Goal: Information Seeking & Learning: Learn about a topic

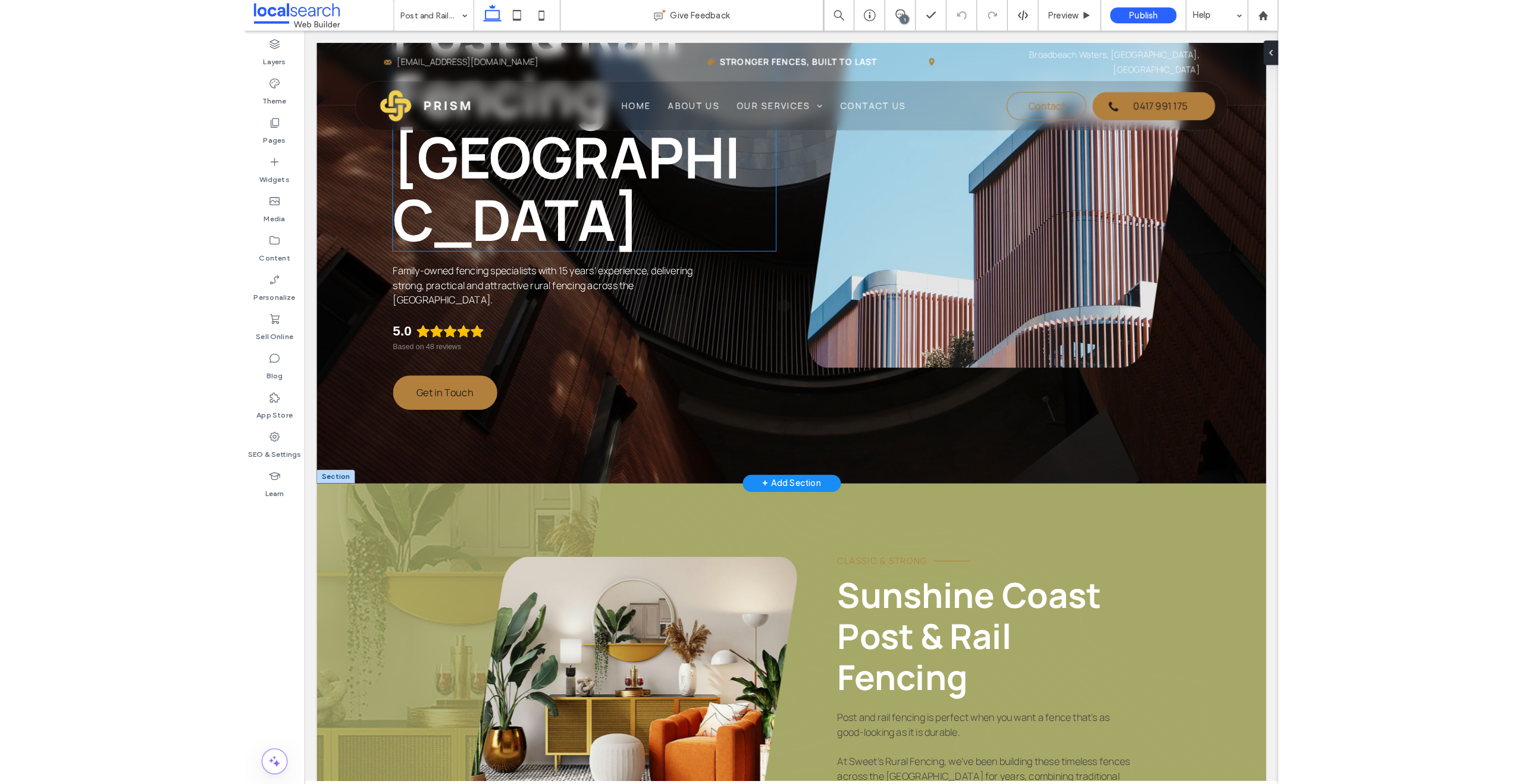
scroll to position [198, 0]
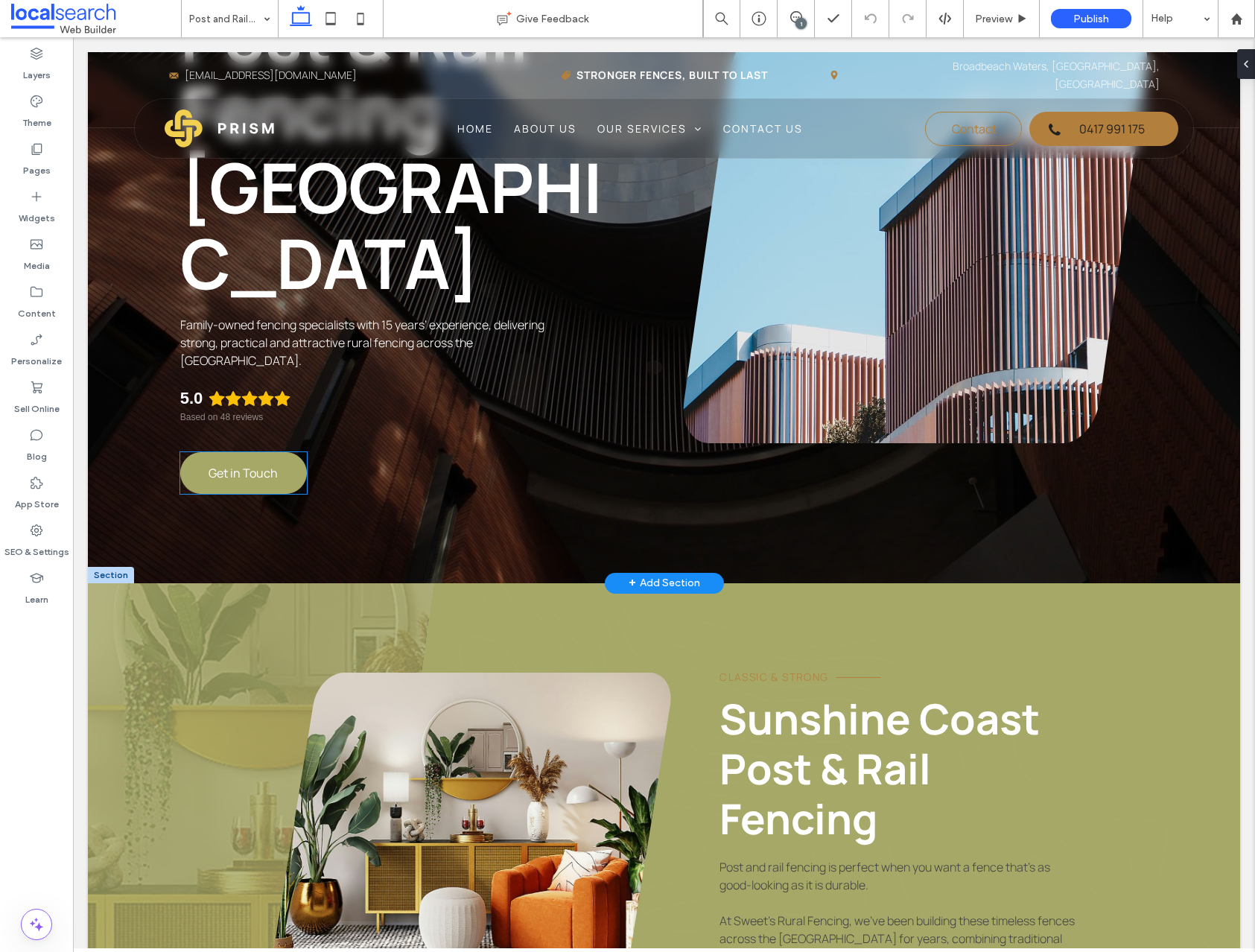
click at [251, 474] on span "Get in Touch" at bounding box center [243, 473] width 69 height 16
click at [251, 474] on div "Get in Touch" at bounding box center [243, 473] width 127 height 42
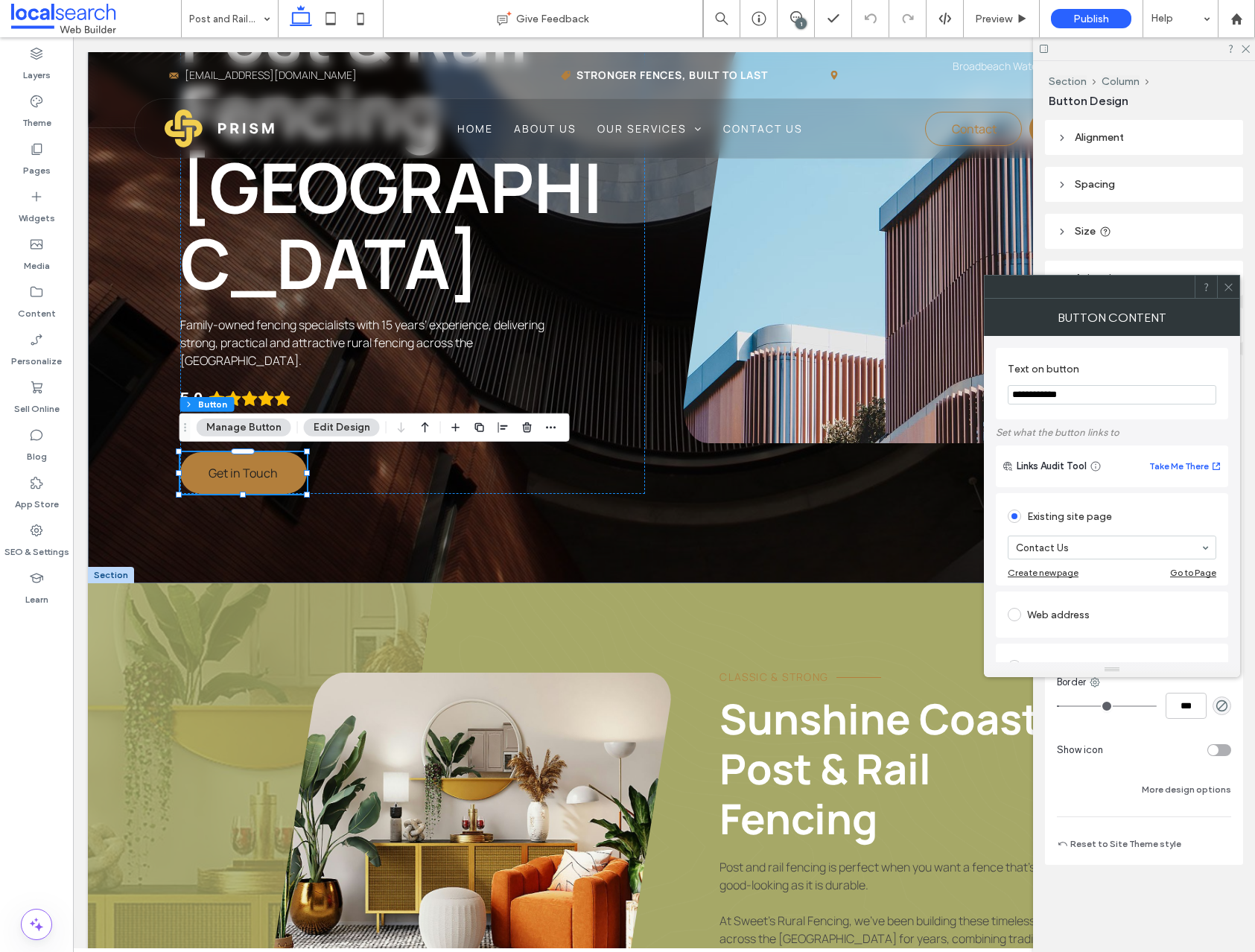
click at [1225, 281] on icon at bounding box center [1229, 287] width 12 height 12
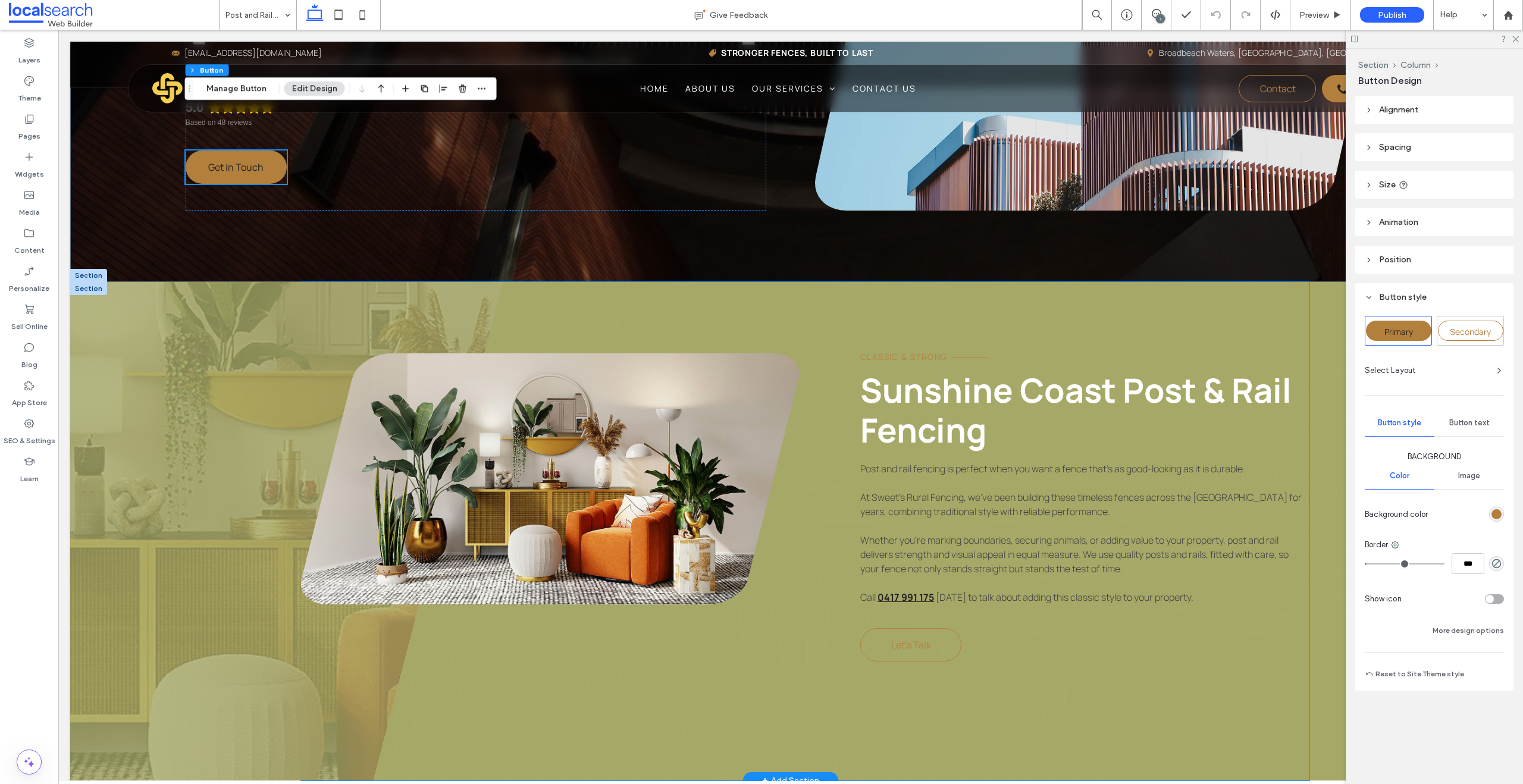
scroll to position [440, 0]
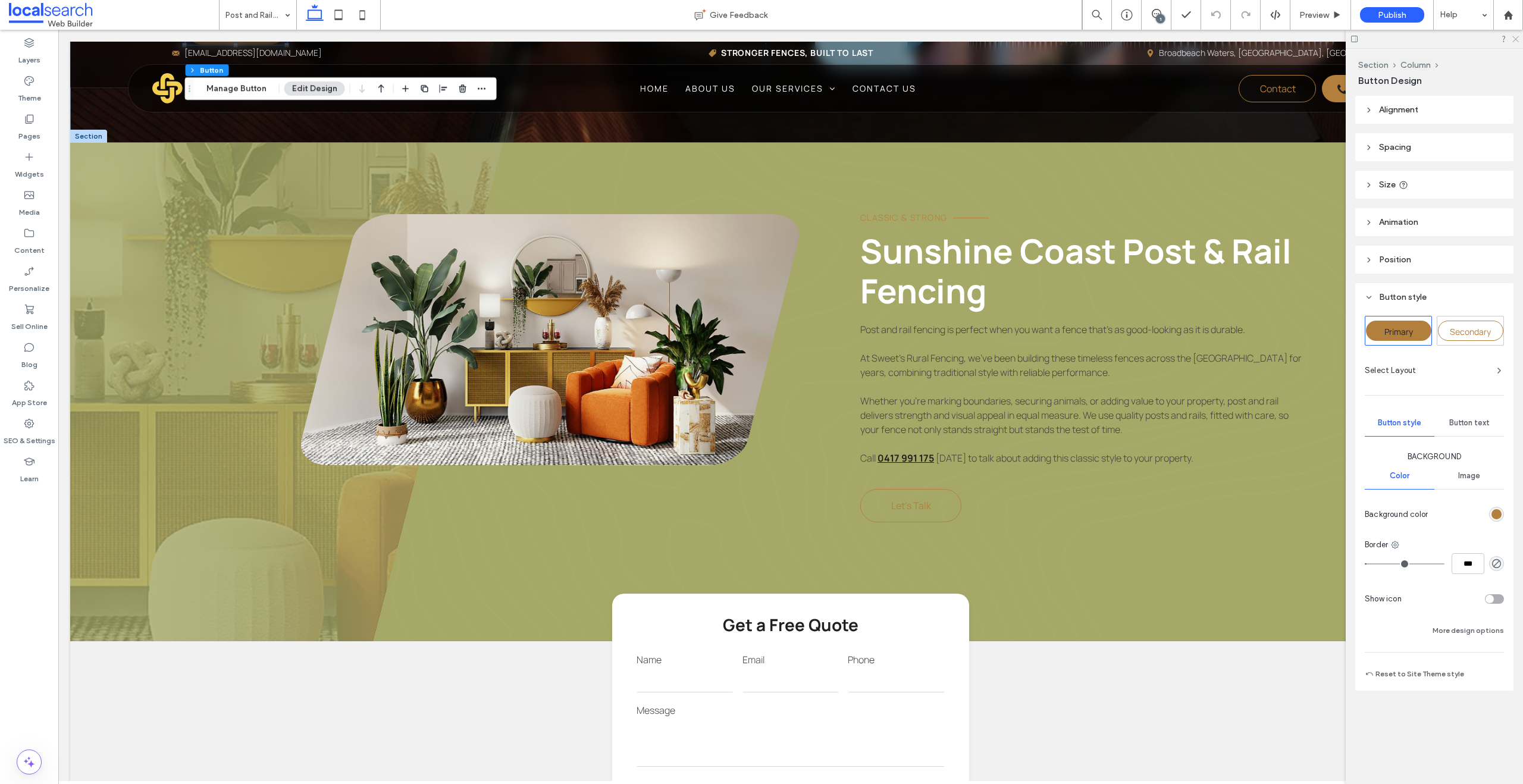
click at [1002, 39] on icon at bounding box center [1515, 39] width 8 height 8
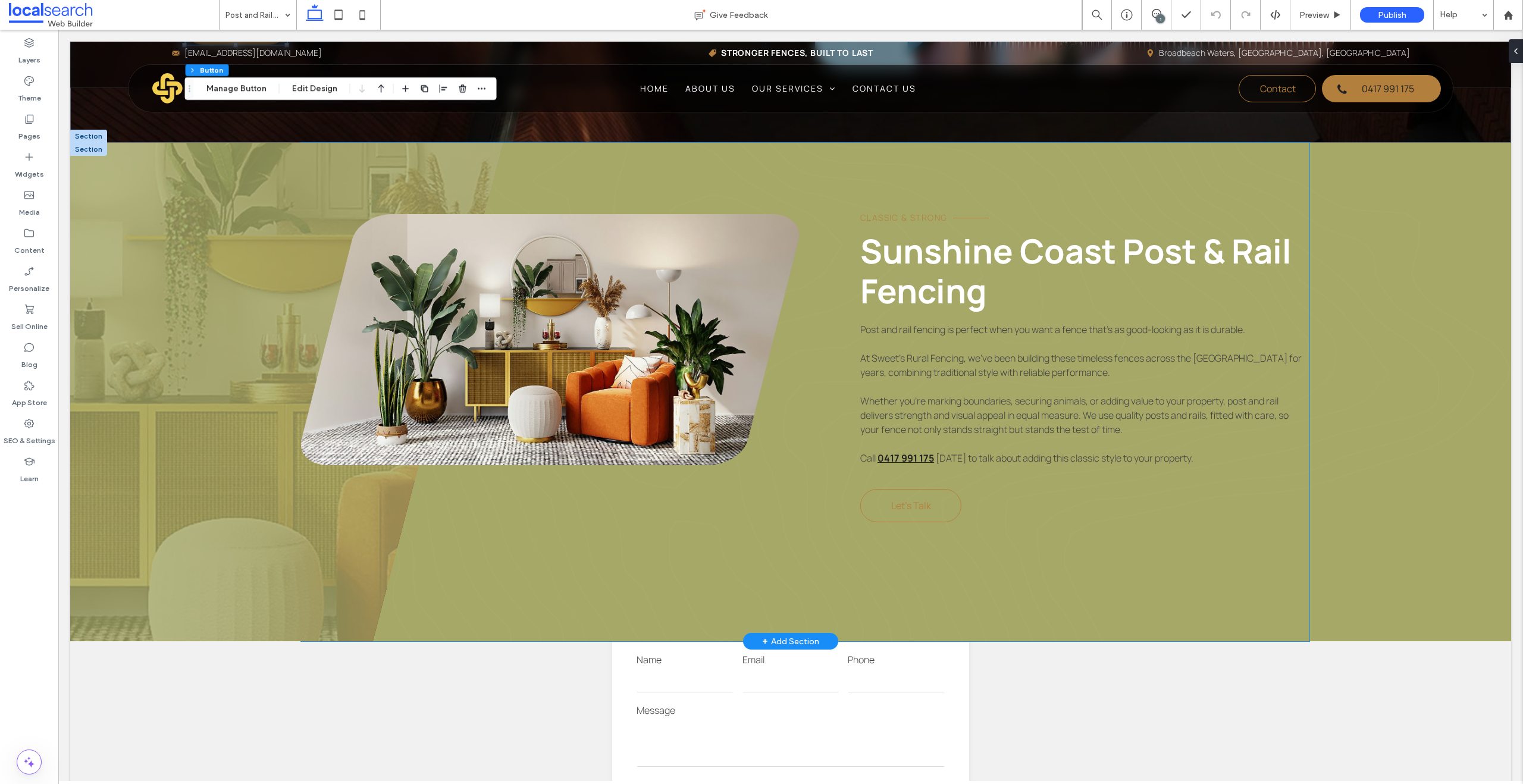
click at [1002, 410] on span "Whether you’re marking boundaries, securing animals, or adding value to your pr…" at bounding box center [1074, 414] width 428 height 41
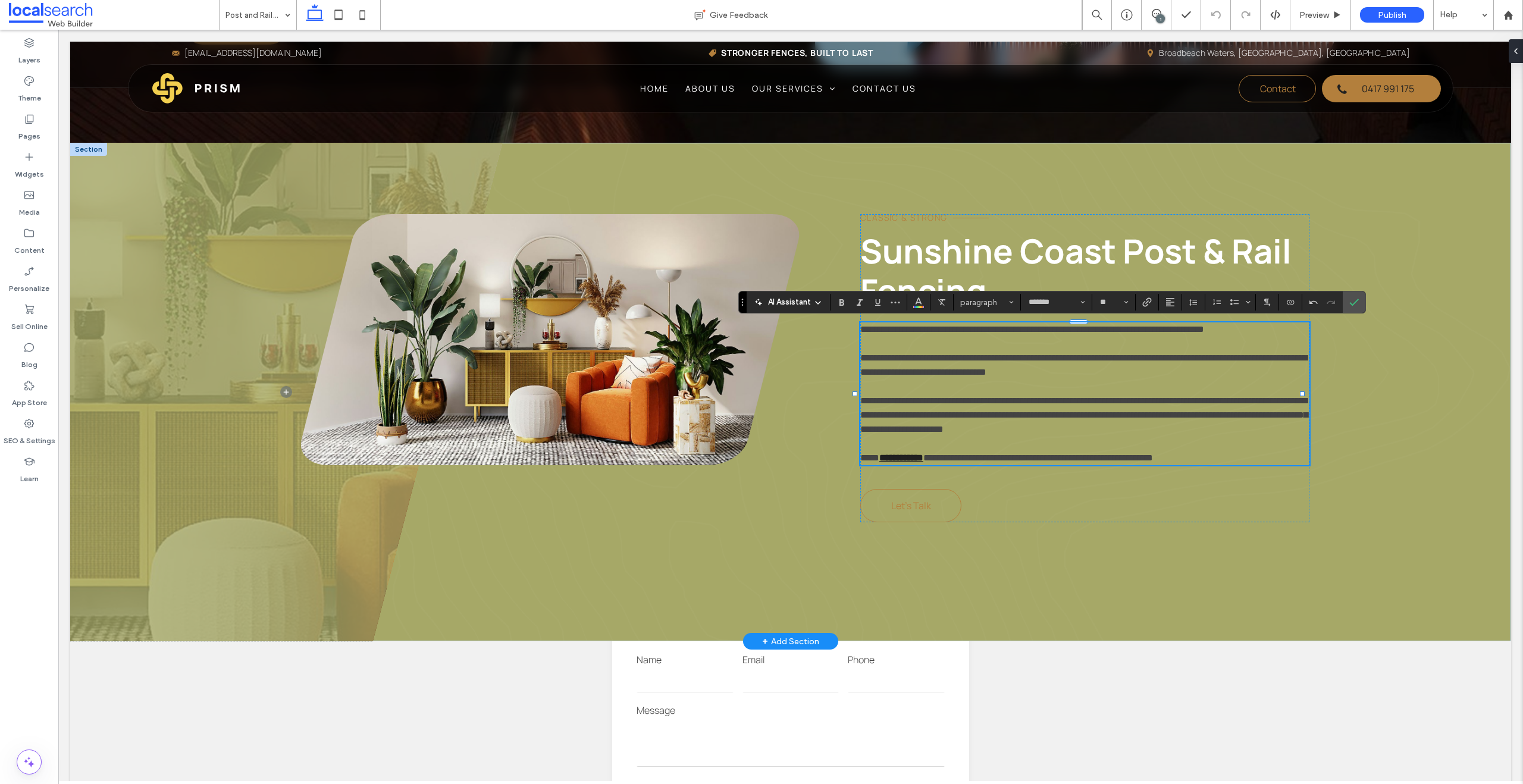
click at [1002, 424] on span "**********" at bounding box center [1084, 414] width 447 height 37
click at [1002, 395] on p "**********" at bounding box center [1085, 415] width 449 height 43
click at [1002, 416] on span "**********" at bounding box center [1084, 414] width 447 height 37
click at [931, 519] on link "Let's Talk" at bounding box center [911, 505] width 101 height 33
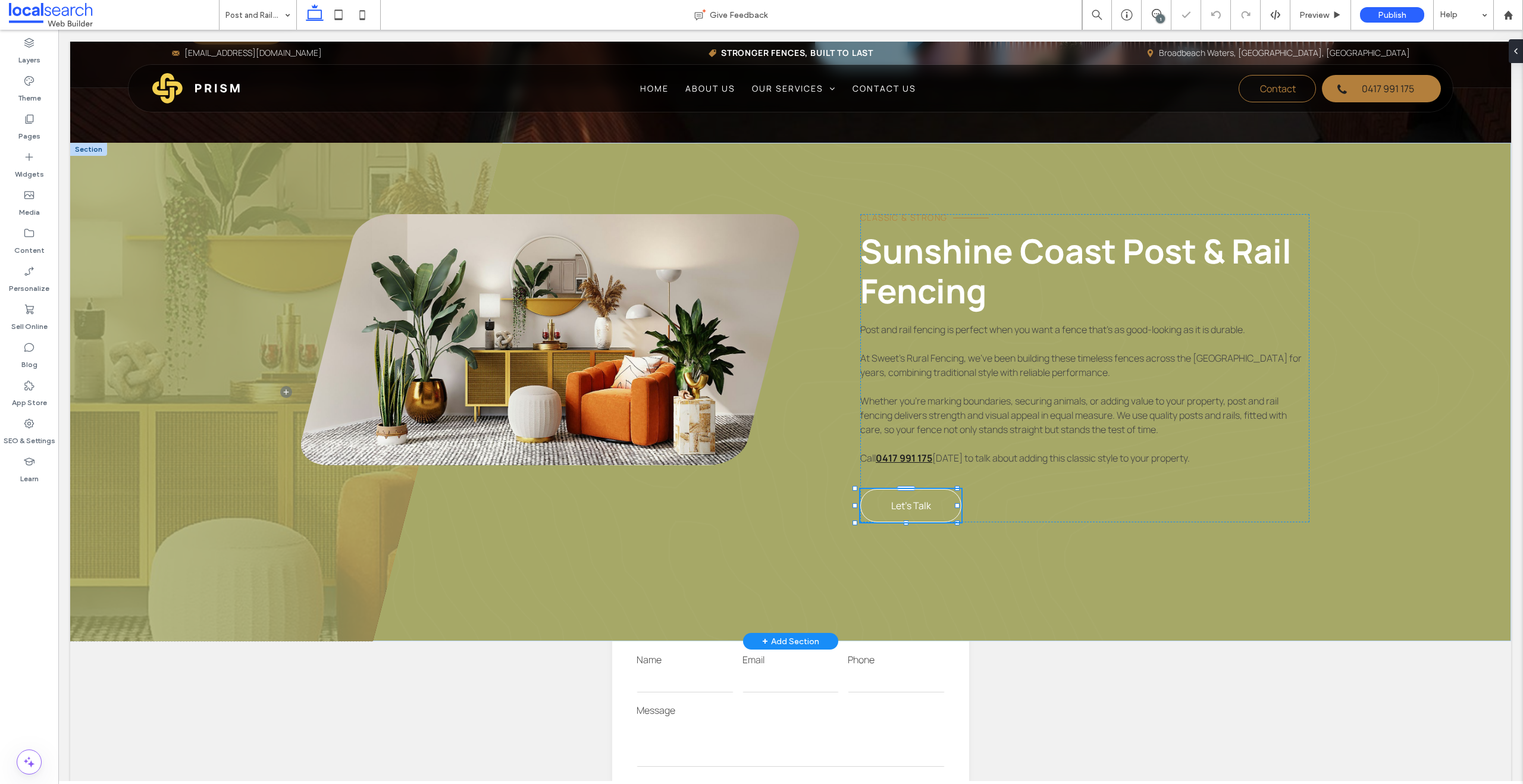
click at [931, 519] on div "Let's Talk" at bounding box center [911, 505] width 101 height 33
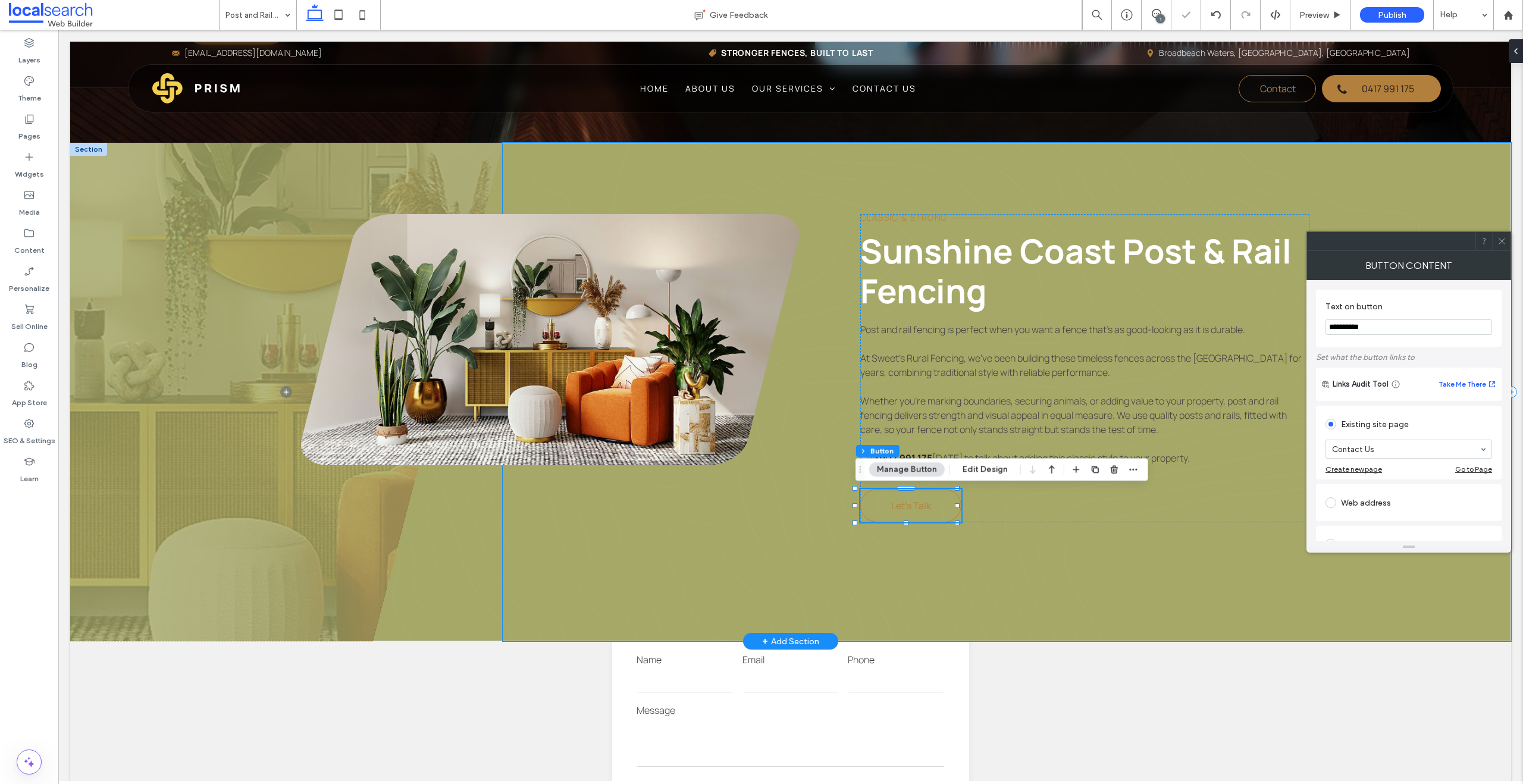
drag, startPoint x: 1497, startPoint y: 230, endPoint x: 1555, endPoint y: 263, distance: 66.7
click at [1002, 230] on div "Classic & Strong Sunshine Coast Post & Rail Fencing Post and rail fencing is pe…" at bounding box center [1006, 391] width 1008 height 498
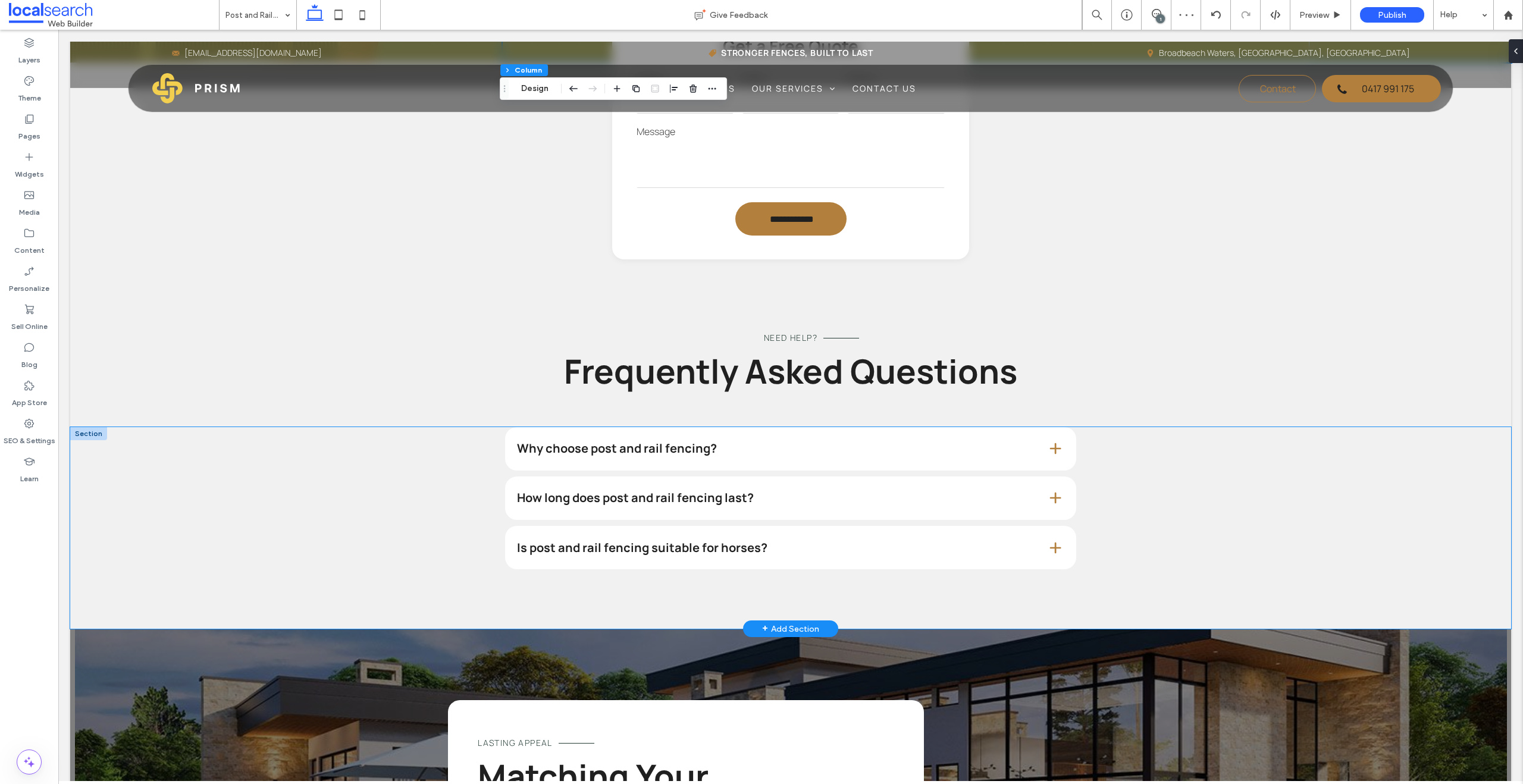
scroll to position [1020, 0]
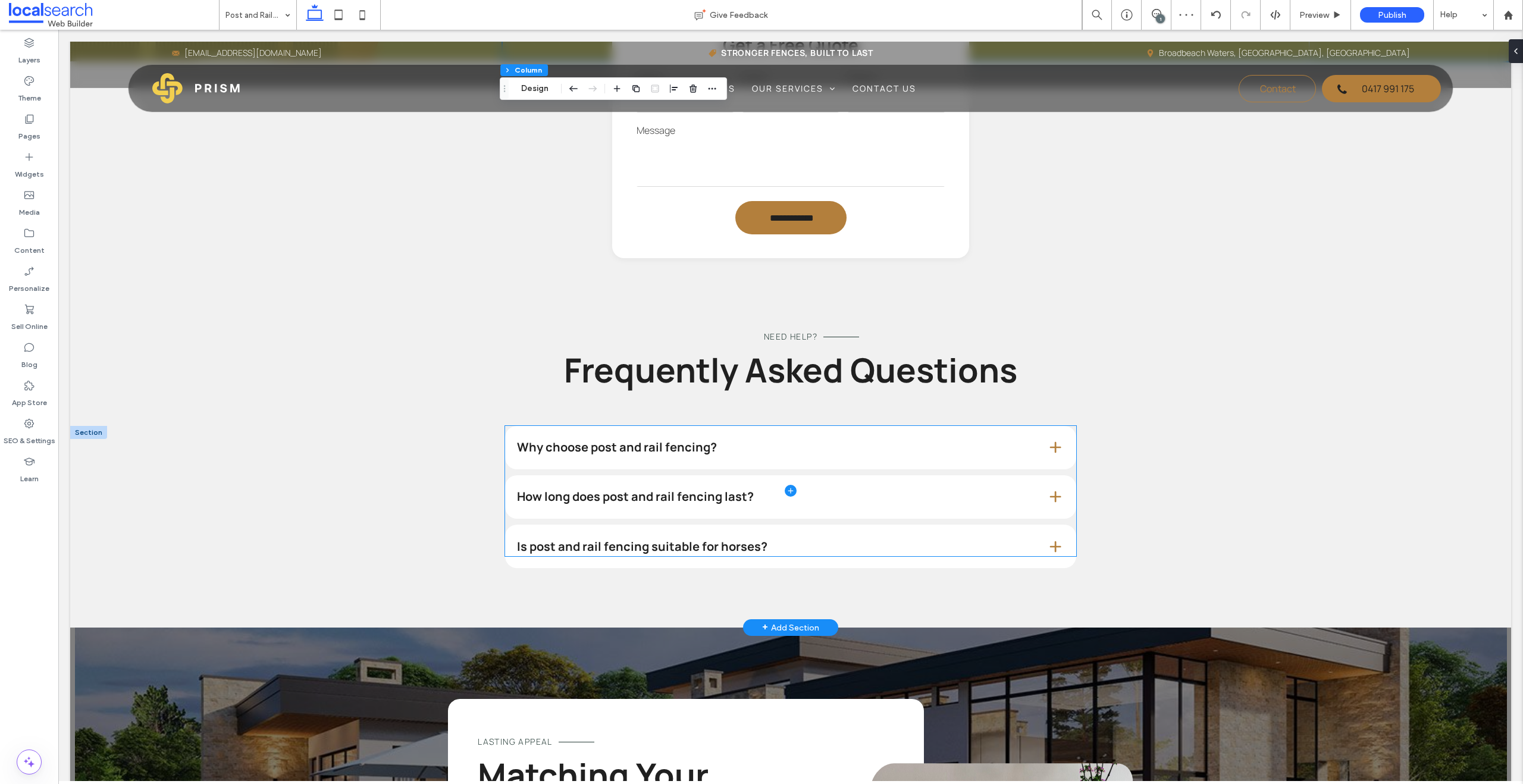
click at [657, 454] on span at bounding box center [790, 490] width 571 height 131
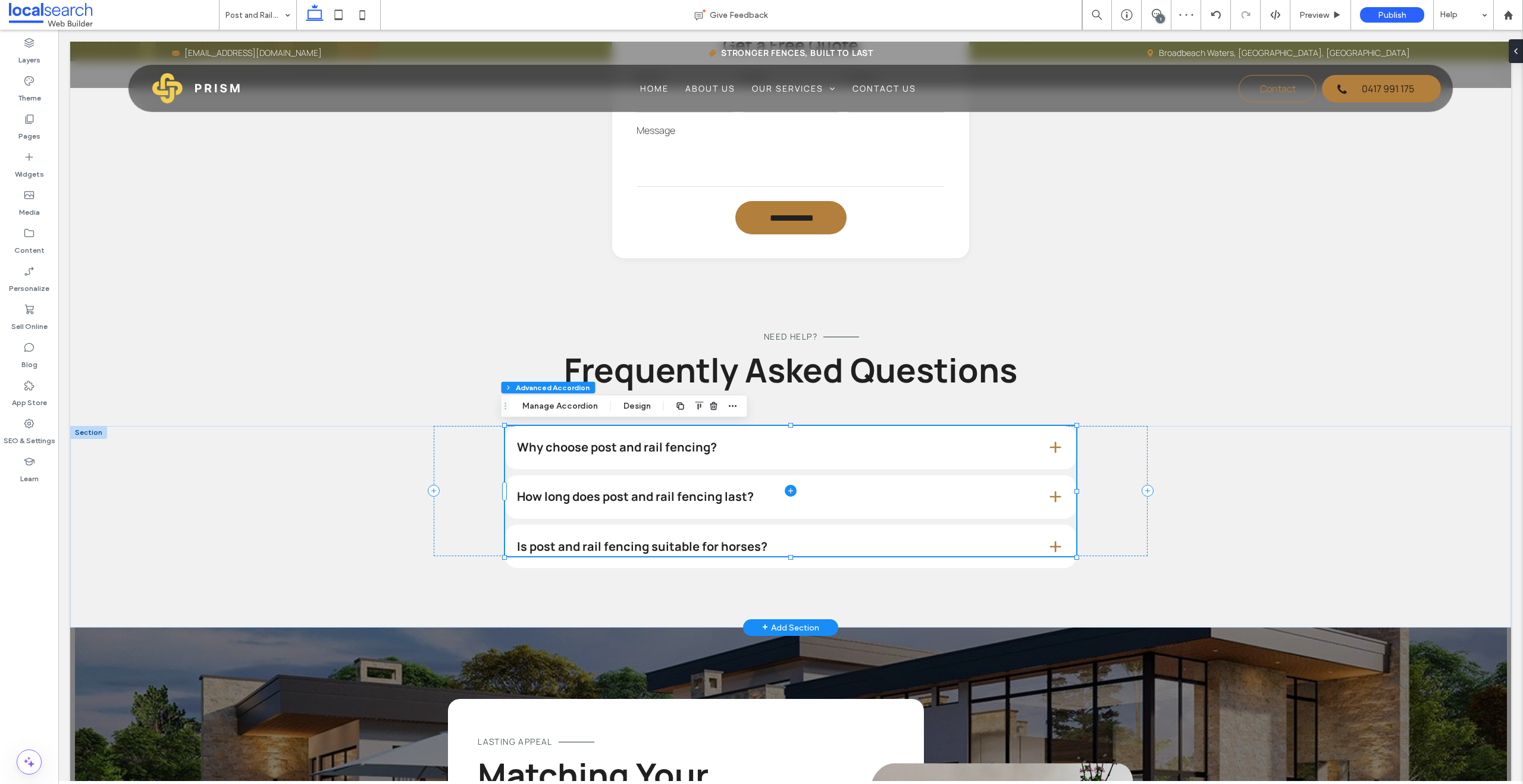
click at [657, 454] on span at bounding box center [790, 490] width 571 height 131
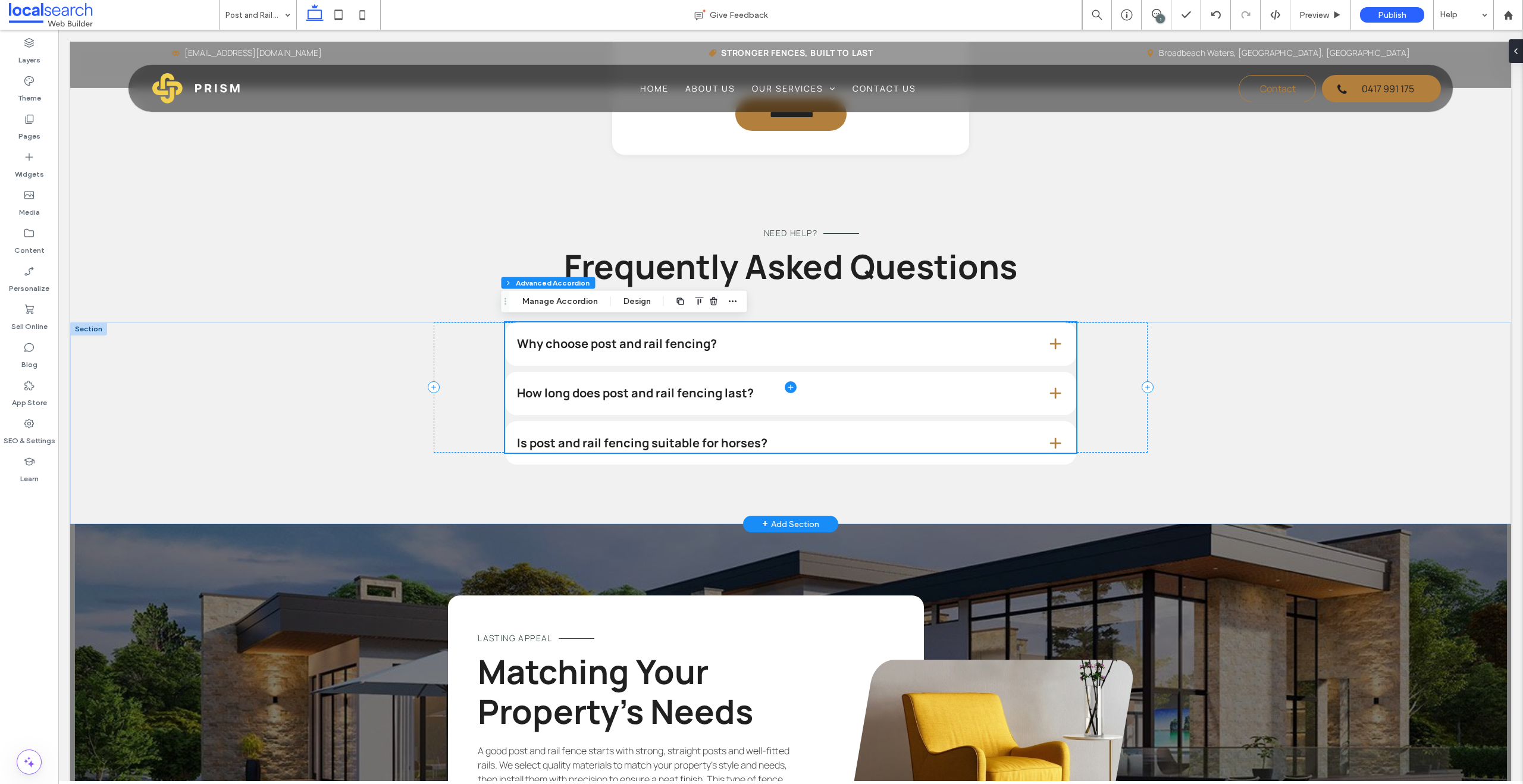
scroll to position [1125, 0]
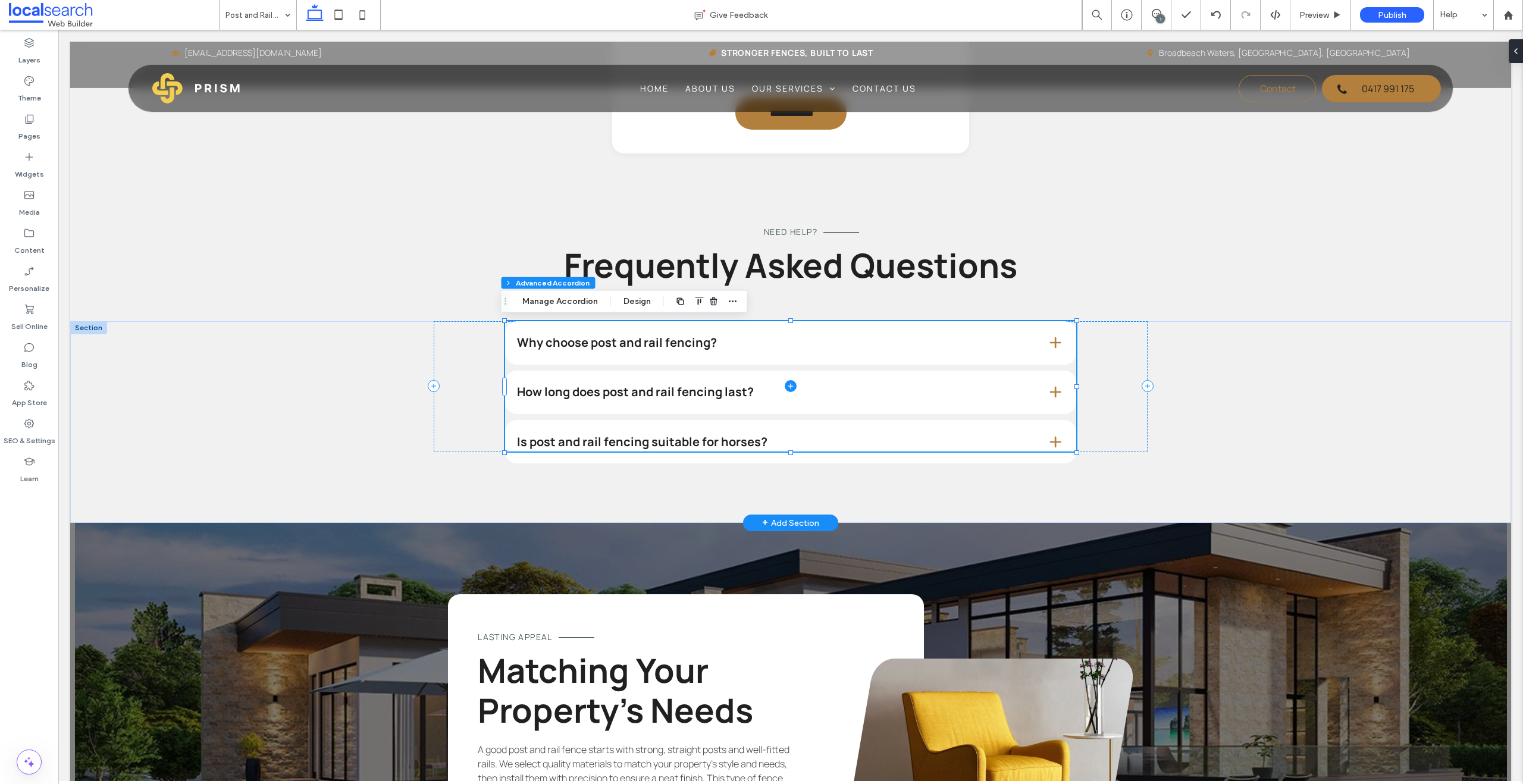
click at [581, 344] on span at bounding box center [790, 386] width 571 height 131
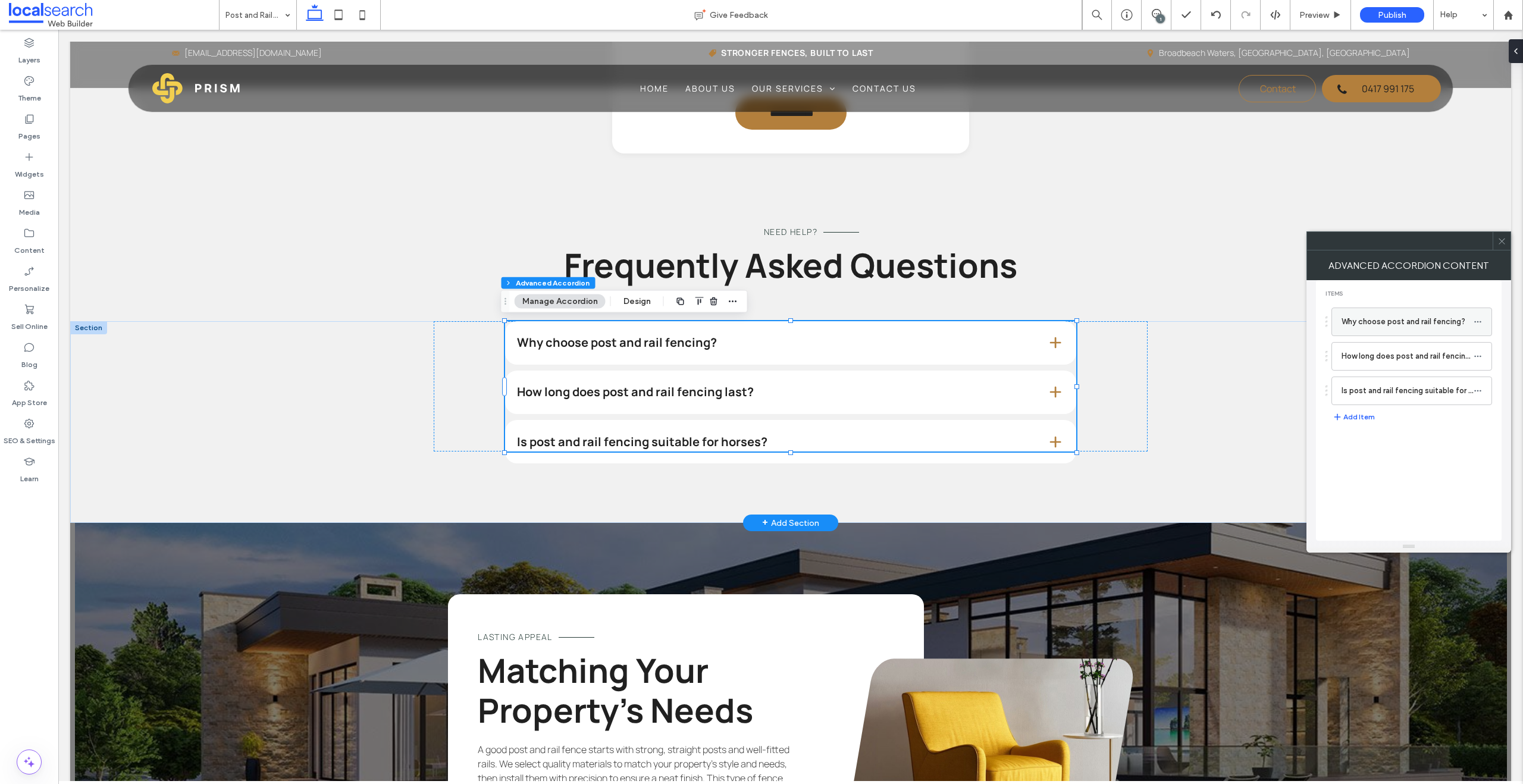
click at [1002, 330] on label "Why choose post and rail fencing?" at bounding box center [1407, 322] width 132 height 24
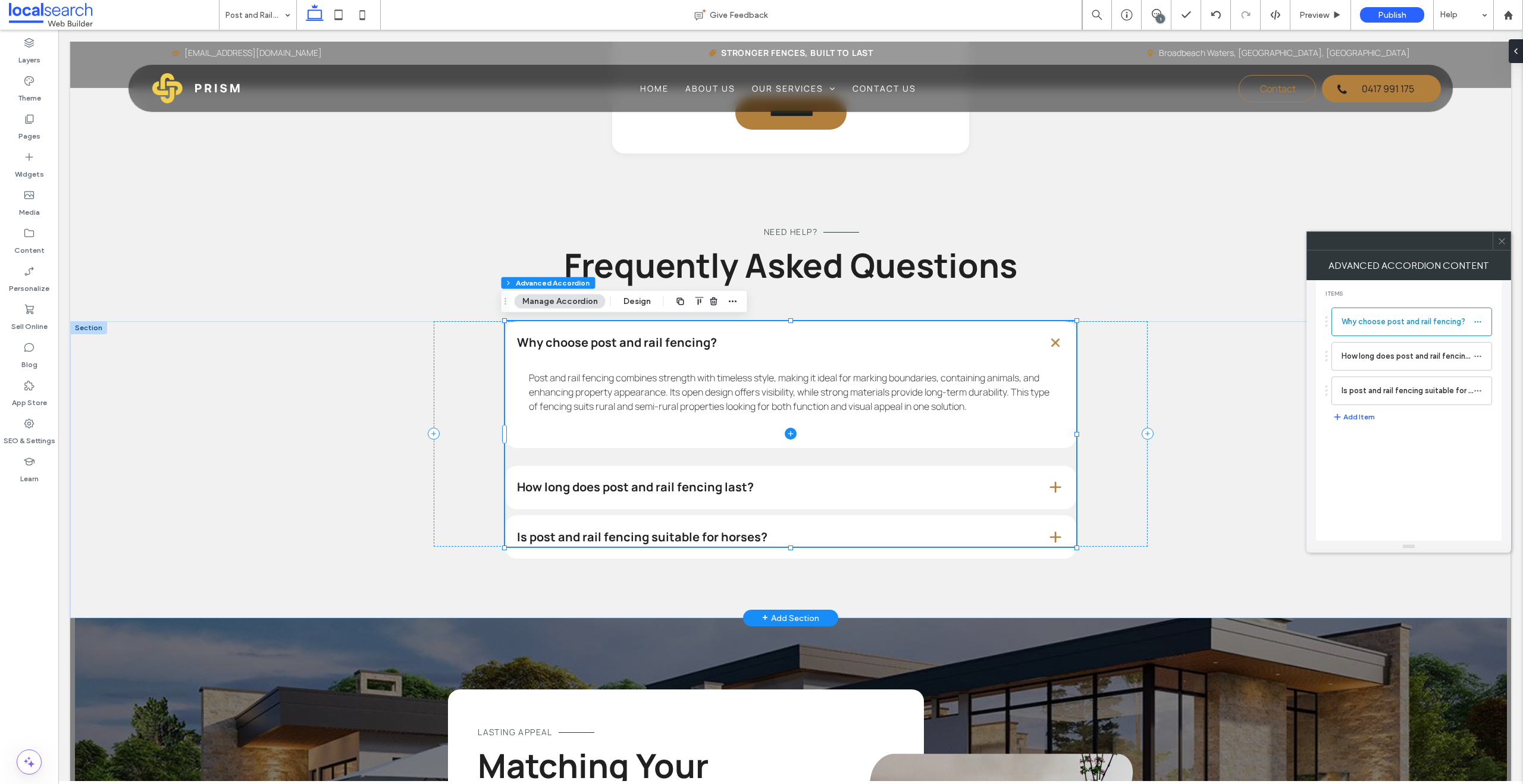
click at [718, 481] on span at bounding box center [790, 434] width 571 height 226
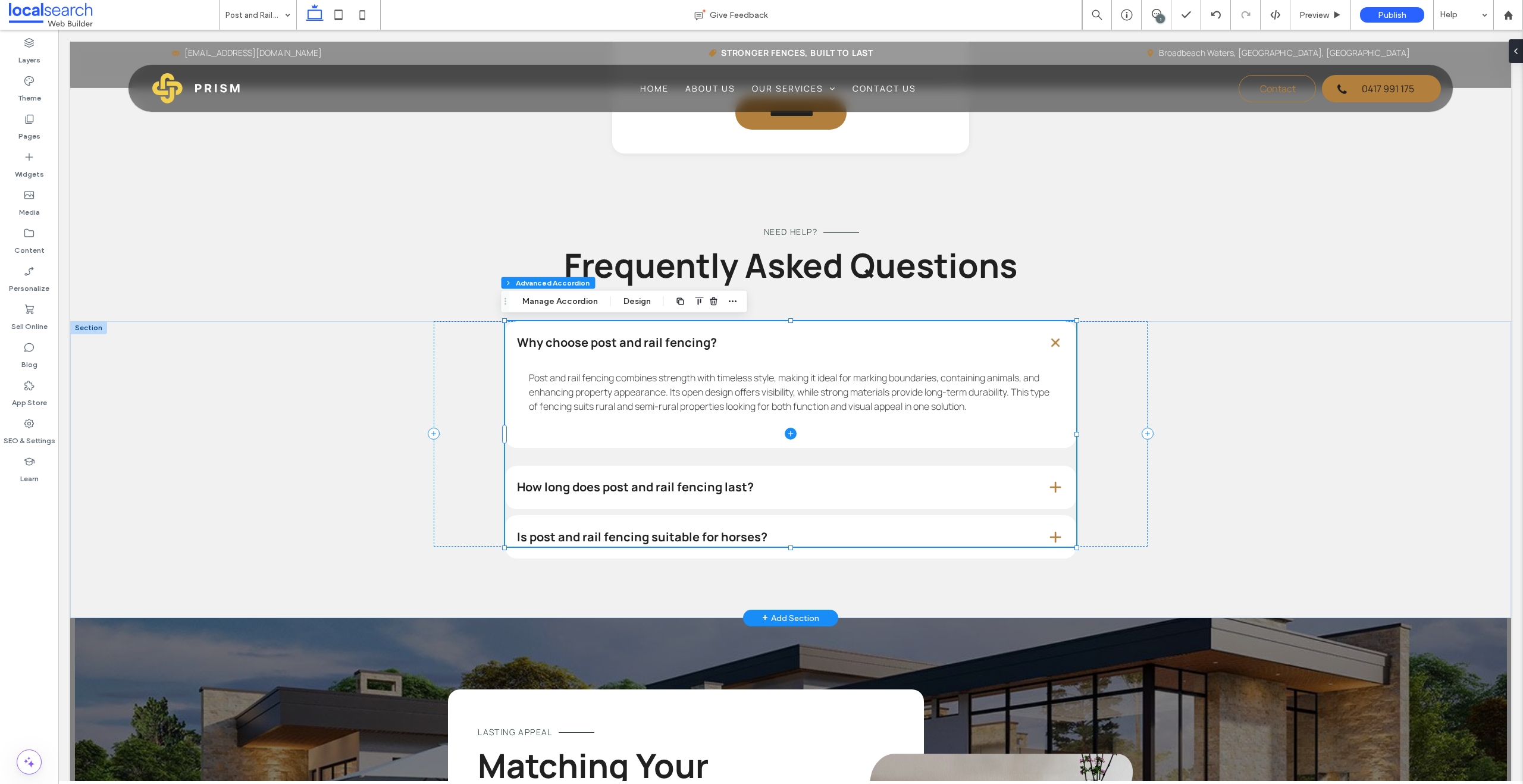
click at [709, 490] on span at bounding box center [790, 434] width 571 height 226
click at [755, 481] on span at bounding box center [790, 434] width 571 height 226
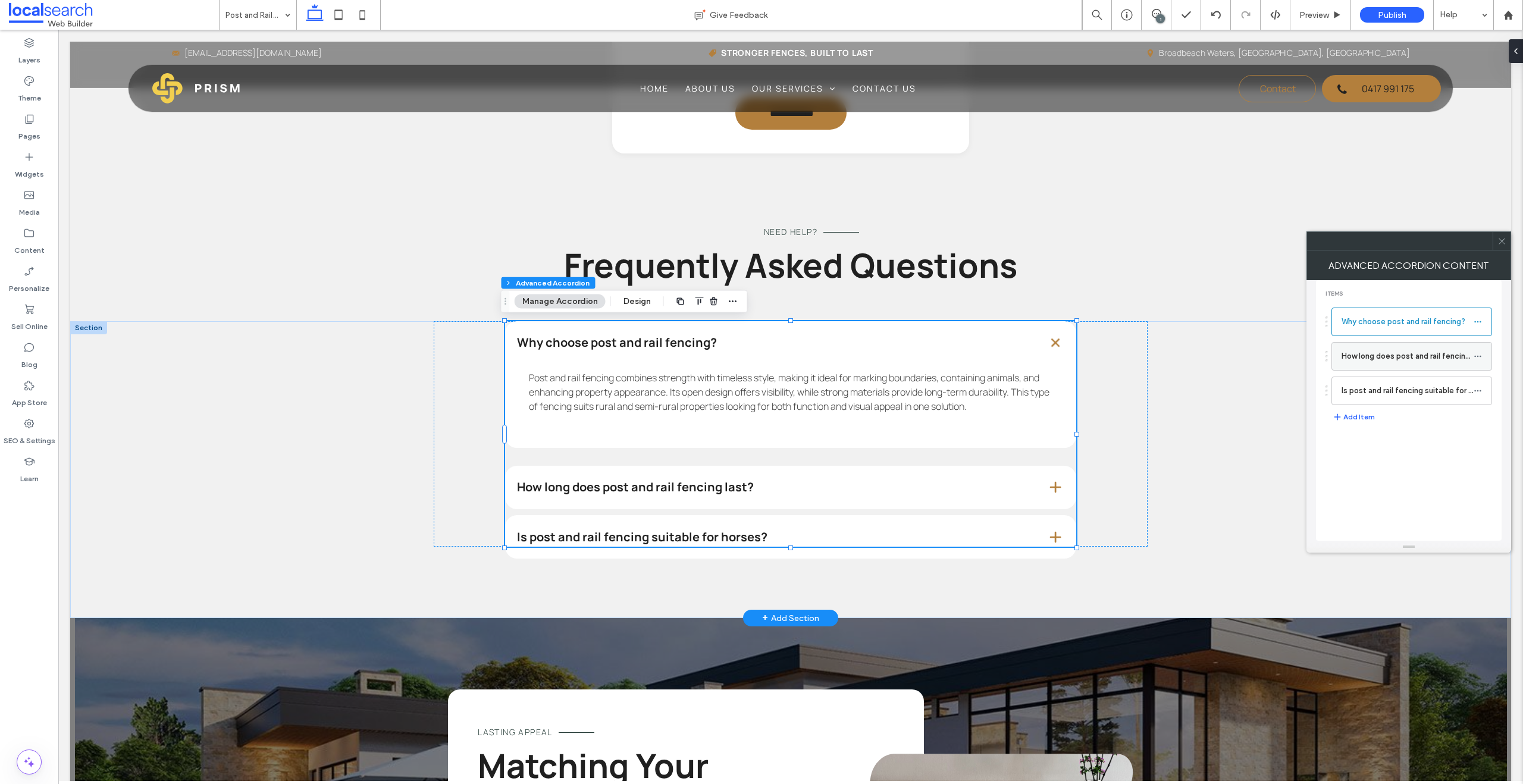
click at [1002, 349] on label "How long does post and rail fencing last?" at bounding box center [1407, 356] width 132 height 24
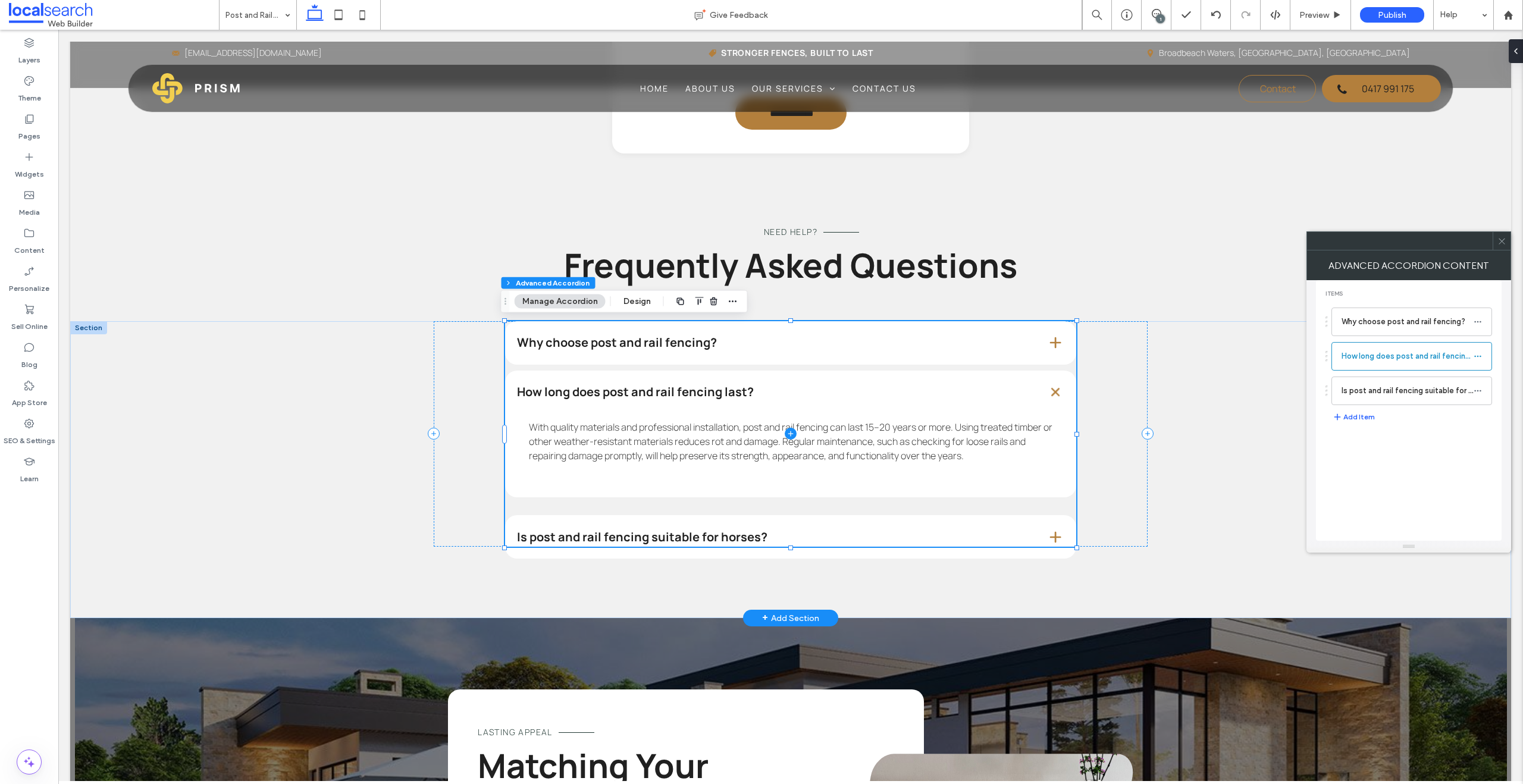
click at [684, 531] on span at bounding box center [790, 434] width 571 height 226
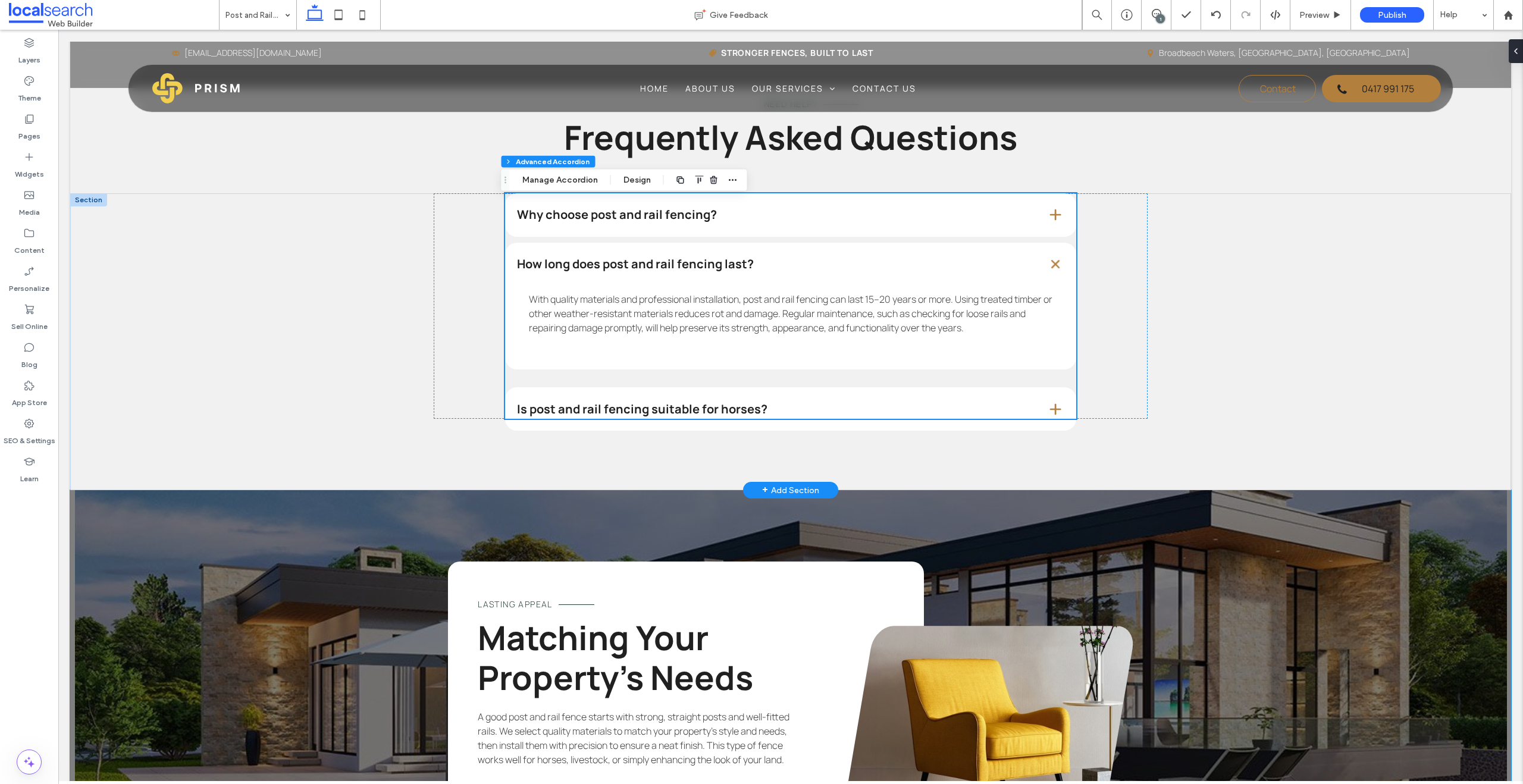
scroll to position [1253, 0]
click at [621, 414] on span at bounding box center [790, 305] width 571 height 226
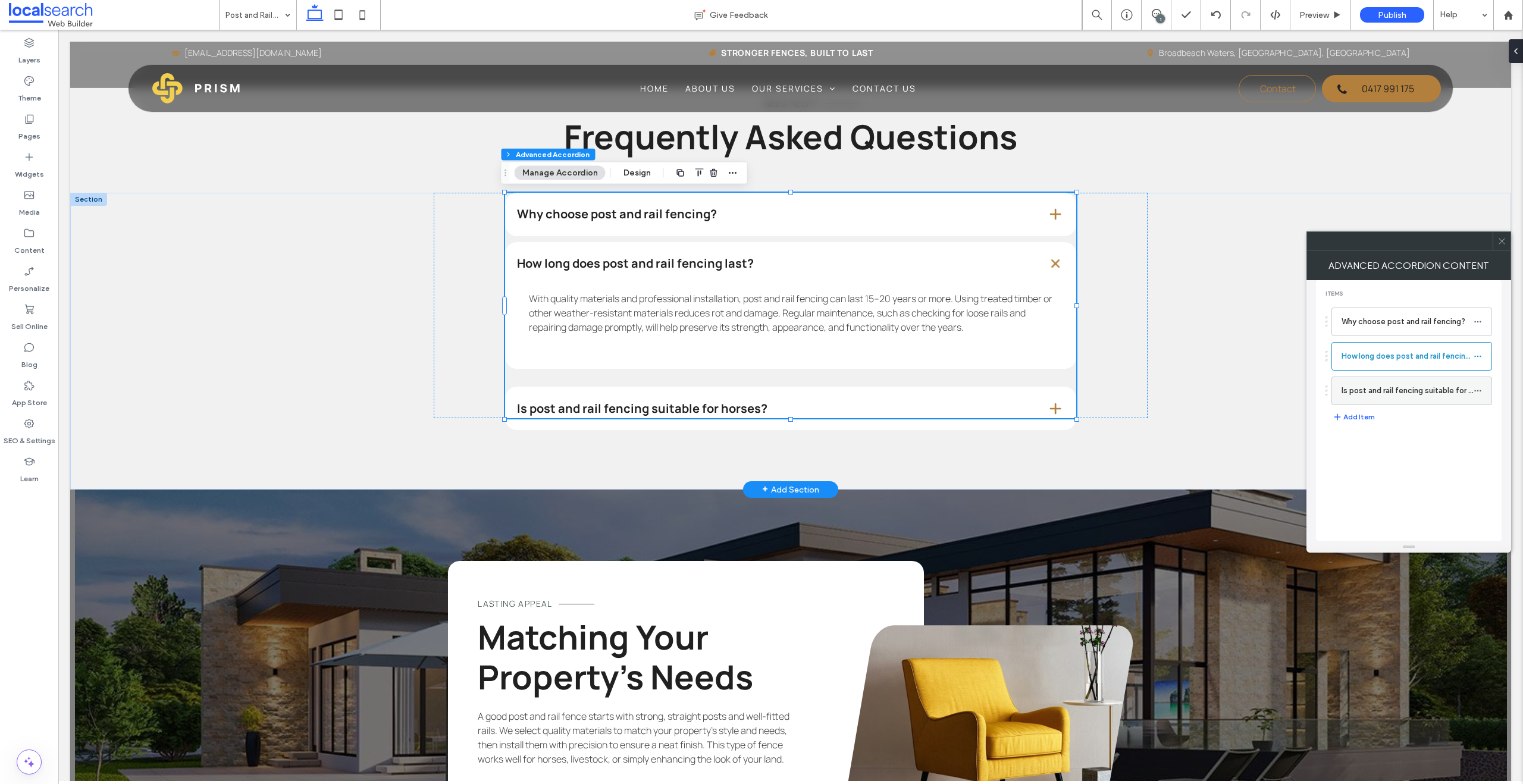
click at [1002, 398] on label "Is post and rail fencing suitable for horses?" at bounding box center [1407, 391] width 132 height 24
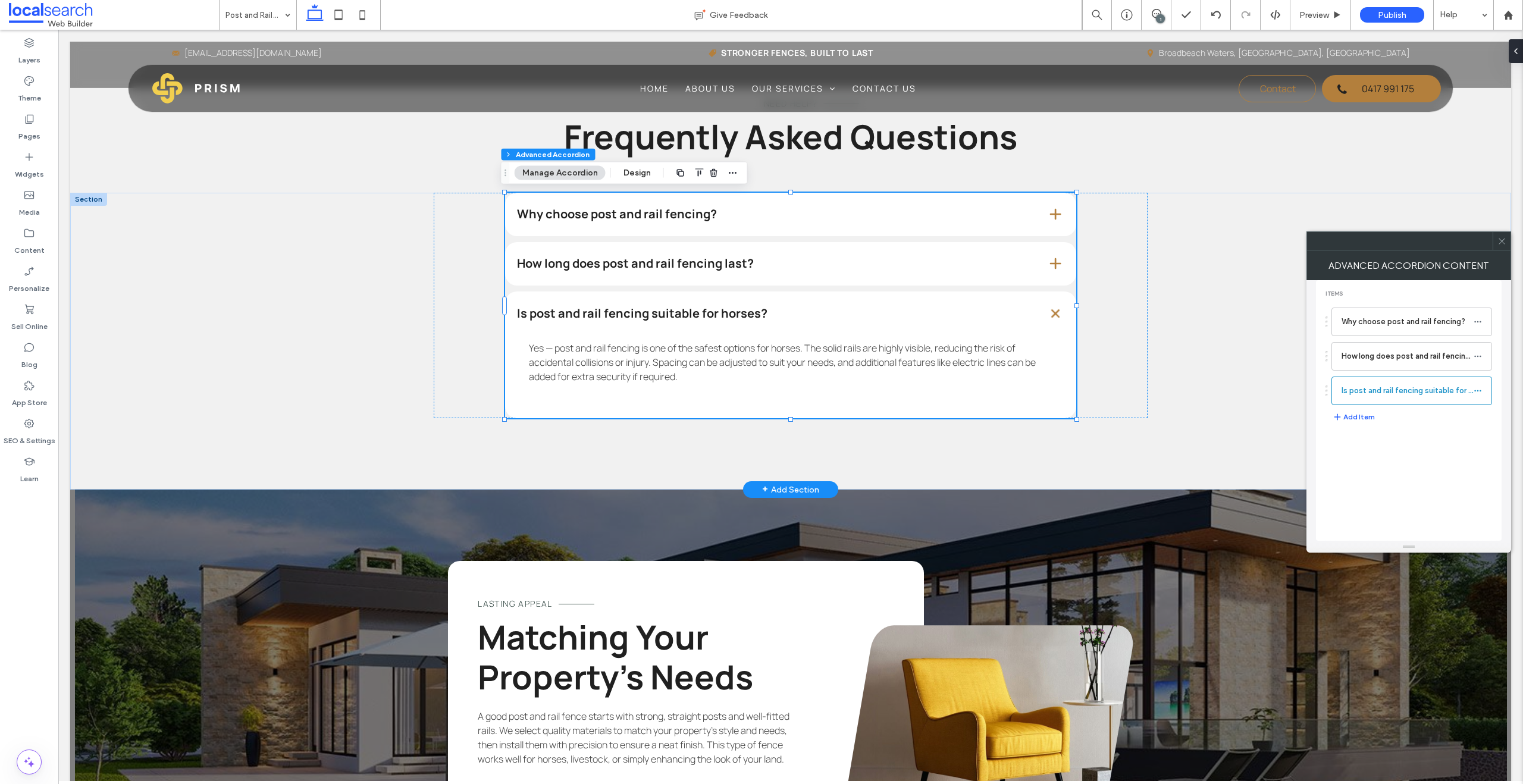
click at [1002, 240] on div at bounding box center [1501, 240] width 18 height 18
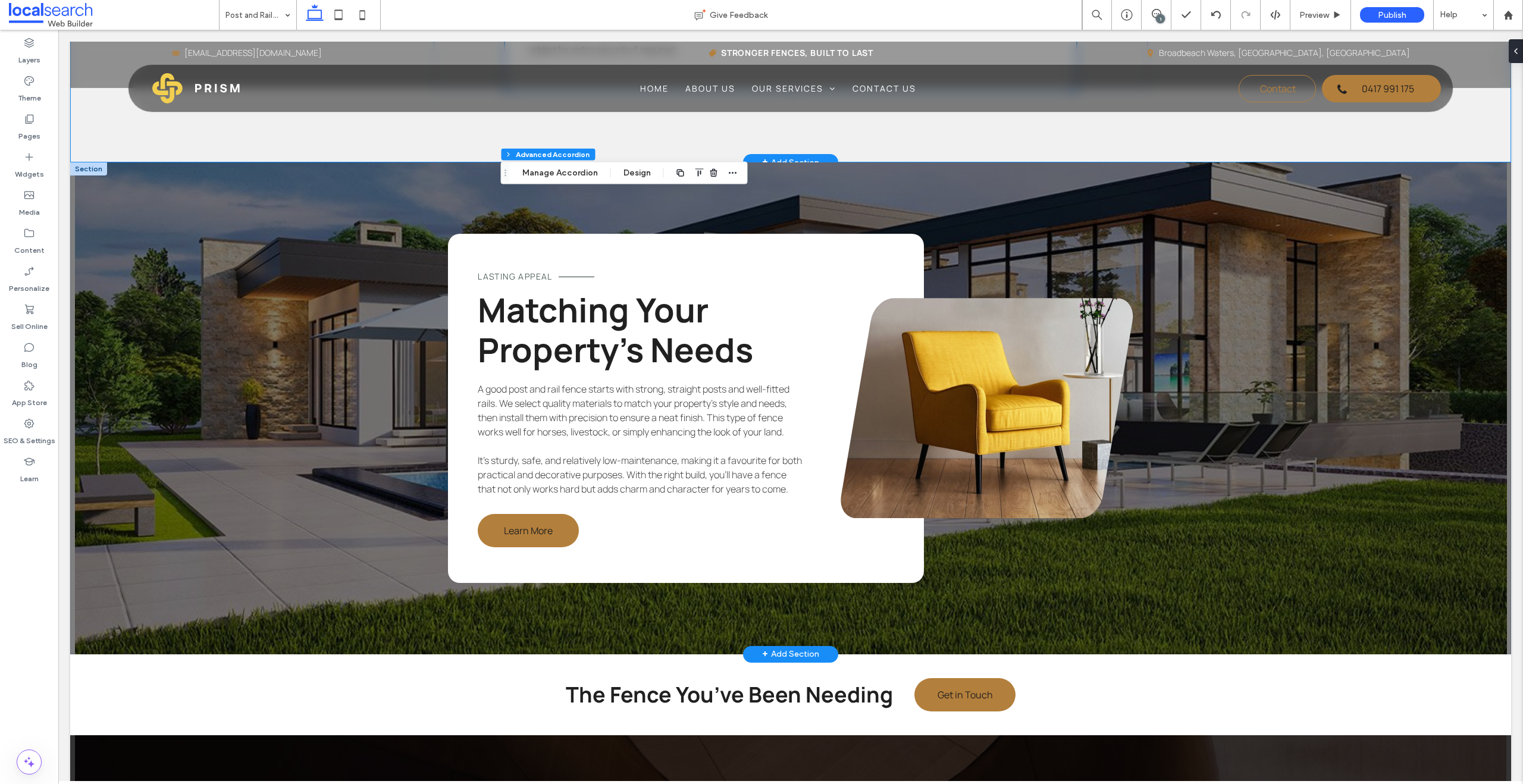
scroll to position [1661, 0]
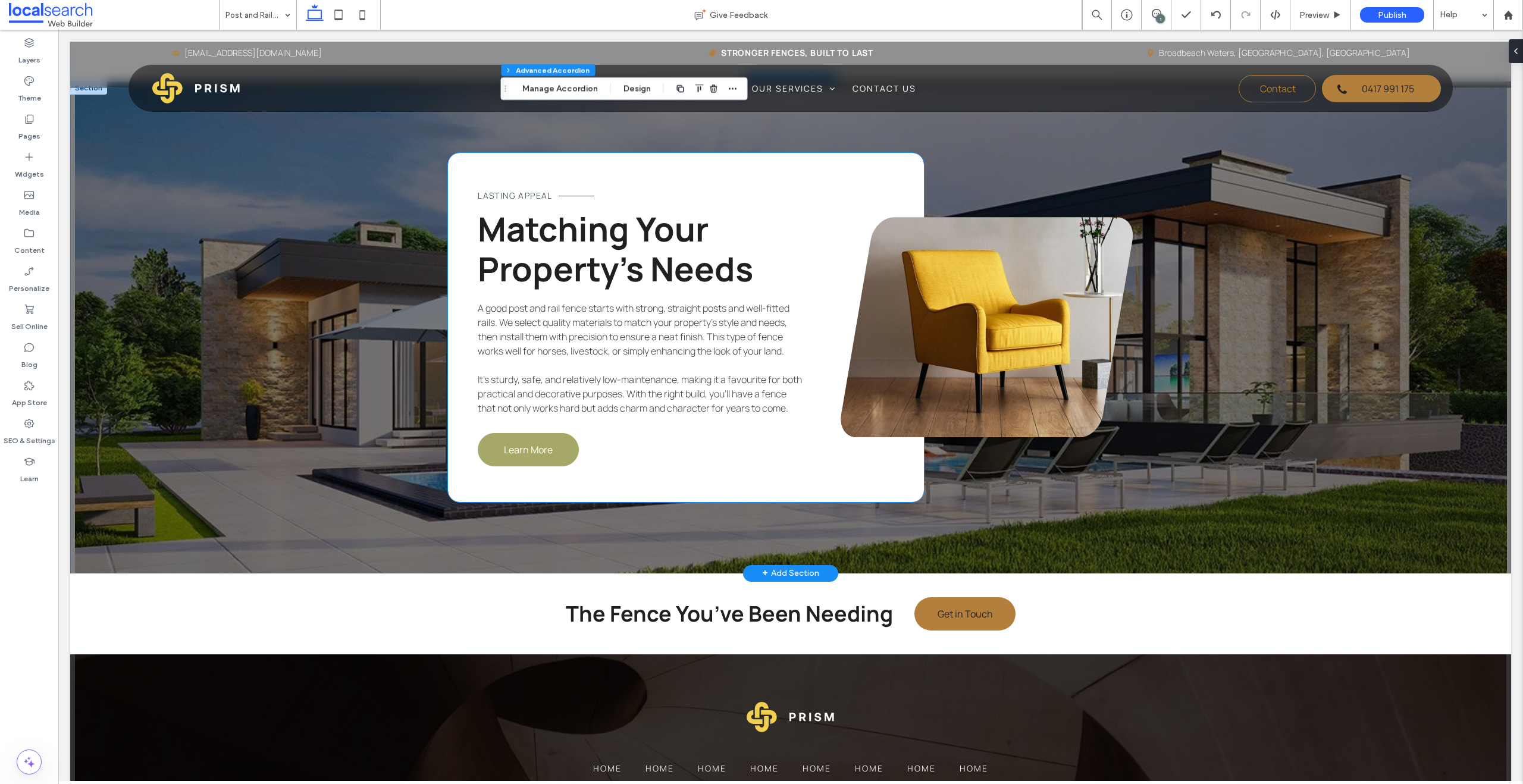
click at [509, 455] on link "Learn More" at bounding box center [528, 449] width 101 height 33
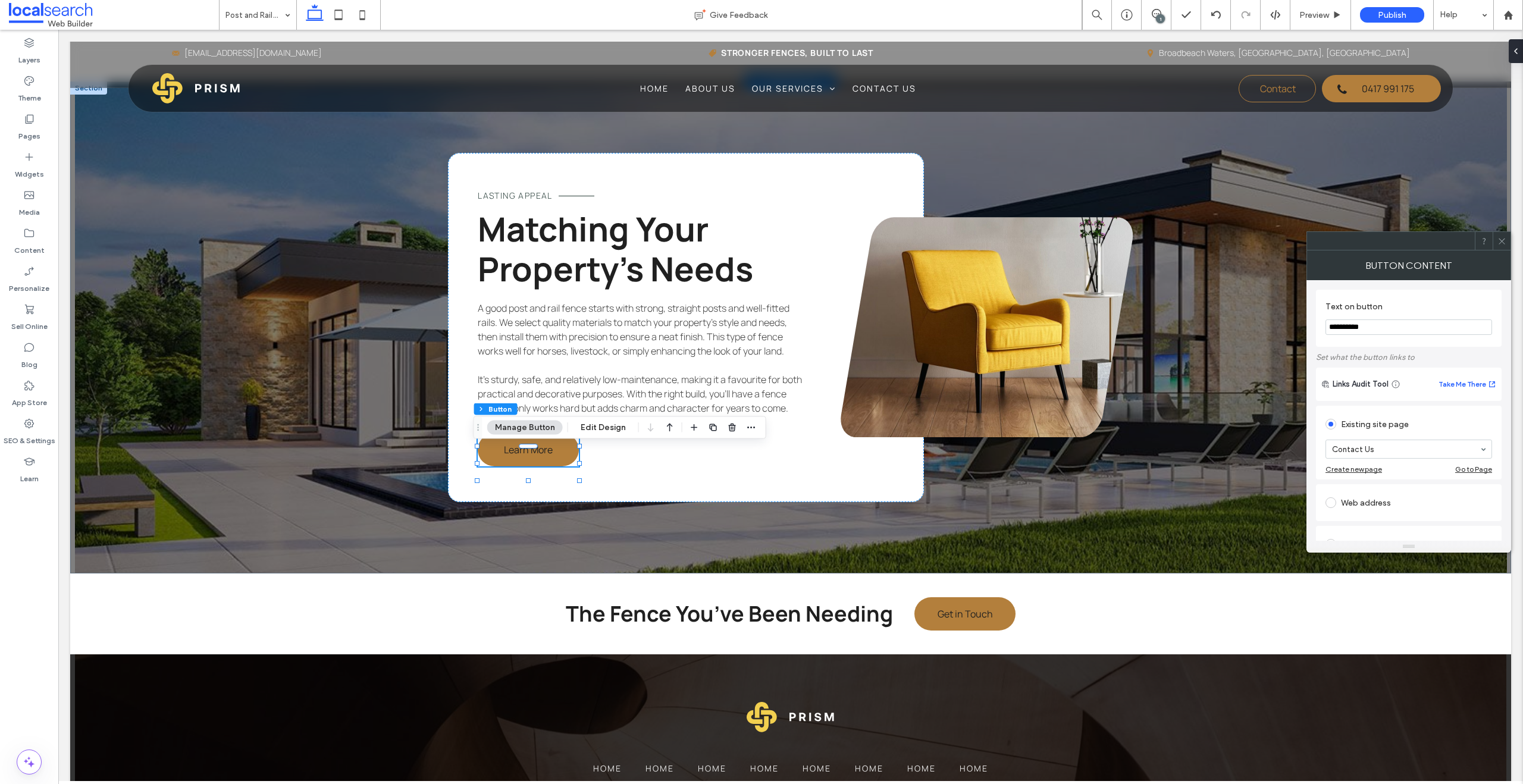
click at [1002, 239] on icon at bounding box center [1502, 241] width 9 height 9
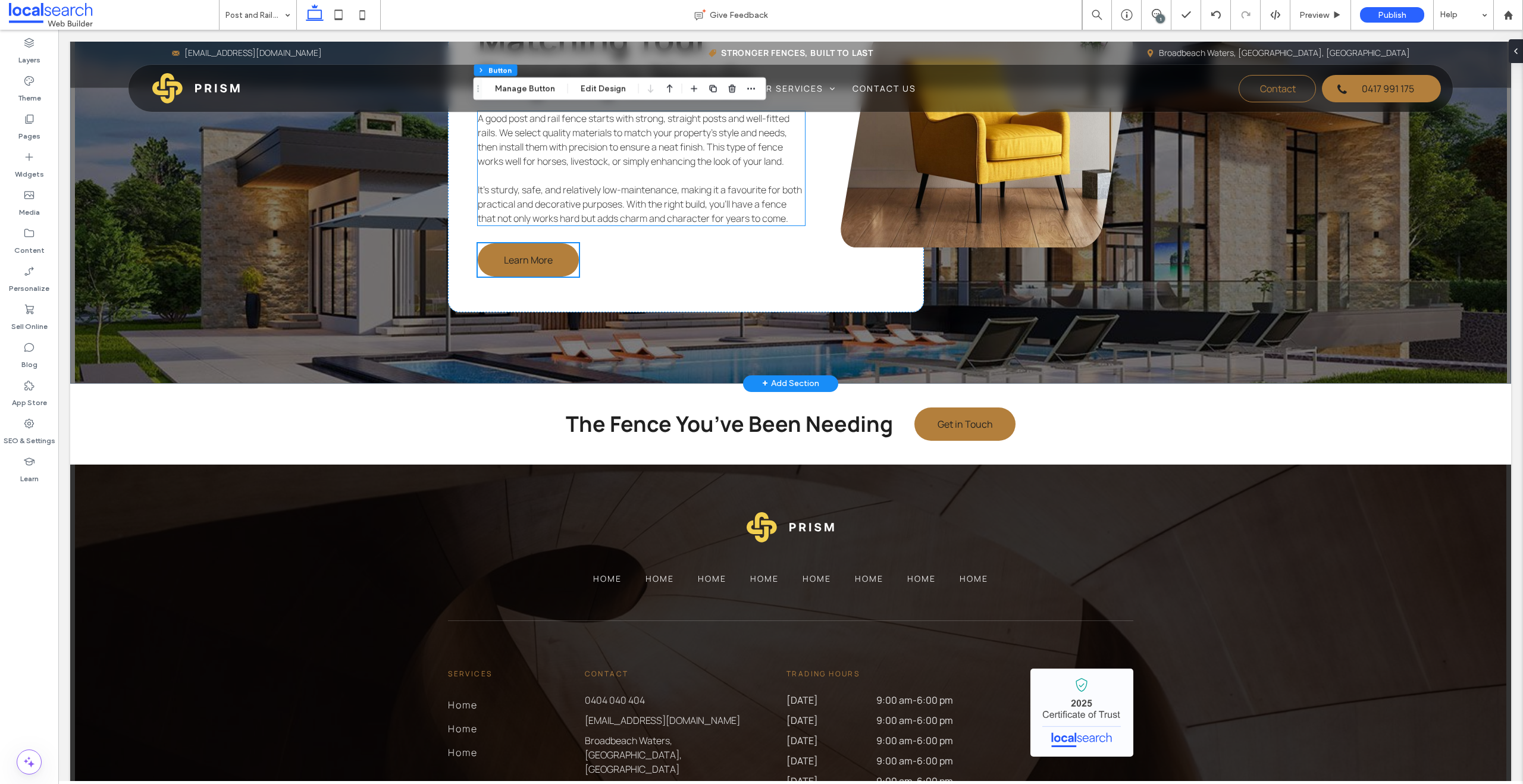
scroll to position [2051, 0]
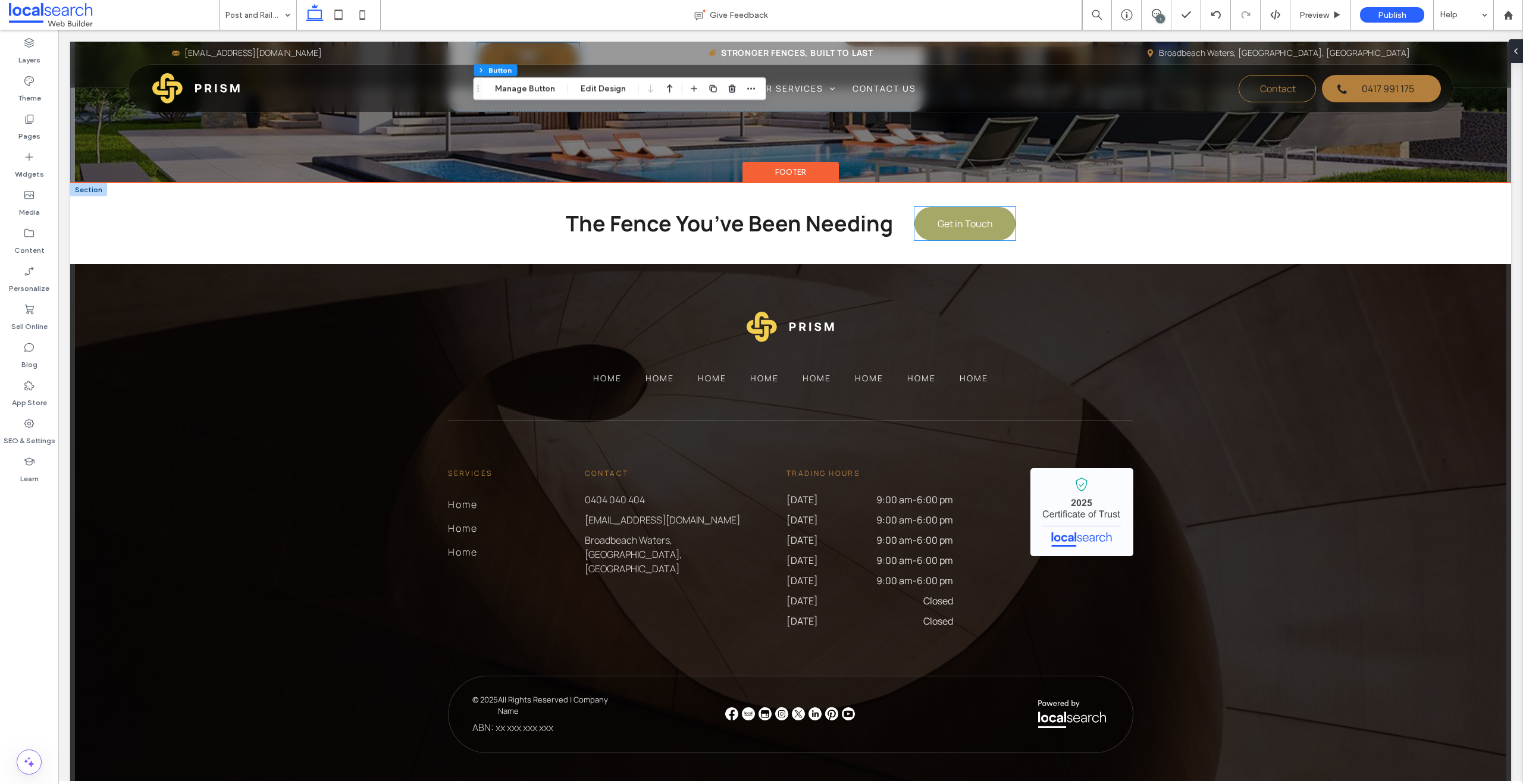
click at [937, 230] on span "Get in Touch" at bounding box center [965, 224] width 55 height 13
click at [937, 240] on div "Get in Touch" at bounding box center [965, 223] width 101 height 33
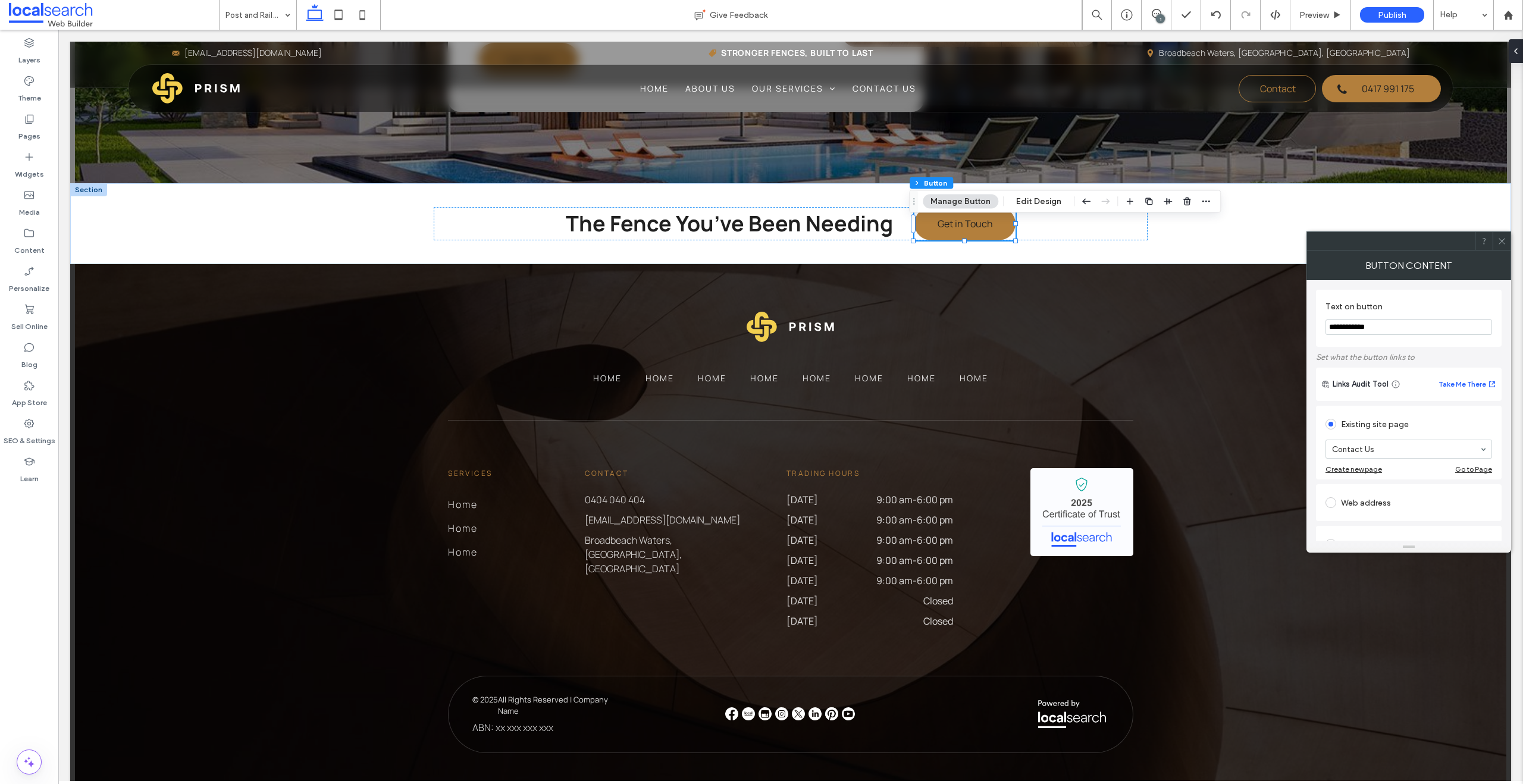
click at [1002, 237] on icon at bounding box center [1502, 241] width 9 height 9
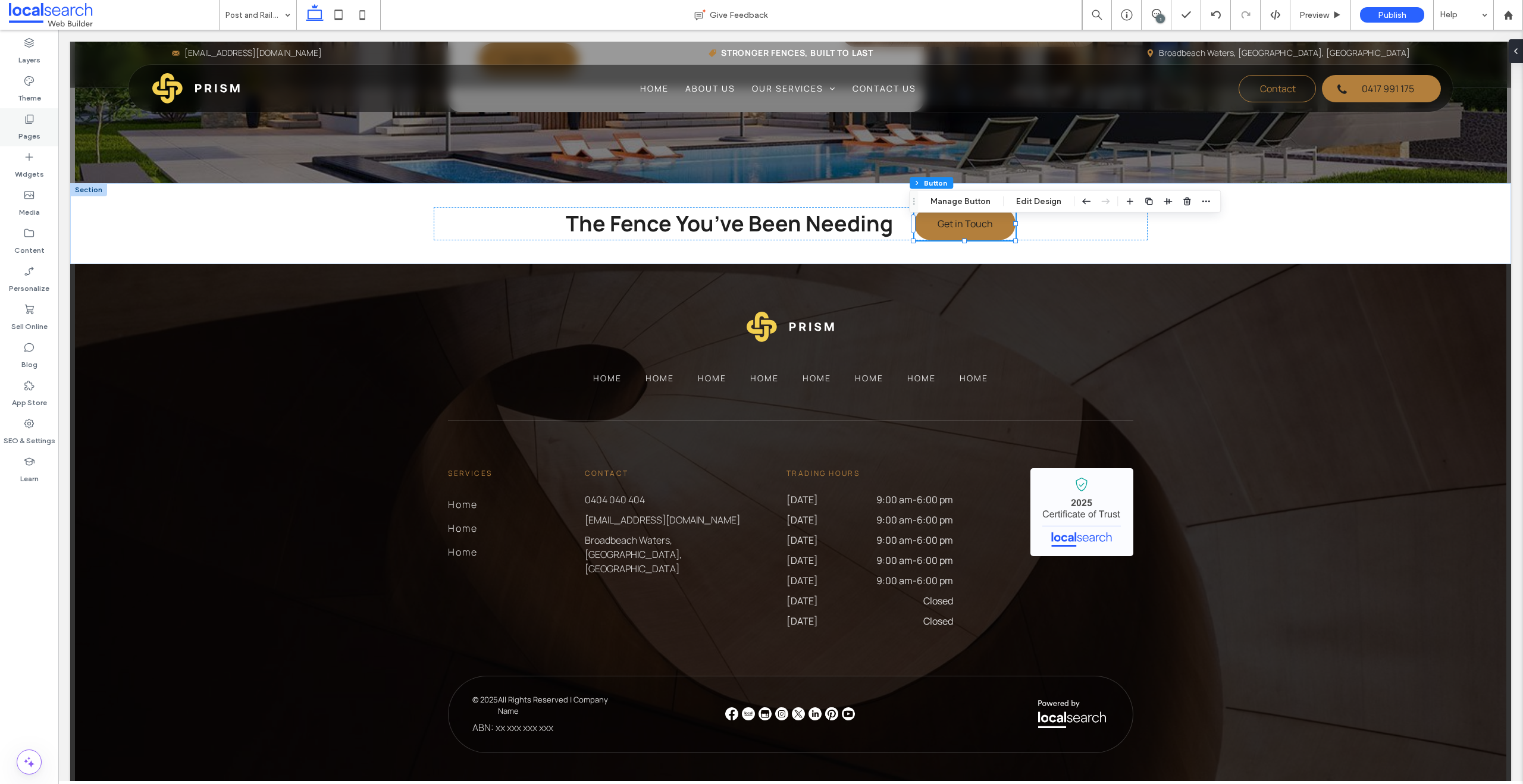
click at [32, 127] on label "Pages" at bounding box center [30, 133] width 22 height 16
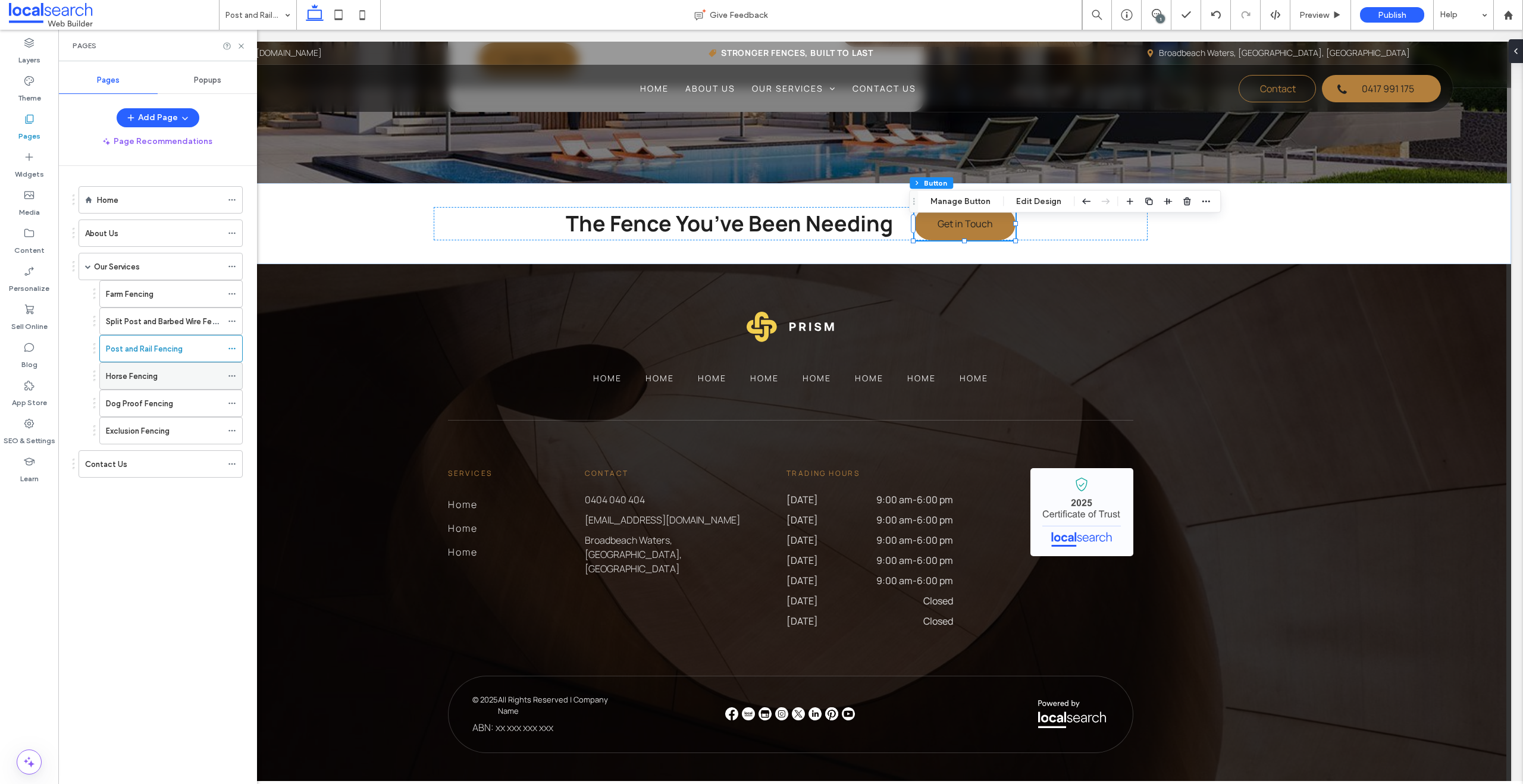
click at [147, 374] on label "Horse Fencing" at bounding box center [131, 376] width 52 height 21
click at [243, 51] on div "Pages" at bounding box center [158, 45] width 199 height 32
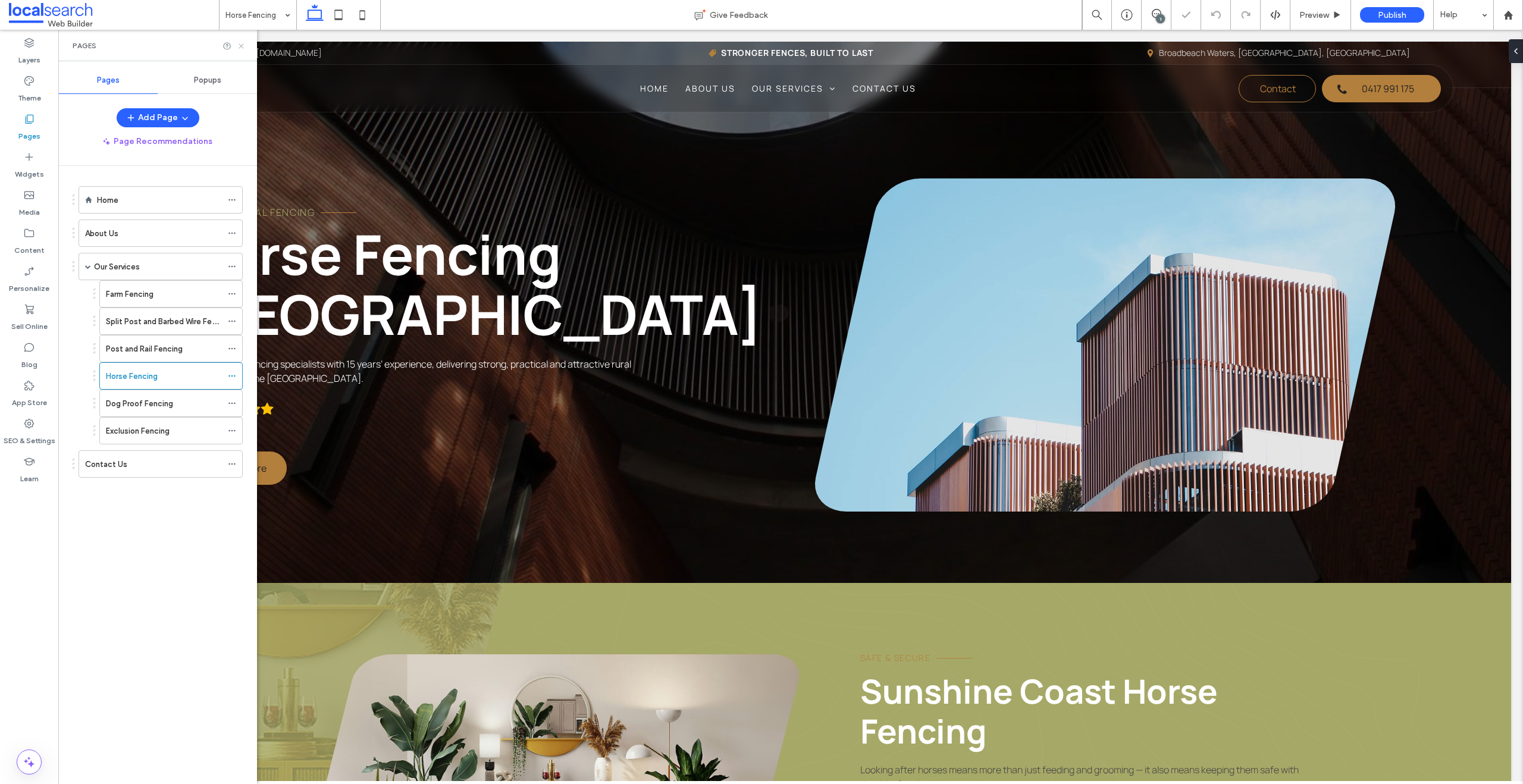
click at [243, 49] on icon at bounding box center [241, 46] width 9 height 9
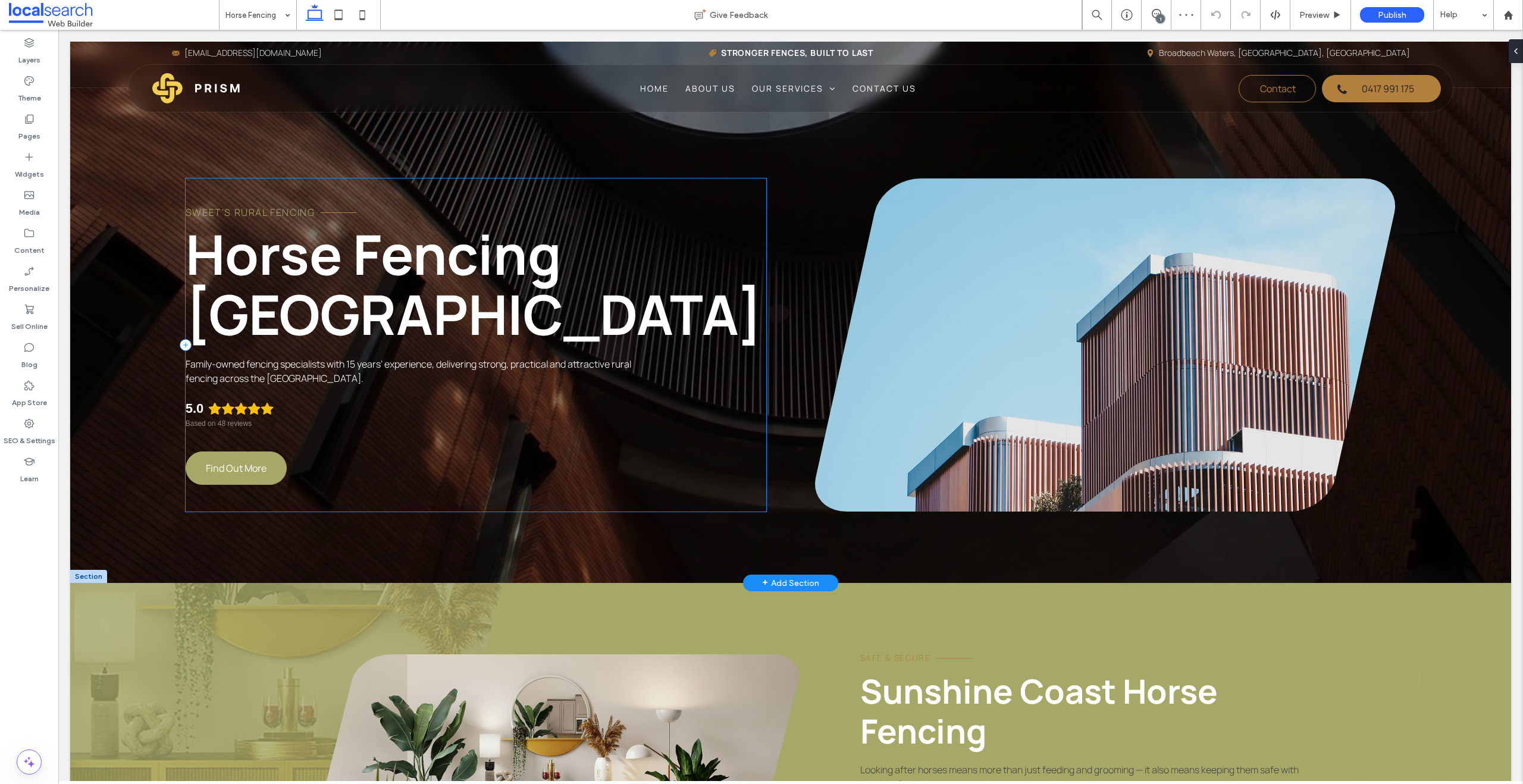
click at [225, 481] on link "Find Out More" at bounding box center [236, 468] width 101 height 33
click at [225, 481] on div "Find Out More" at bounding box center [236, 468] width 101 height 33
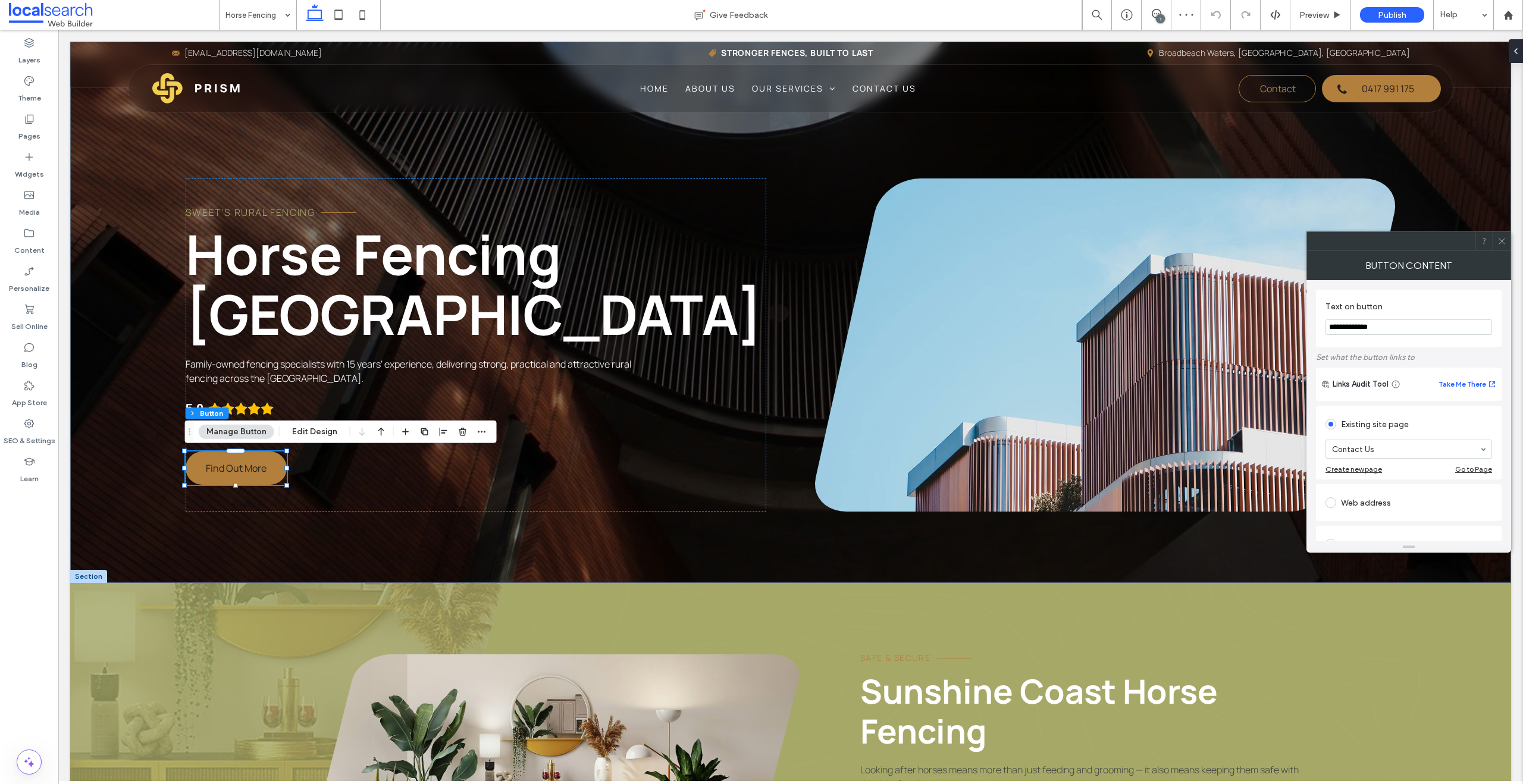
click at [1002, 242] on use at bounding box center [1501, 240] width 6 height 6
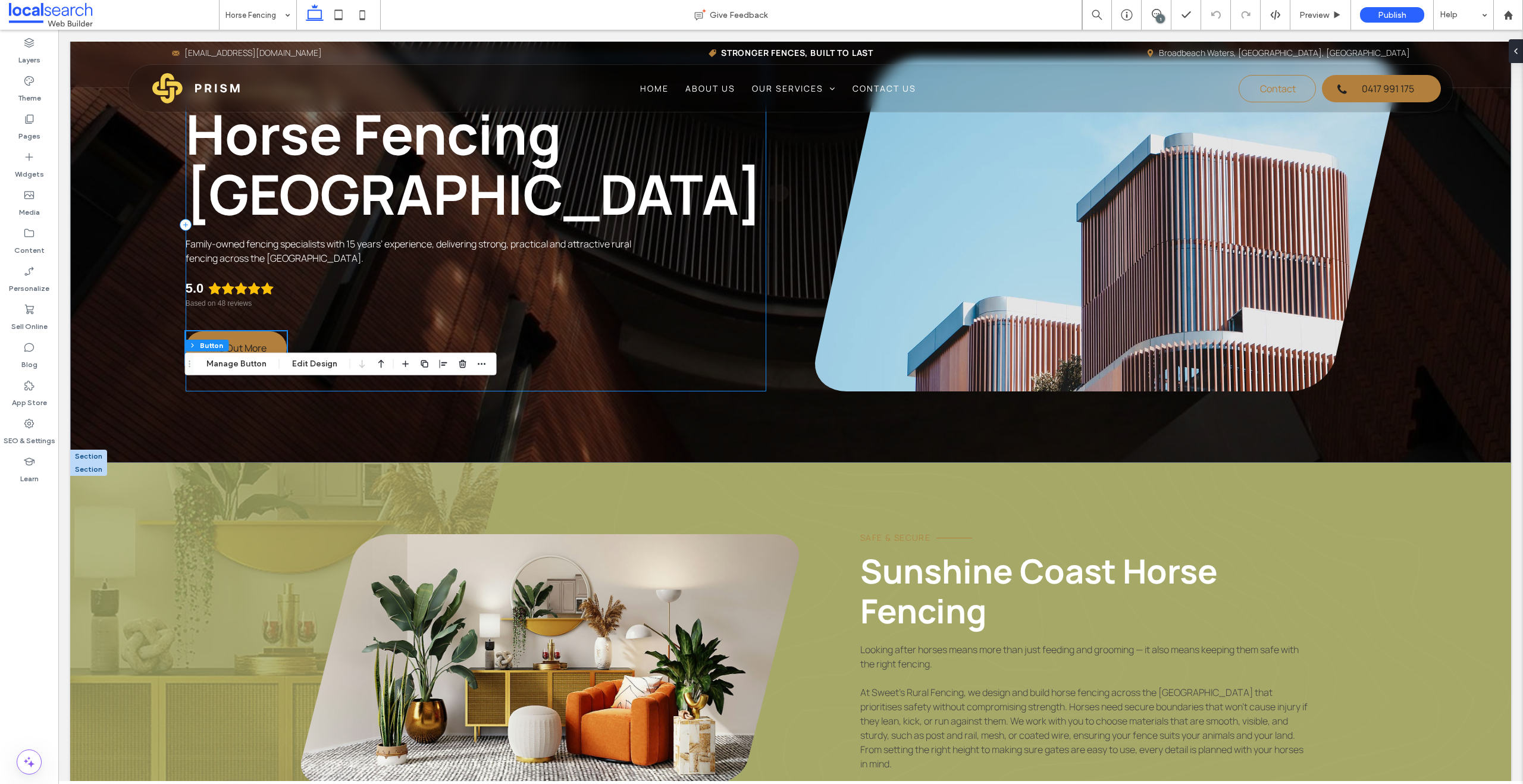
scroll to position [394, 0]
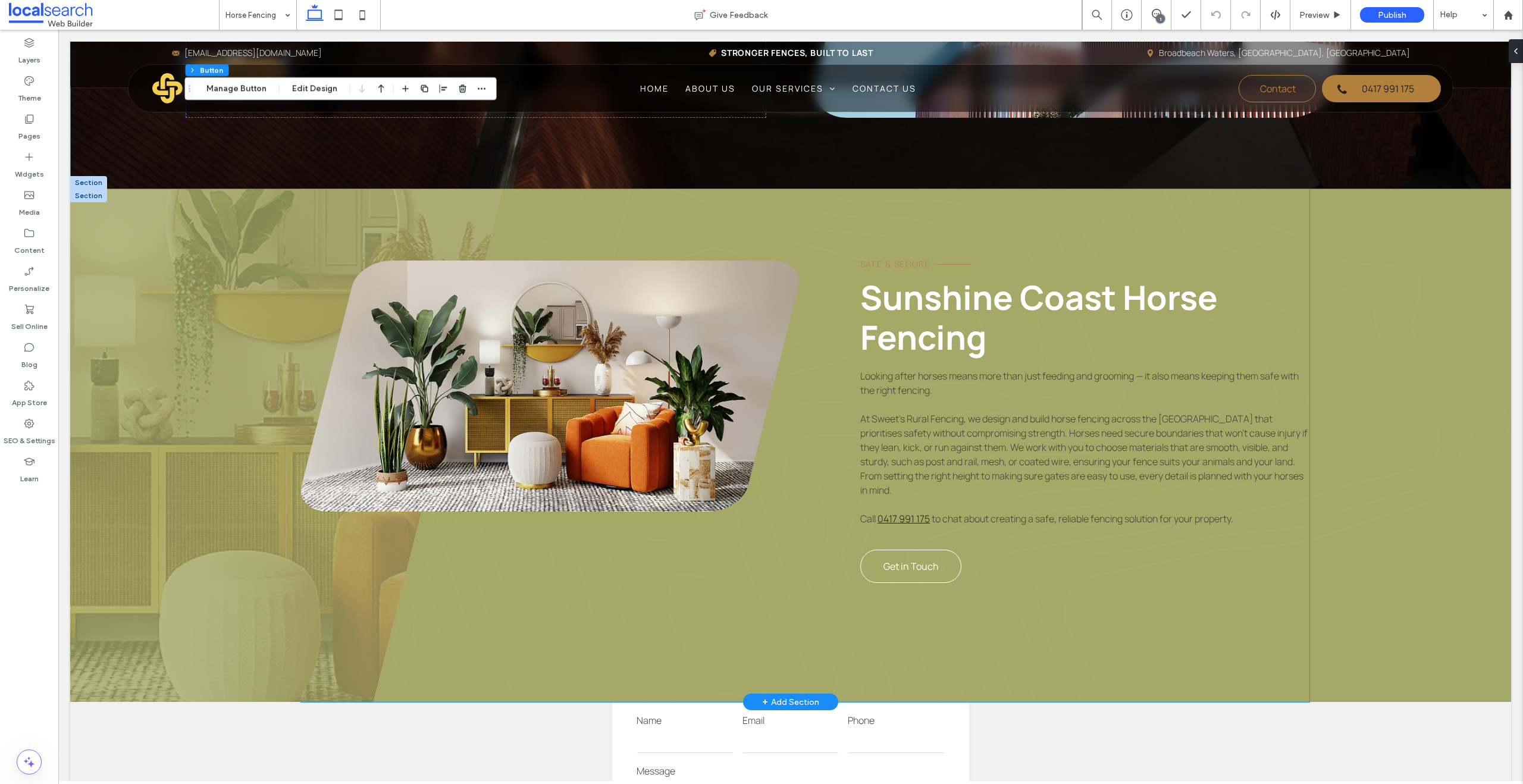
click at [944, 576] on link "Get in Touch" at bounding box center [911, 566] width 101 height 33
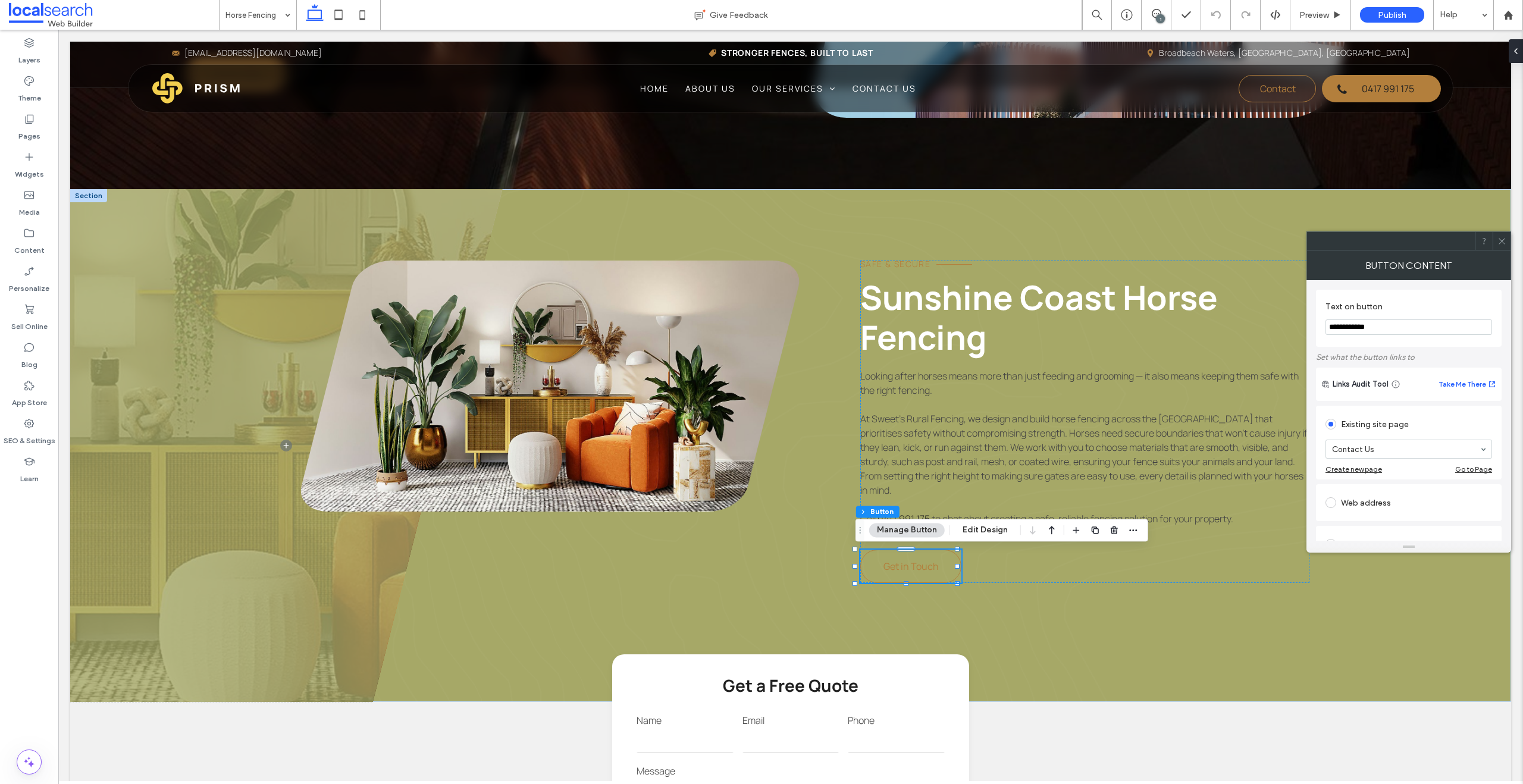
click at [1002, 243] on use at bounding box center [1501, 240] width 6 height 6
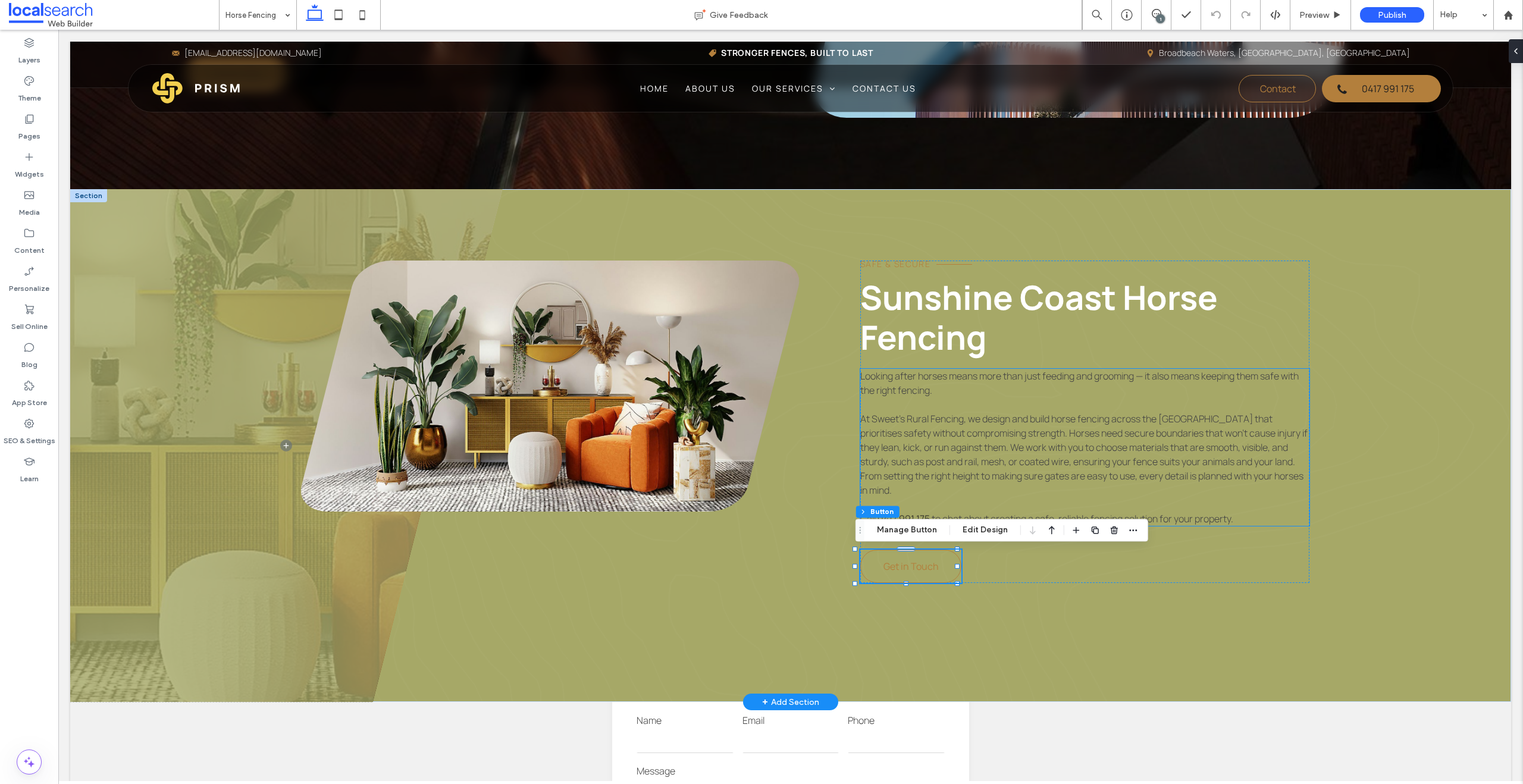
click at [1002, 429] on span "At Sweet’s Rural Fencing, we design and build horse fencing across the [GEOGRAP…" at bounding box center [1084, 454] width 447 height 85
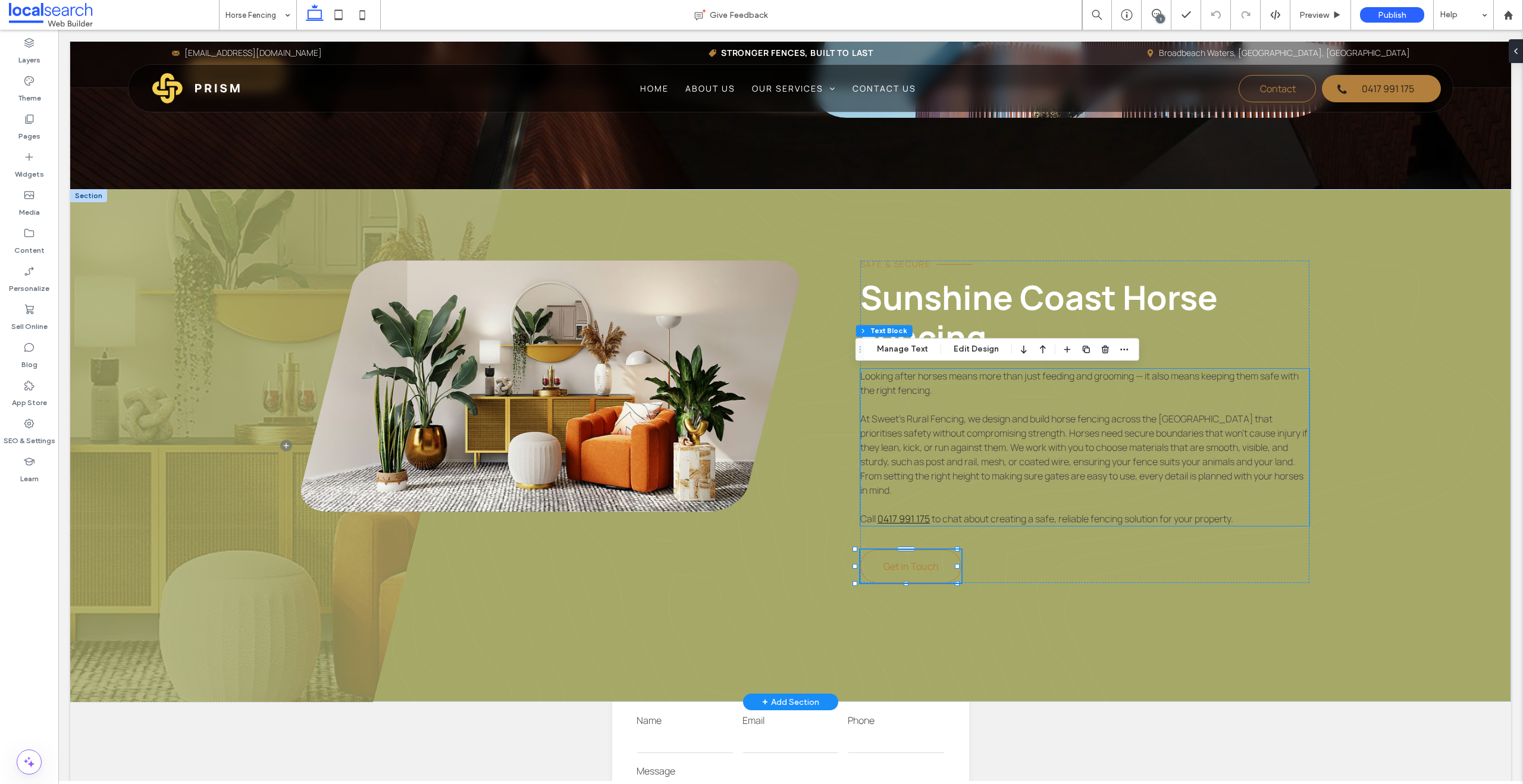
click at [1002, 429] on div "Looking after horses means more than just feeding and grooming — it also means …" at bounding box center [1085, 447] width 449 height 157
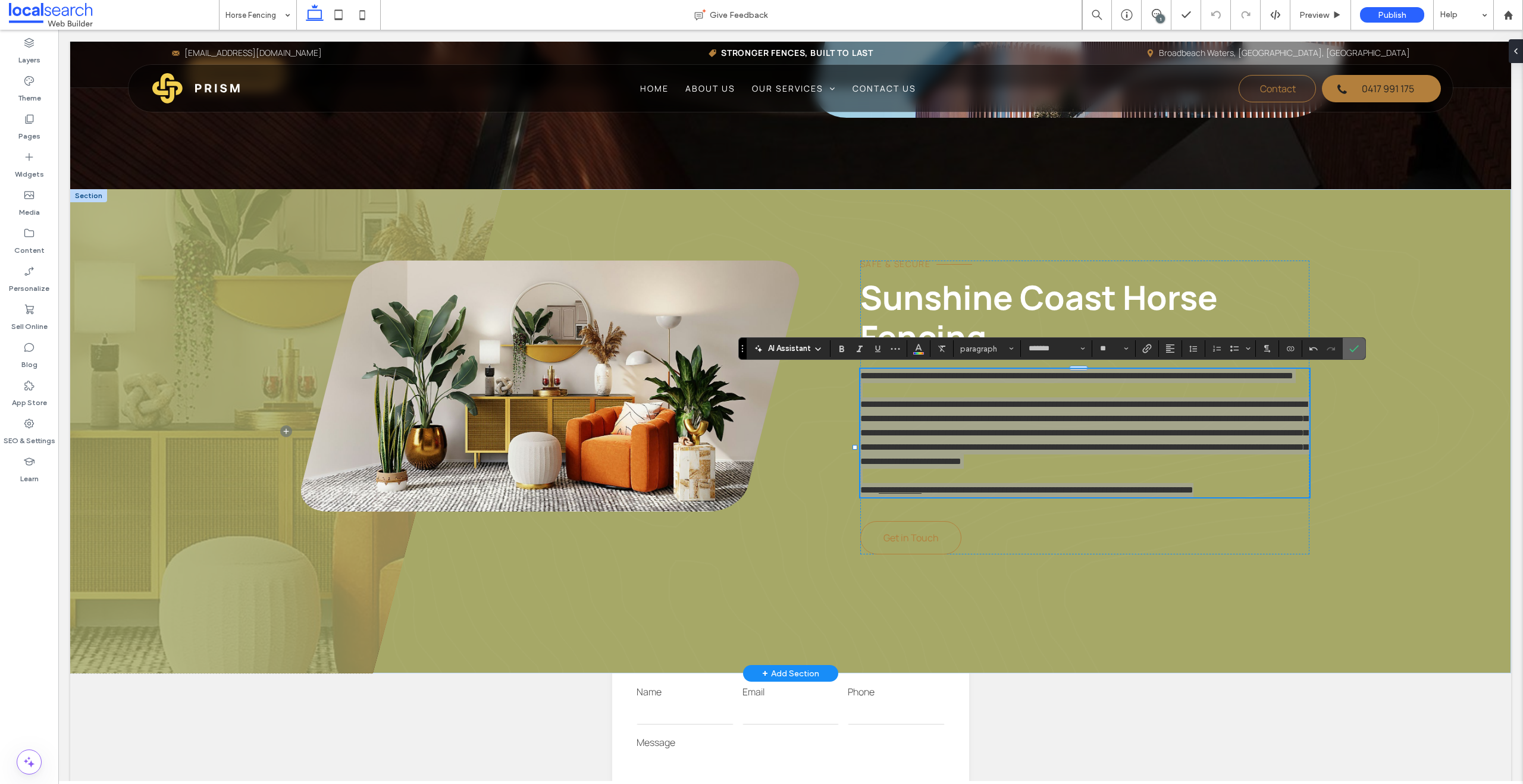
click at [1002, 347] on label "Confirm" at bounding box center [1354, 348] width 18 height 22
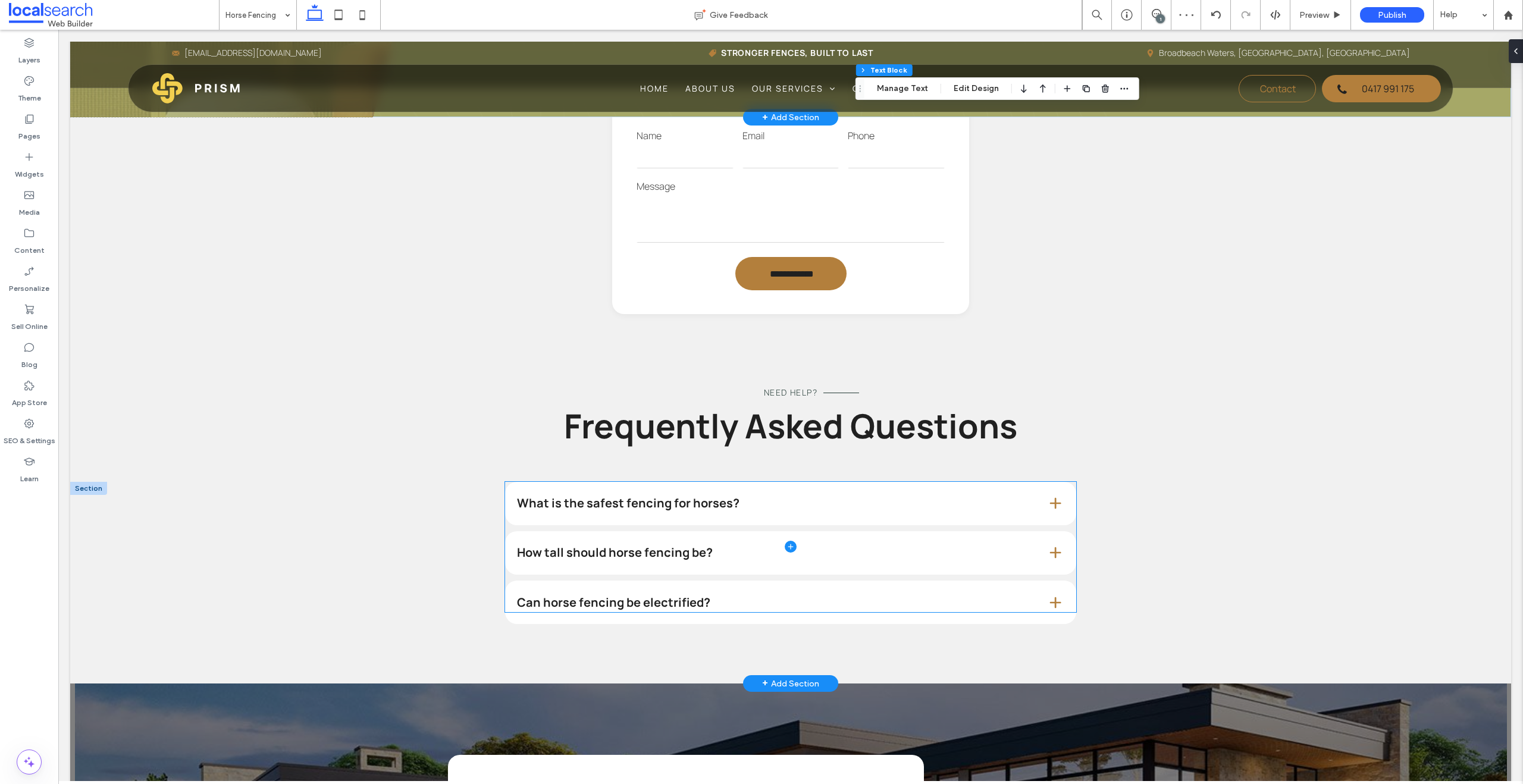
scroll to position [980, 0]
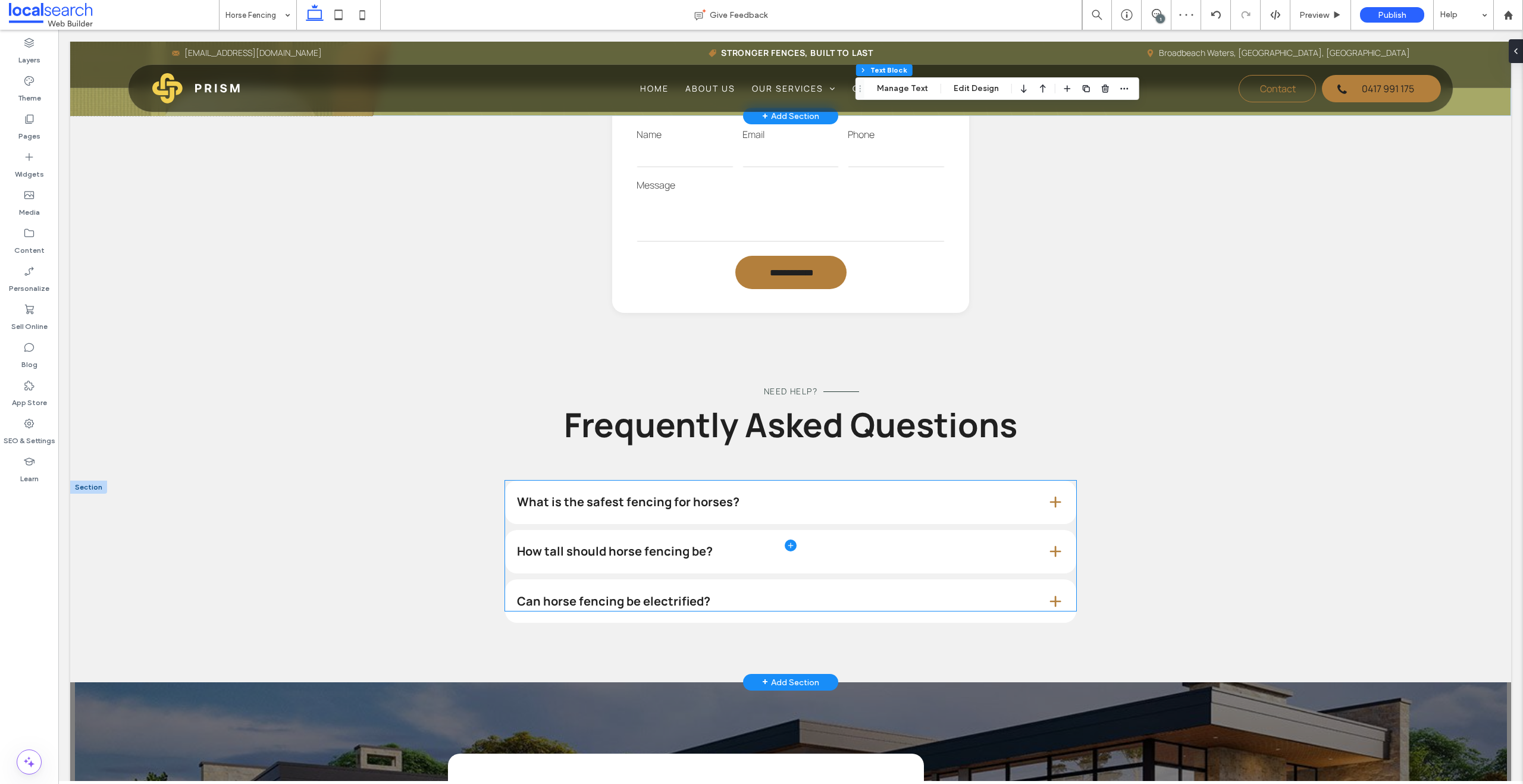
click at [583, 509] on span at bounding box center [790, 546] width 571 height 131
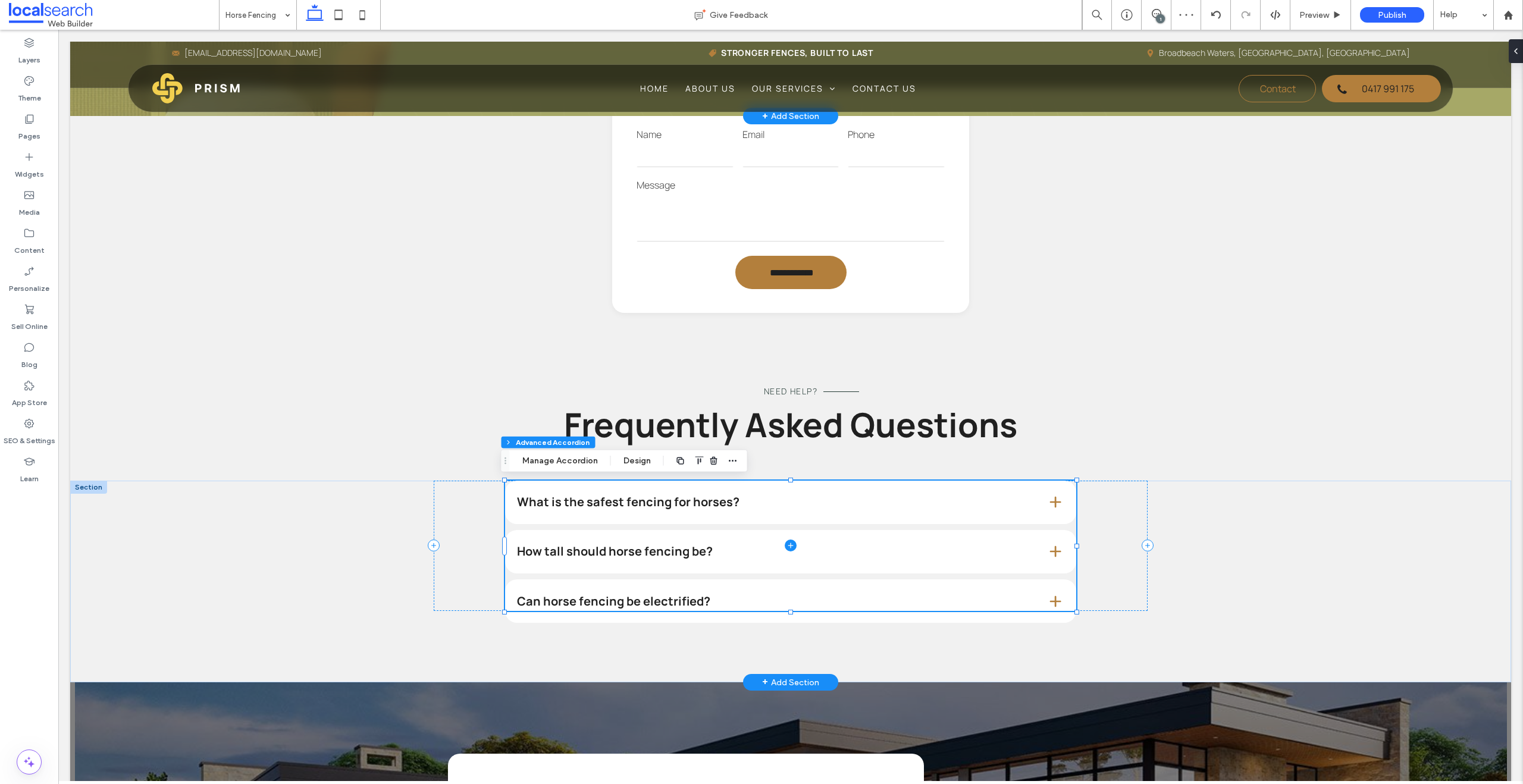
type input "*"
click at [583, 509] on span at bounding box center [790, 546] width 571 height 131
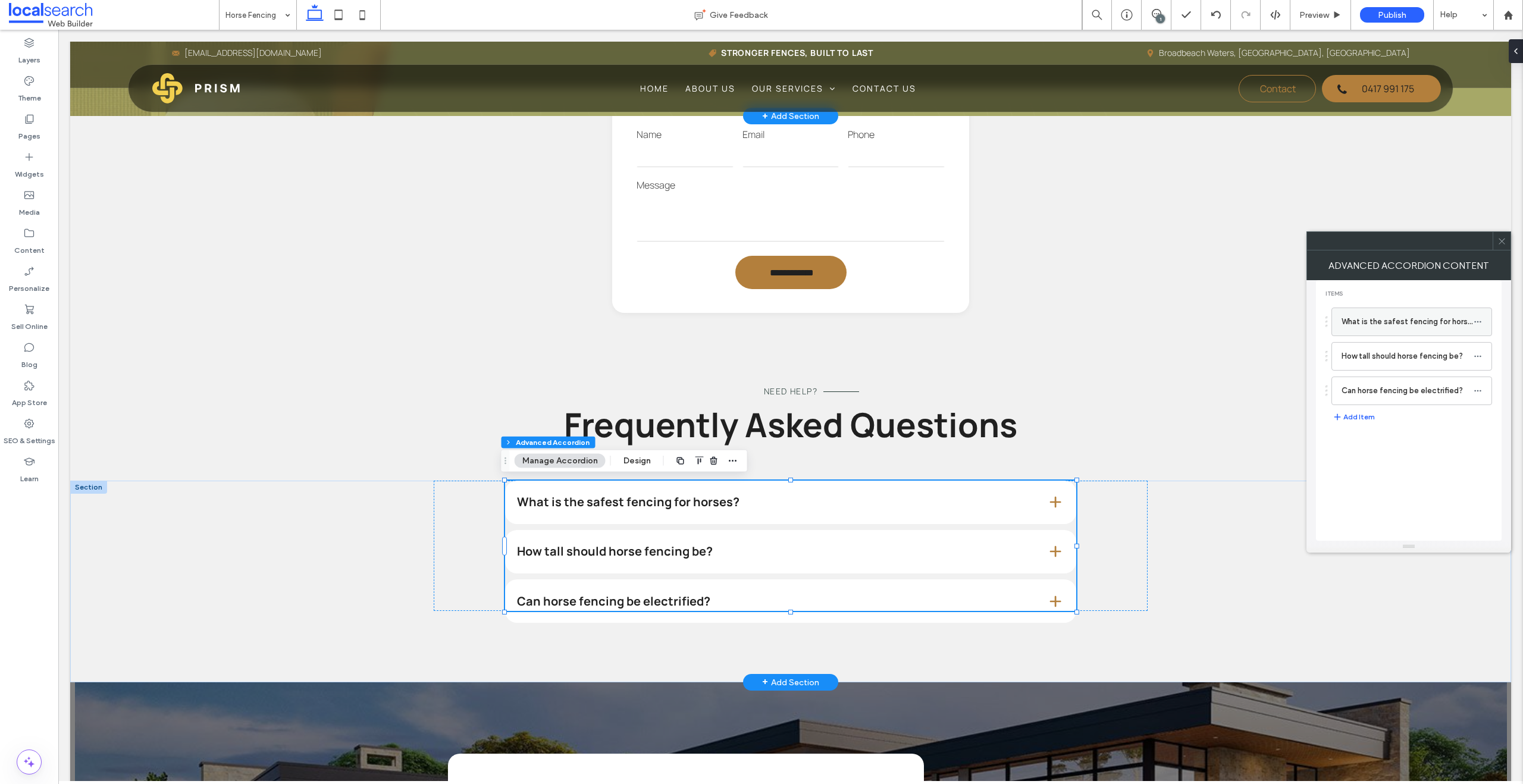
click at [1002, 324] on label "What is the safest fencing for horses?" at bounding box center [1407, 322] width 132 height 24
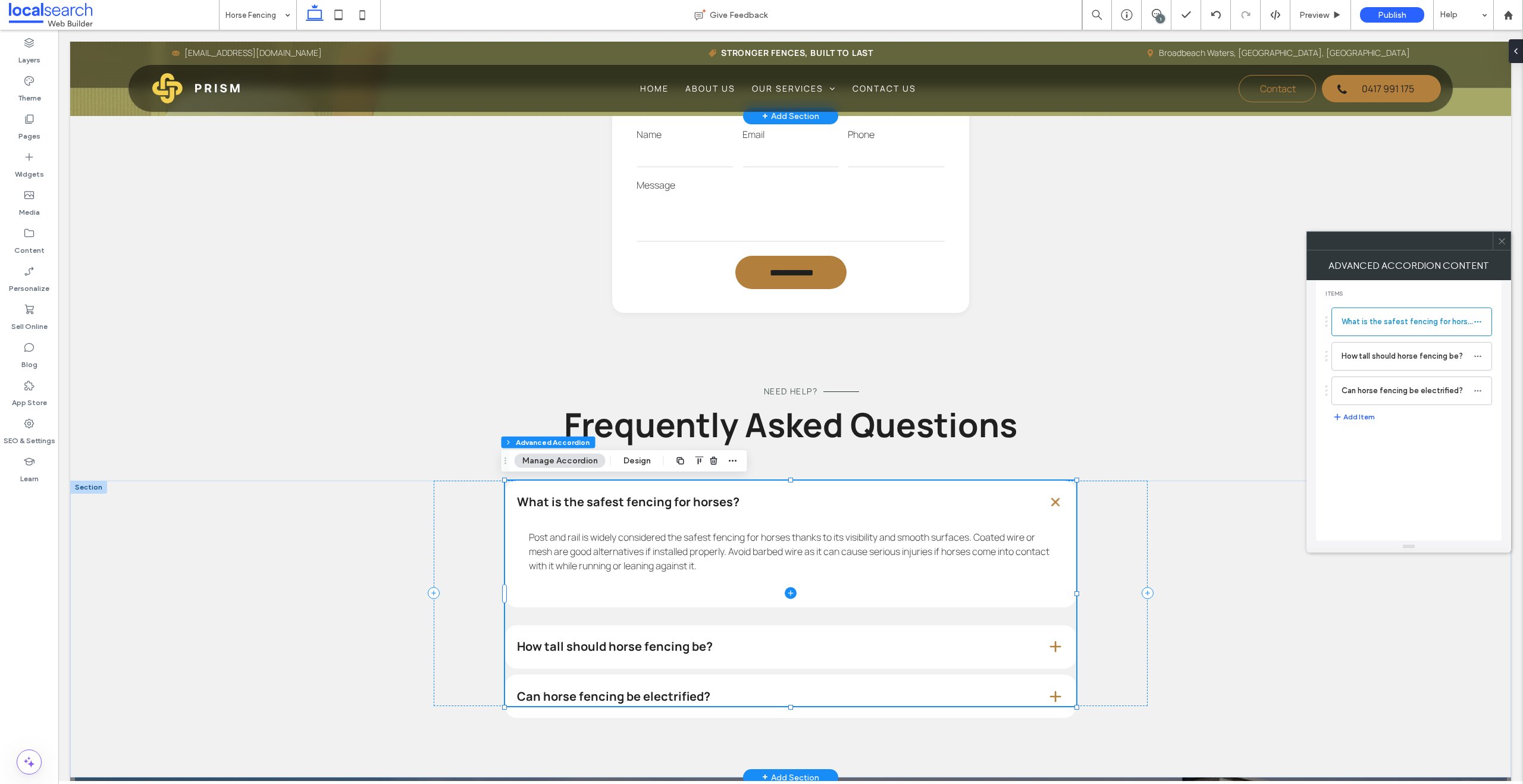
click at [624, 645] on span at bounding box center [790, 594] width 571 height 226
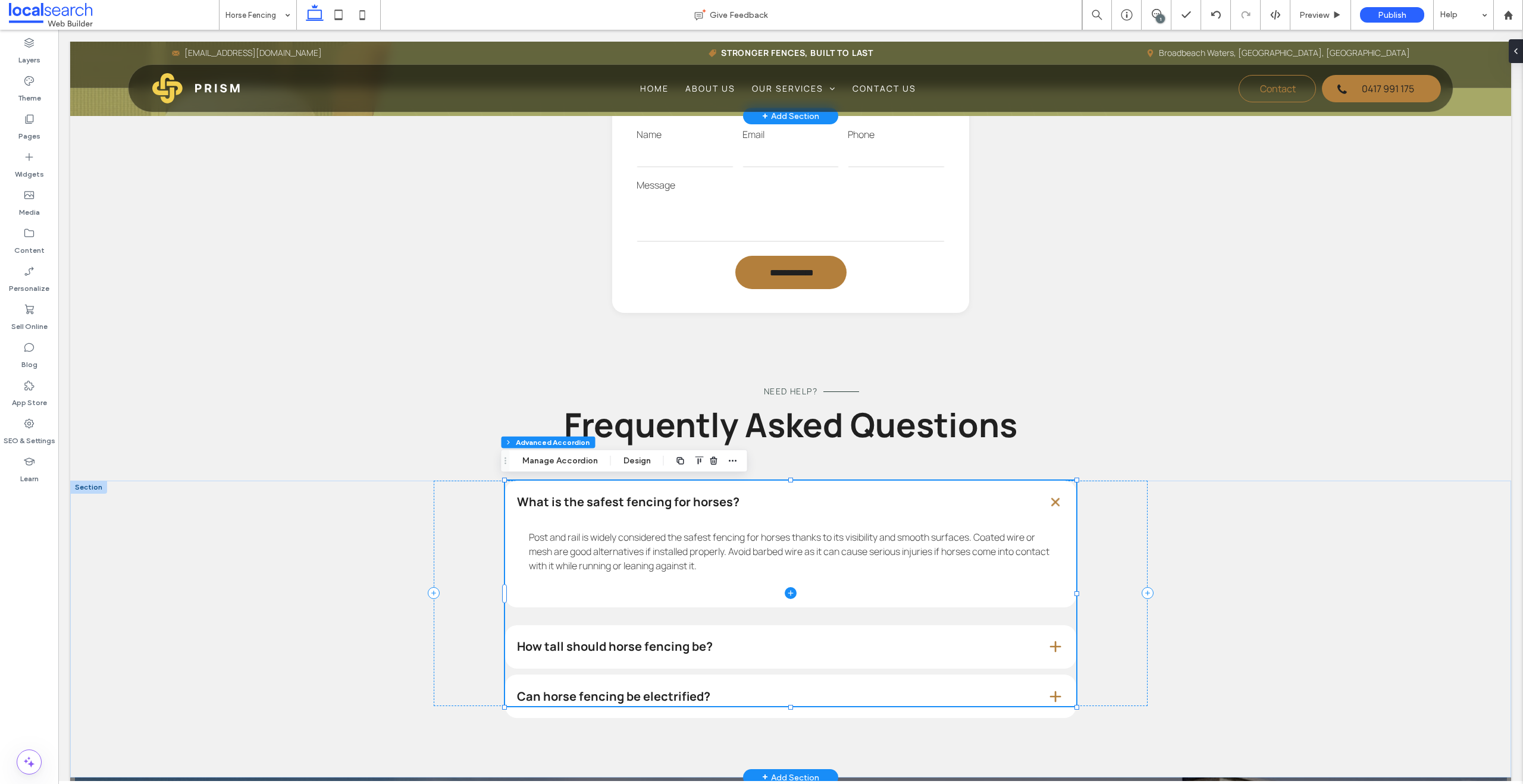
click at [624, 645] on span at bounding box center [790, 594] width 571 height 226
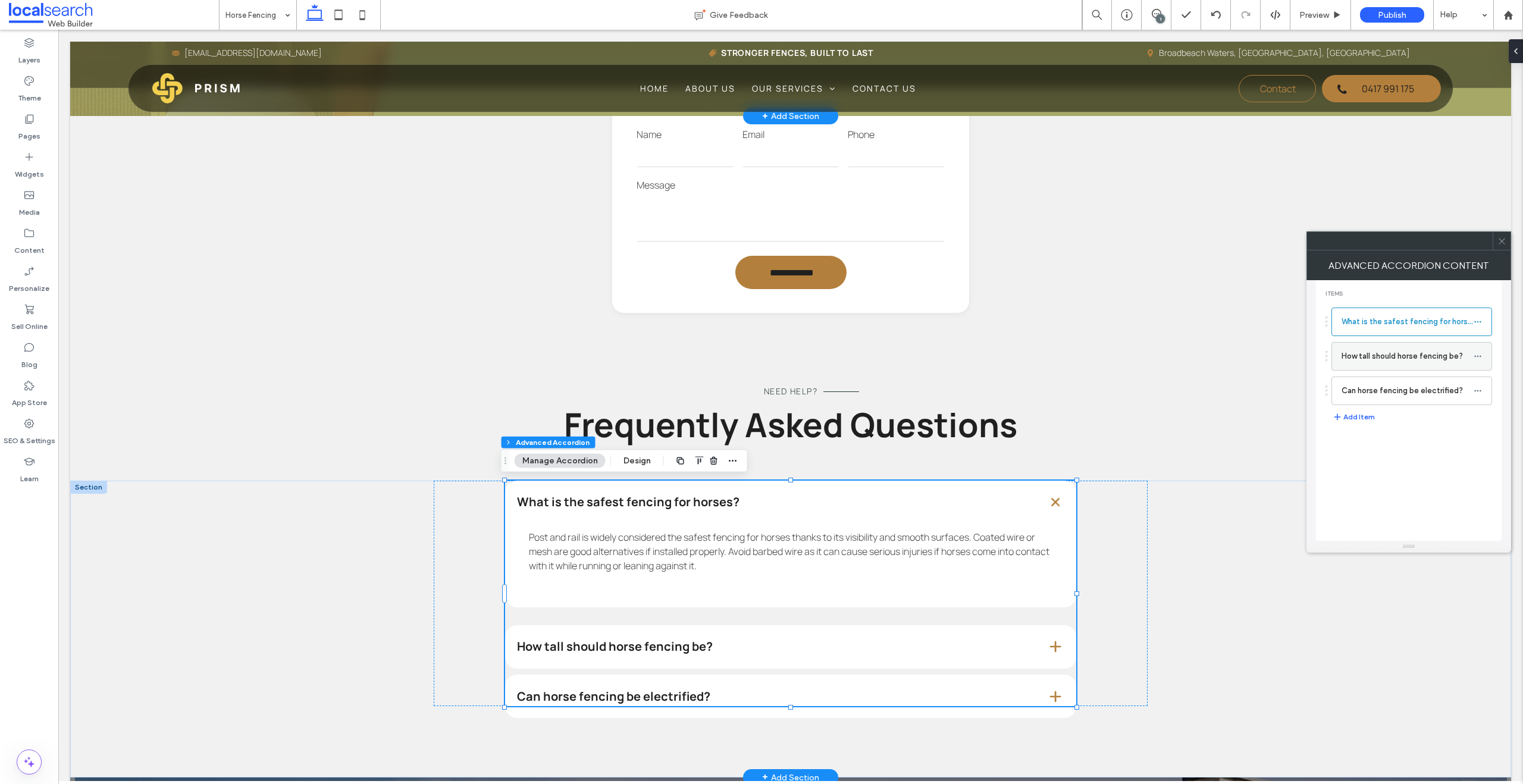
click at [1002, 359] on label "How tall should horse fencing be?" at bounding box center [1407, 356] width 132 height 24
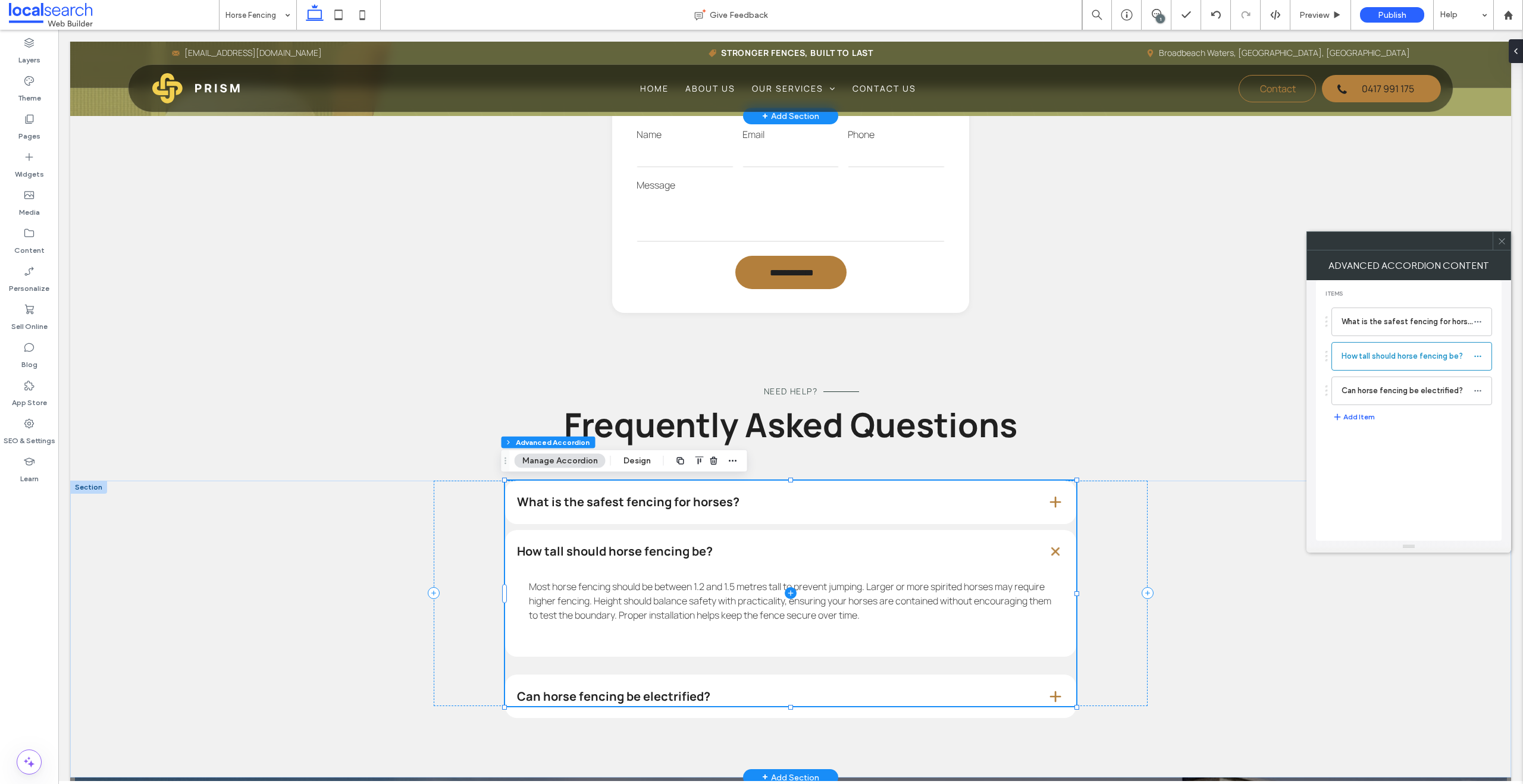
click at [639, 701] on span at bounding box center [790, 594] width 571 height 226
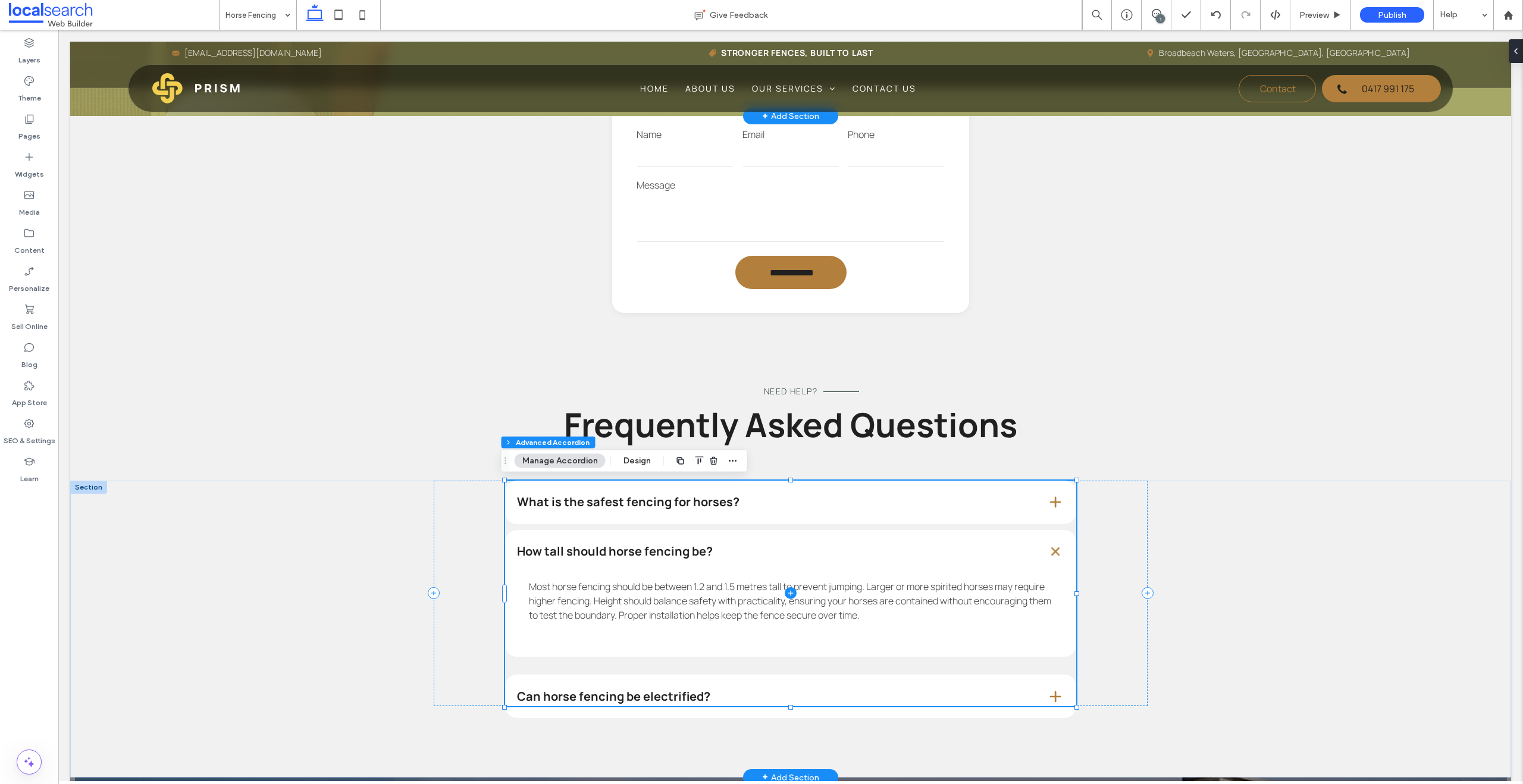
click at [639, 701] on span at bounding box center [790, 594] width 571 height 226
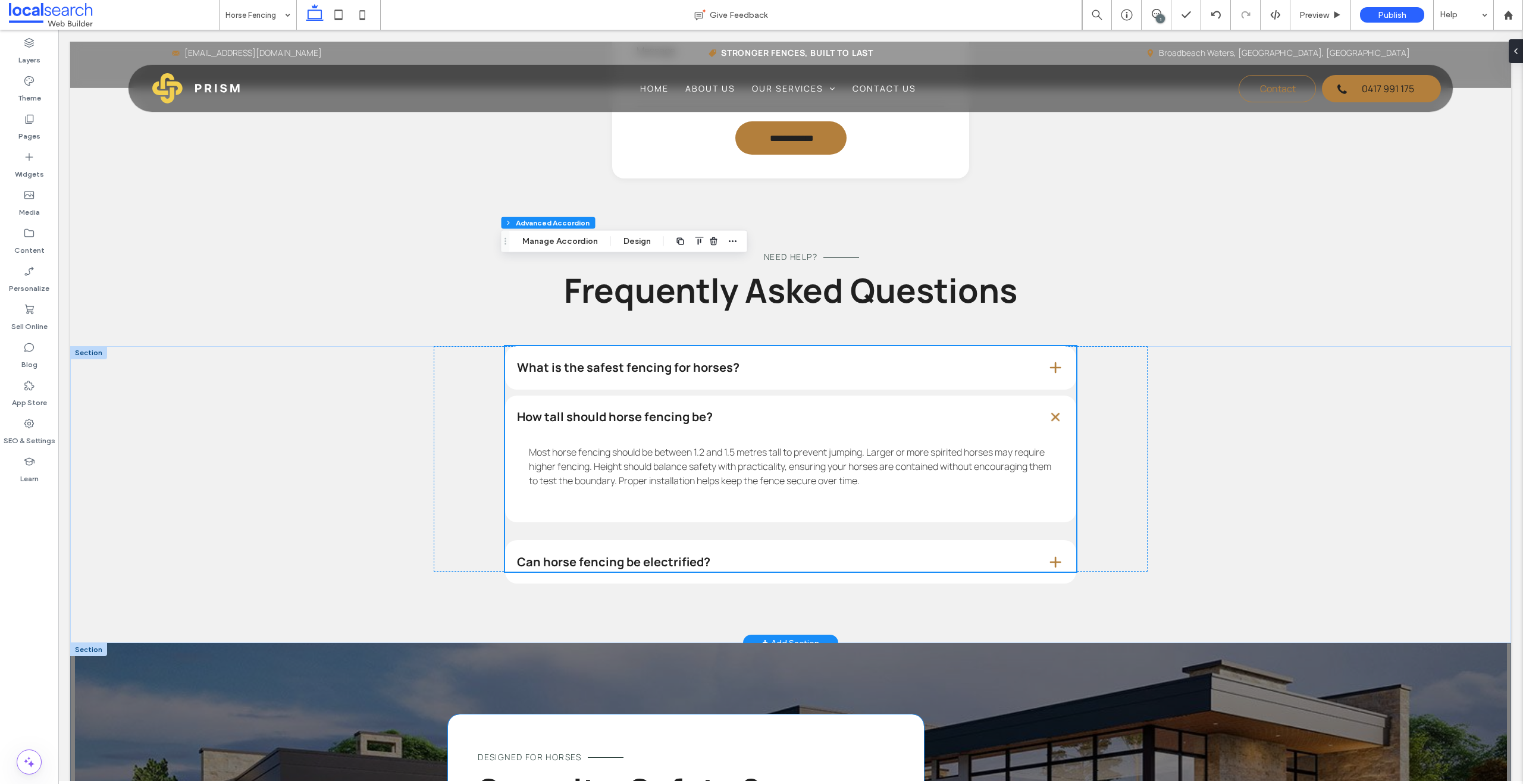
scroll to position [1204, 0]
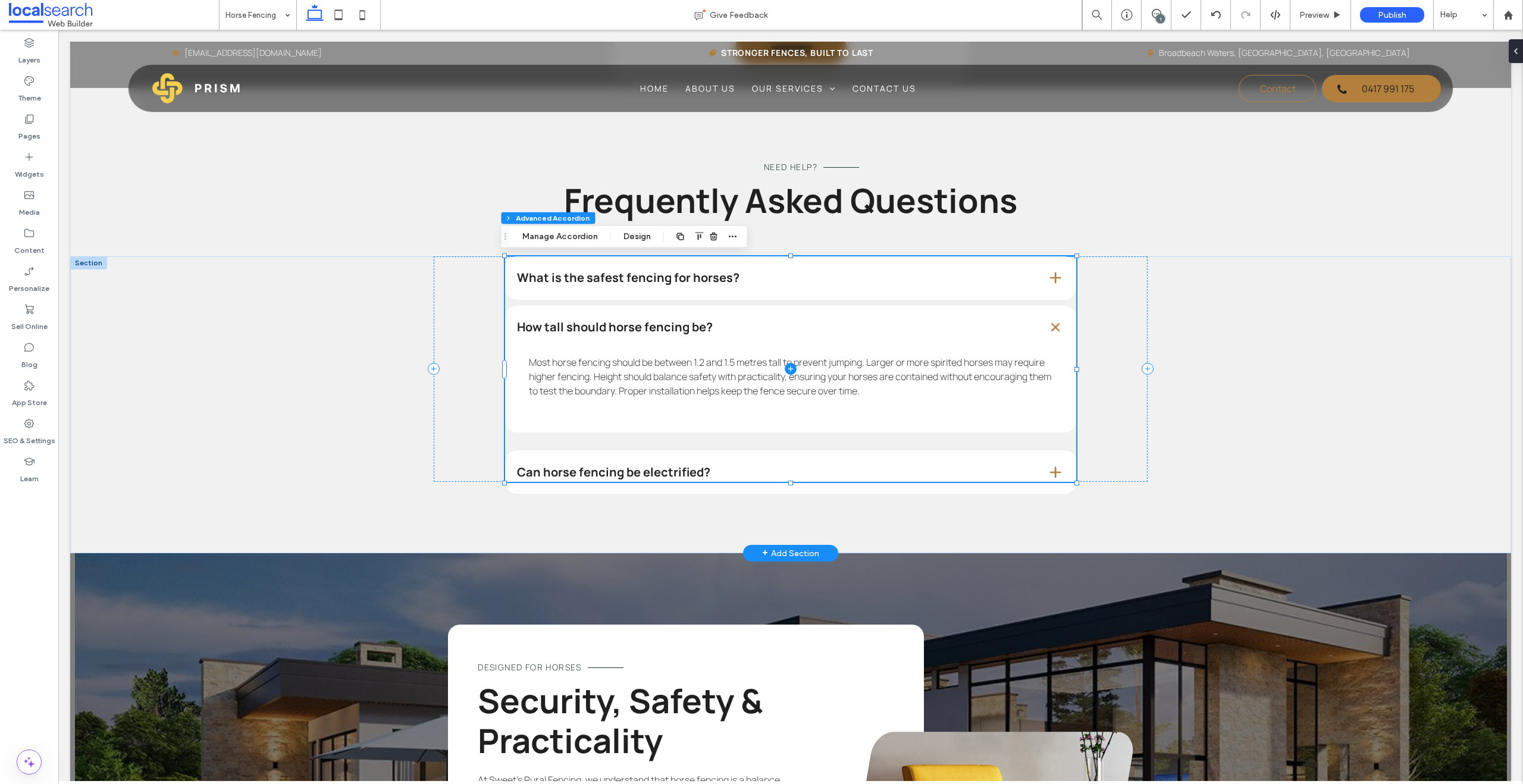
click at [948, 475] on span at bounding box center [790, 369] width 571 height 226
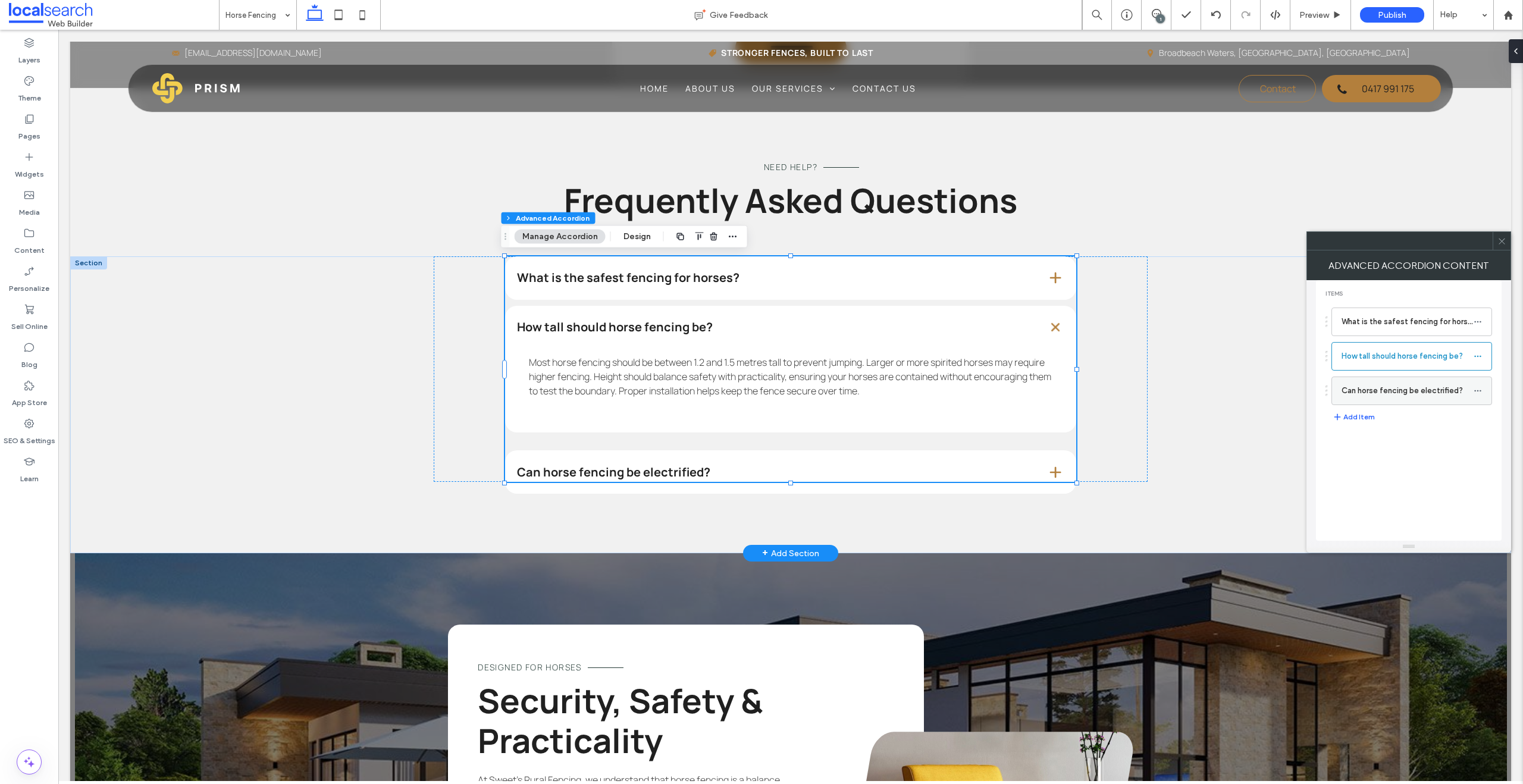
click at [1002, 391] on label "Can horse fencing be electrified?" at bounding box center [1407, 391] width 132 height 24
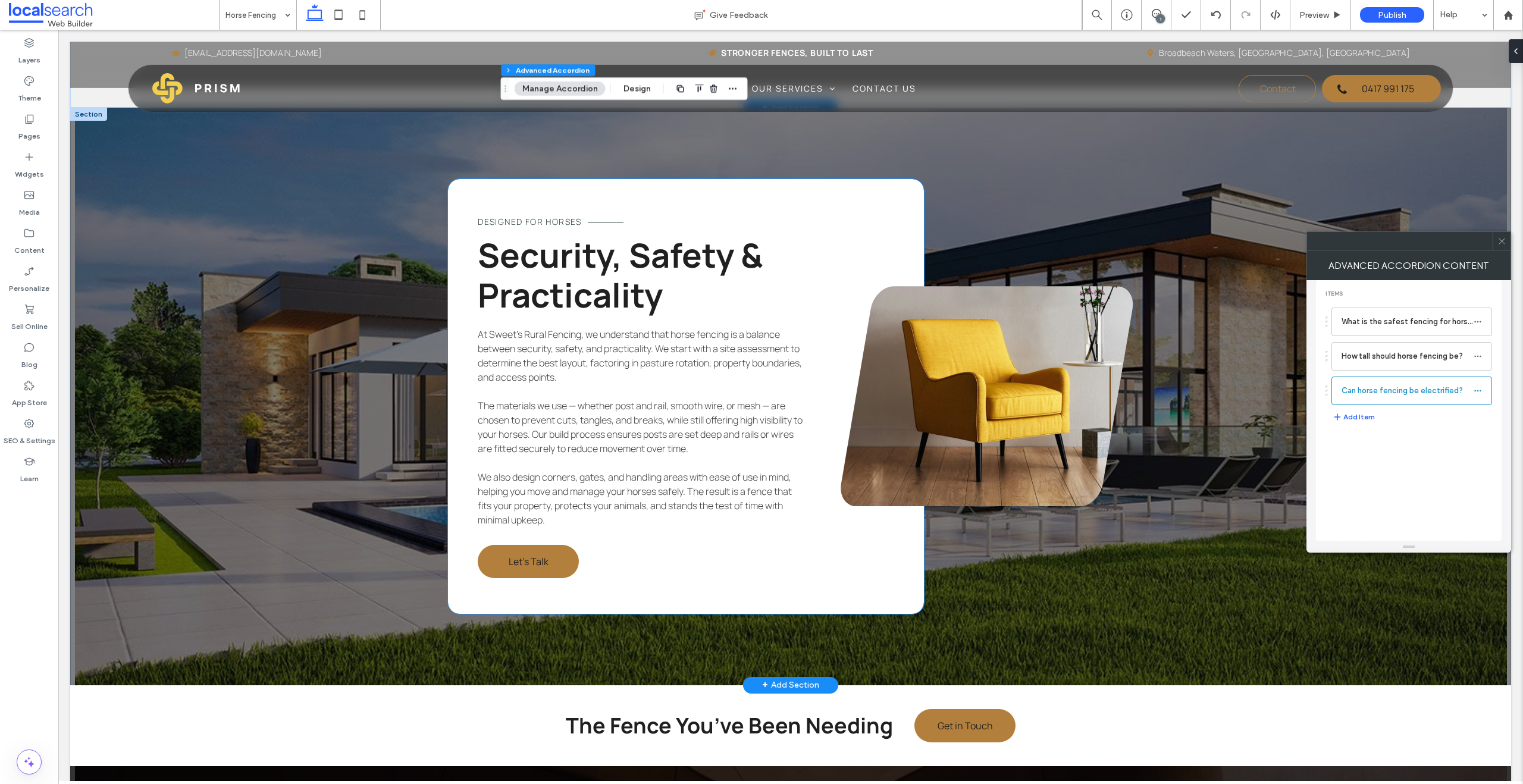
scroll to position [1650, 0]
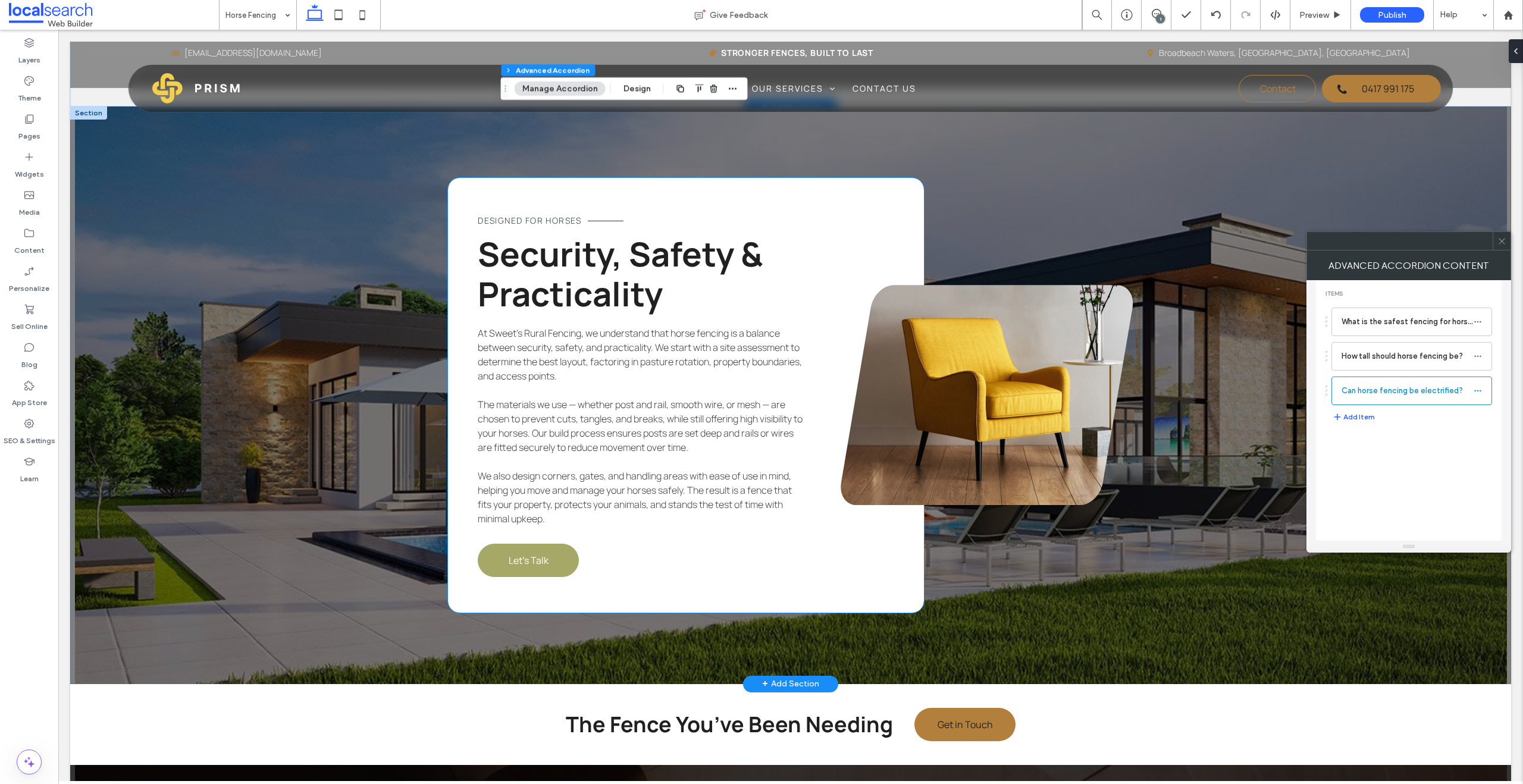
click at [516, 568] on link "Let's Talk" at bounding box center [528, 560] width 101 height 33
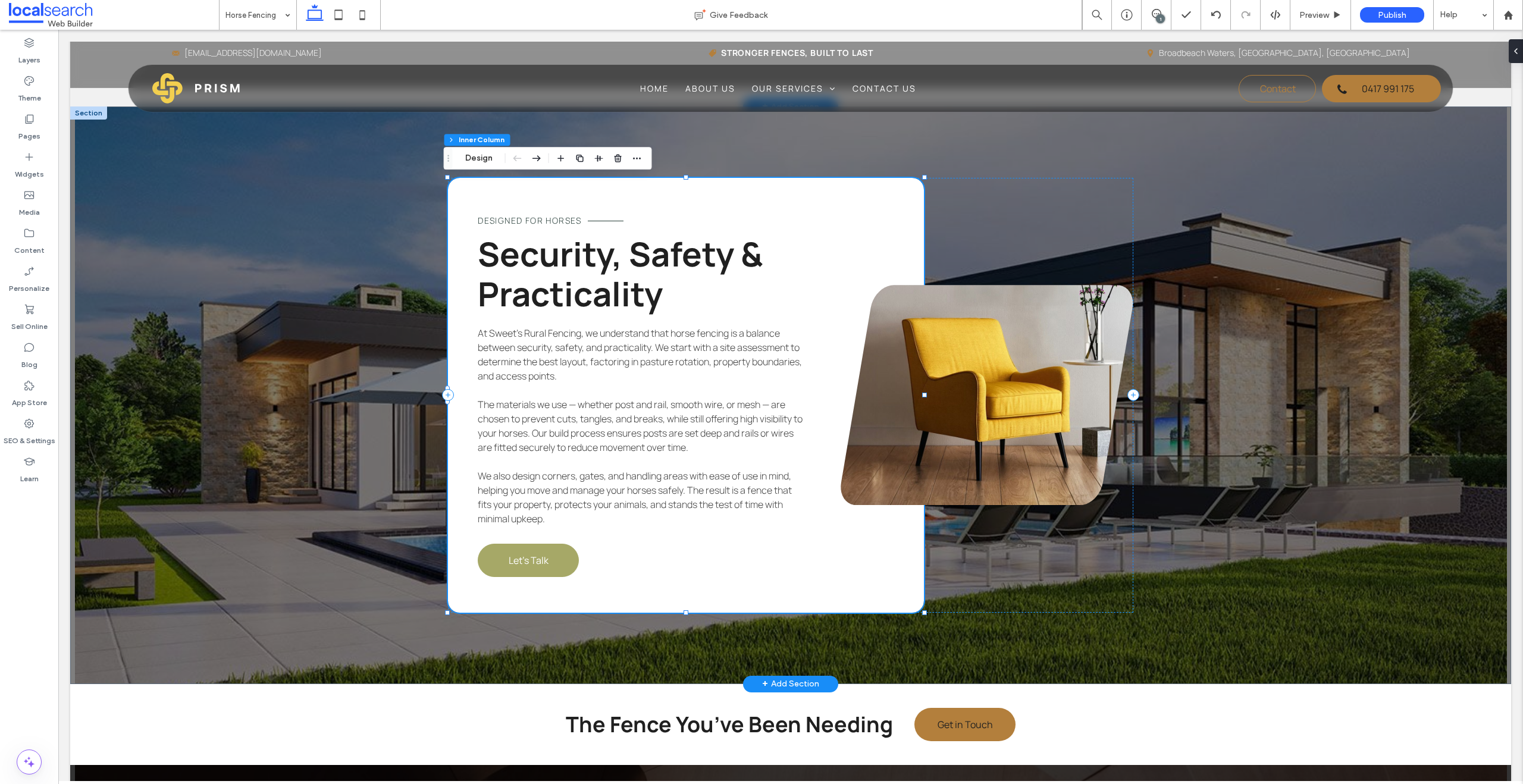
click at [516, 568] on link "Let's Talk" at bounding box center [528, 560] width 101 height 33
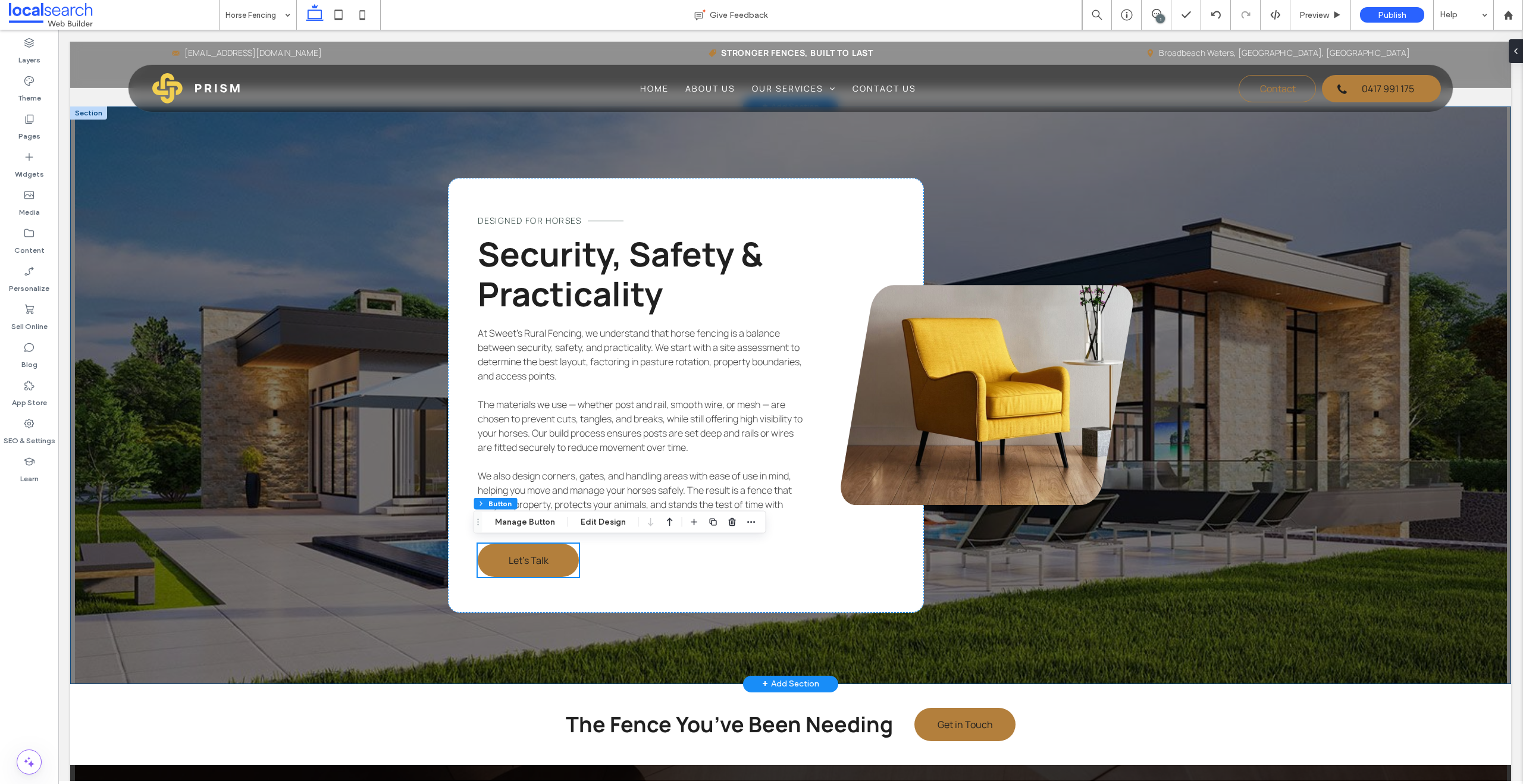
scroll to position [2053, 0]
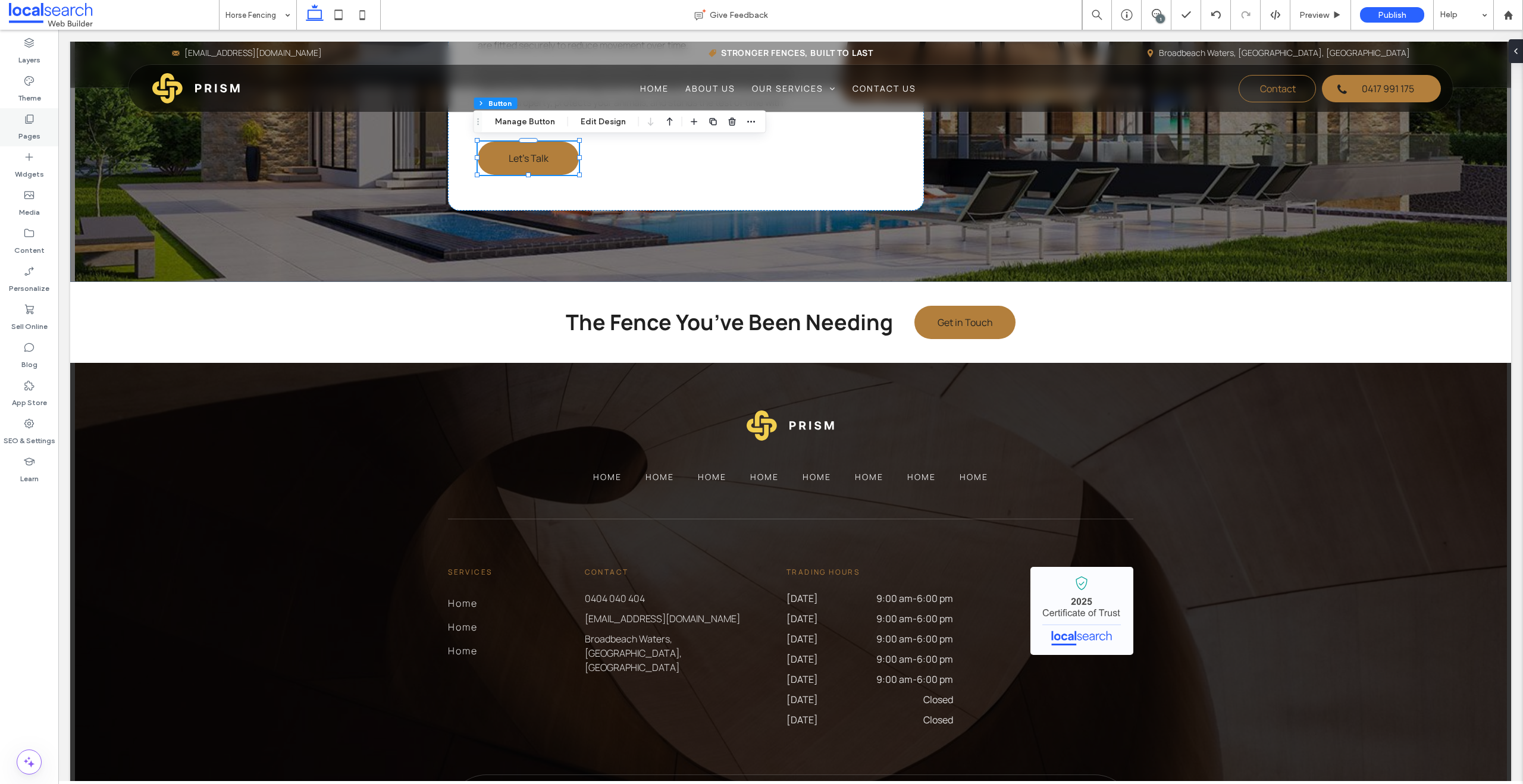
click at [20, 126] on label "Pages" at bounding box center [30, 133] width 22 height 16
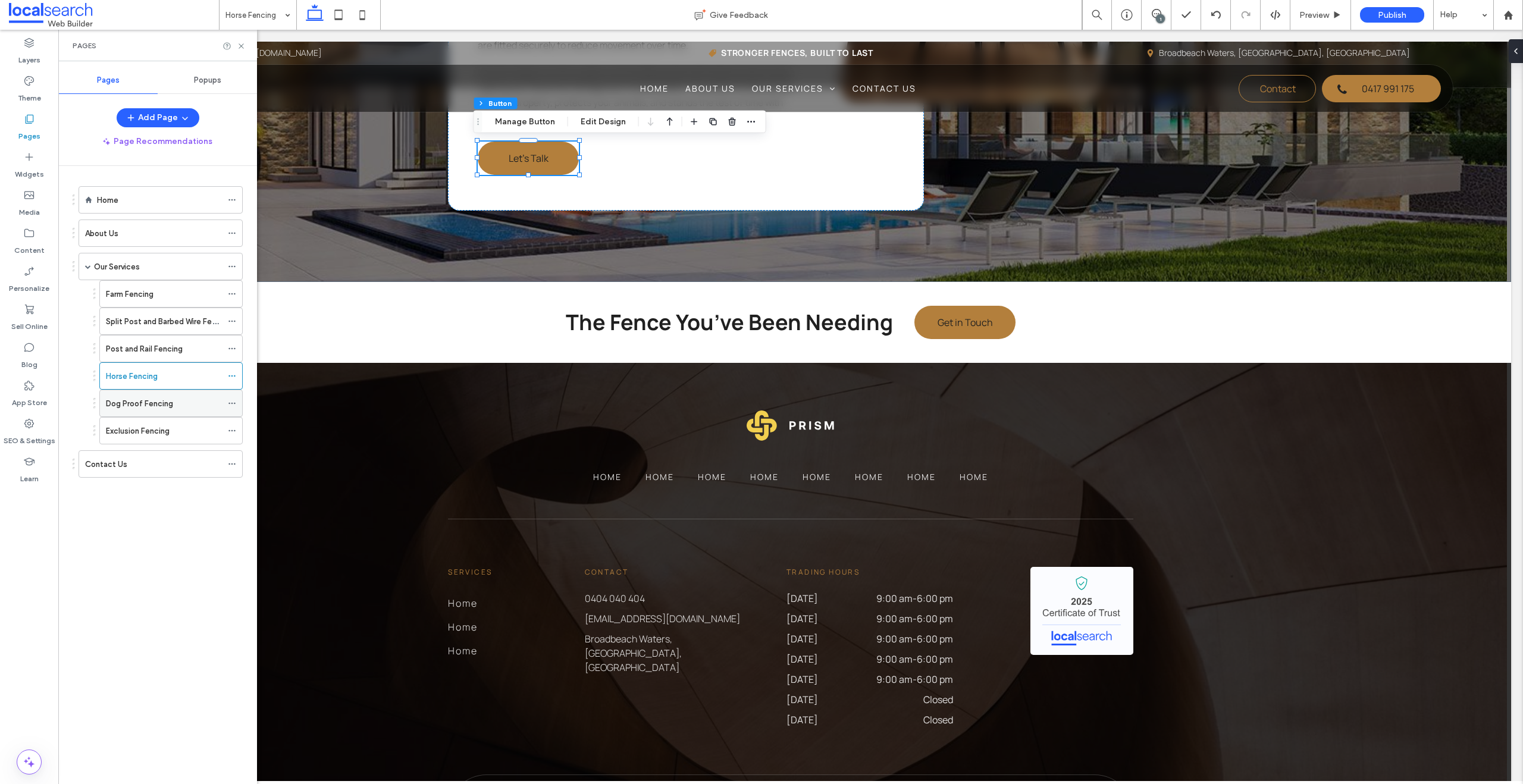
click at [131, 402] on label "Dog Proof Fencing" at bounding box center [139, 404] width 67 height 21
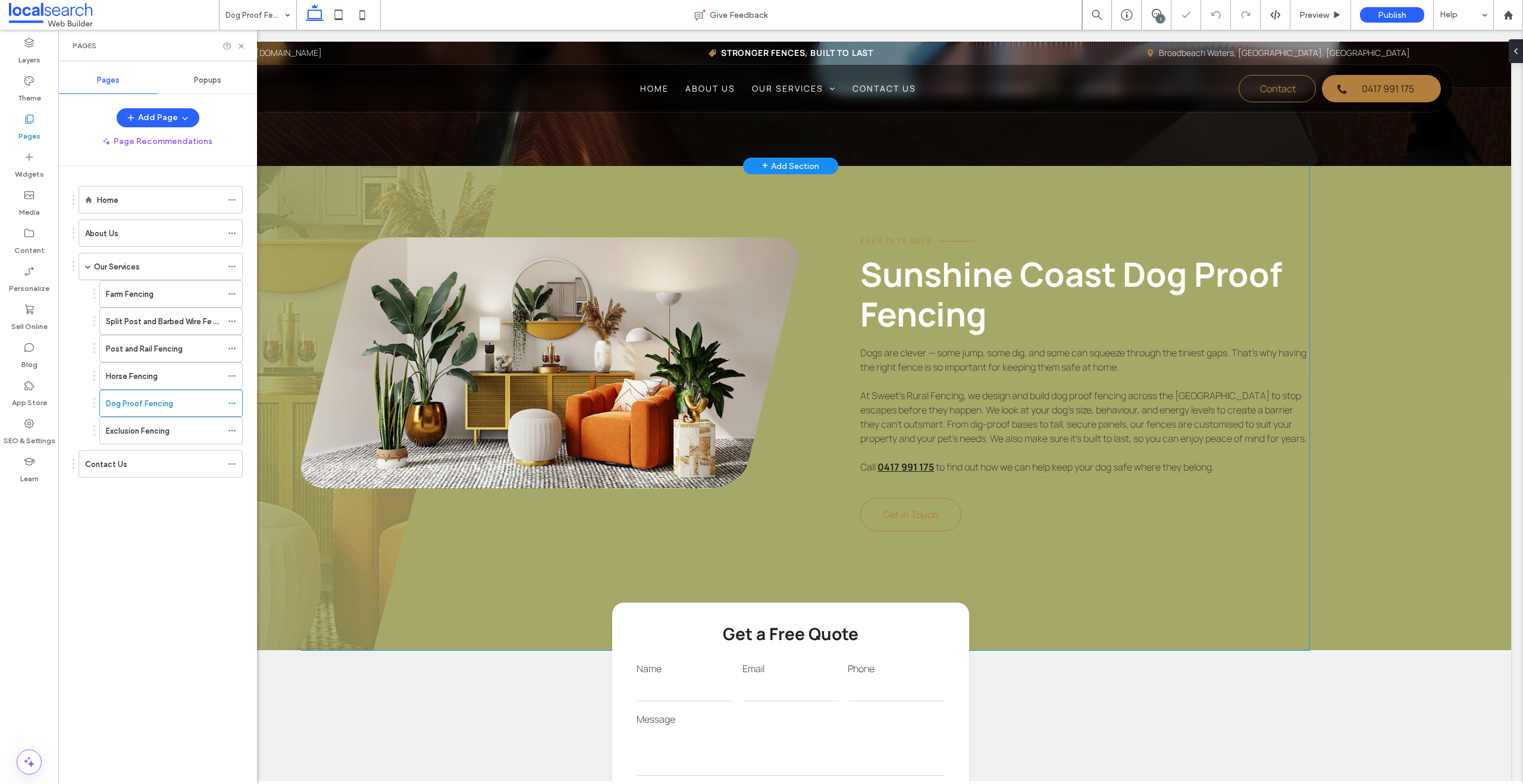
scroll to position [535, 0]
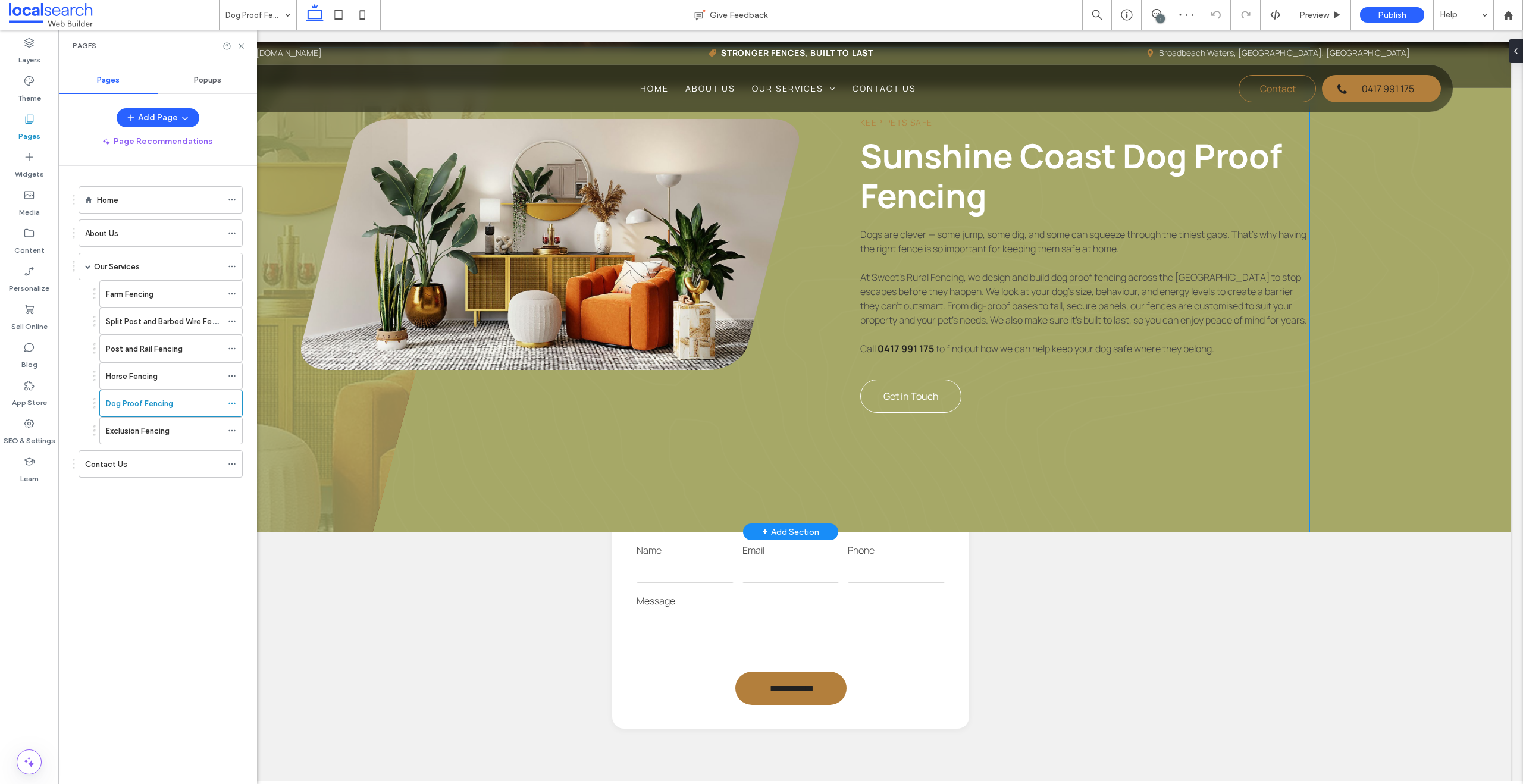
click at [938, 413] on link "Get in Touch" at bounding box center [911, 396] width 101 height 33
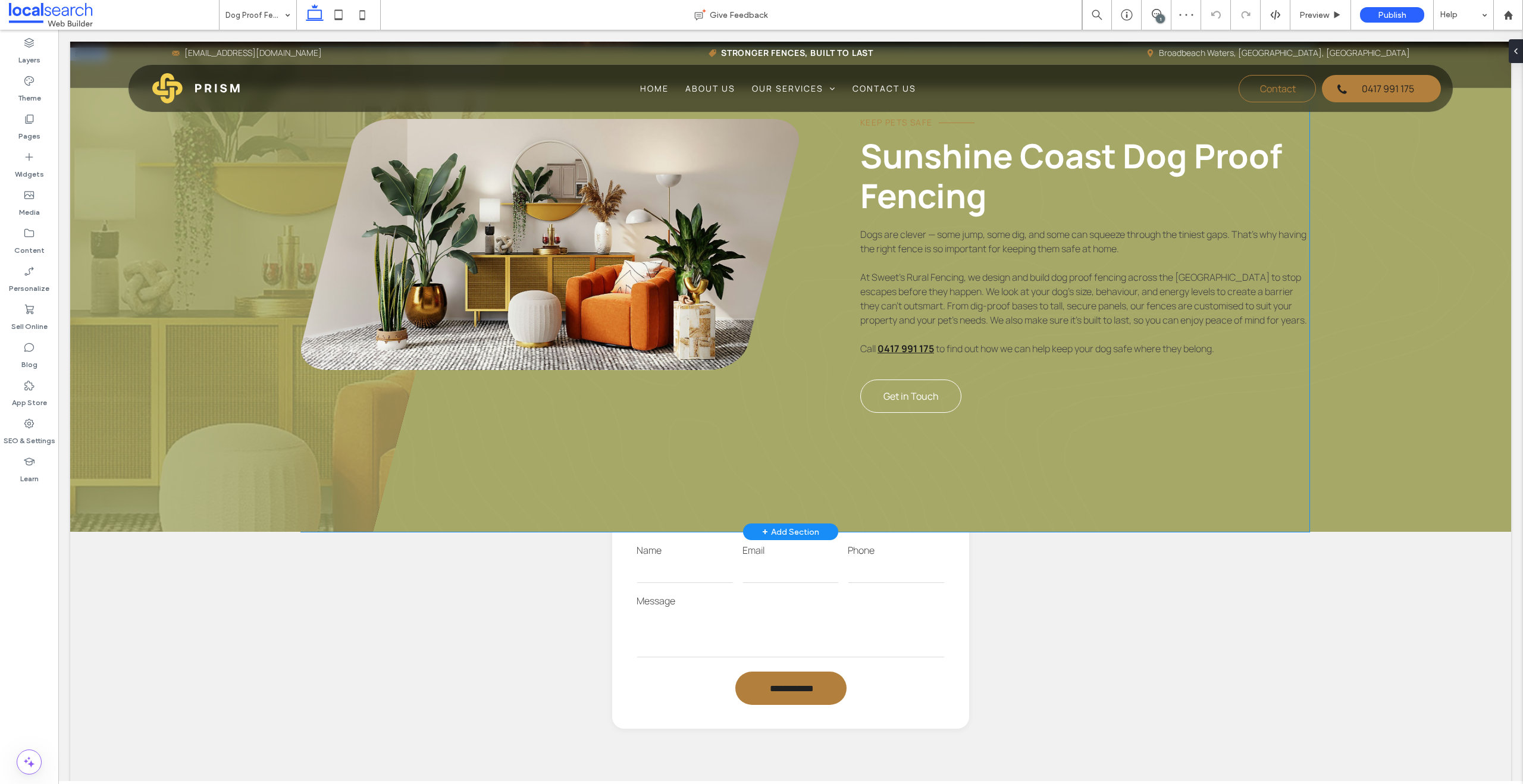
click at [938, 413] on link "Get in Touch" at bounding box center [911, 396] width 101 height 33
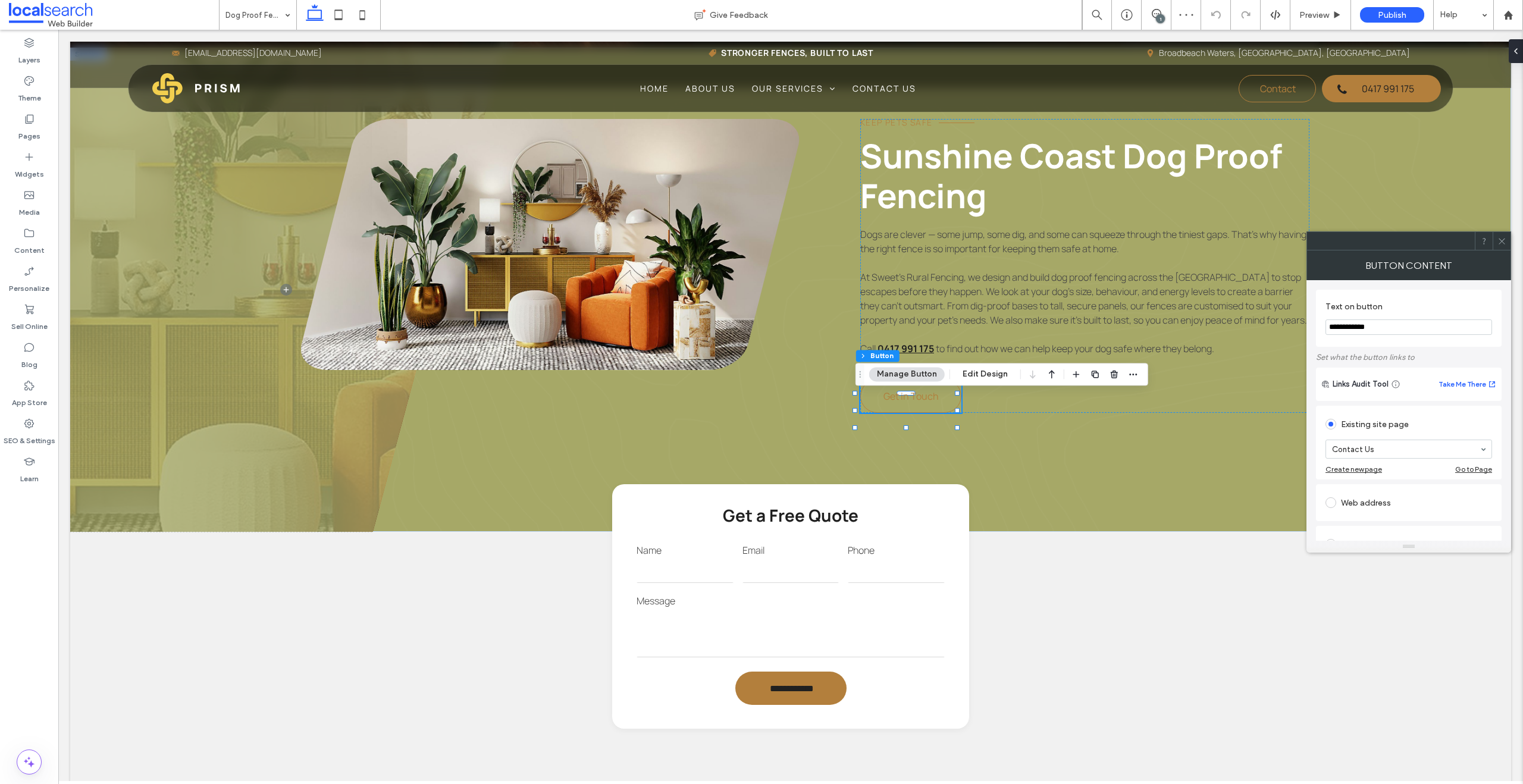
click at [1002, 247] on span at bounding box center [1502, 240] width 9 height 18
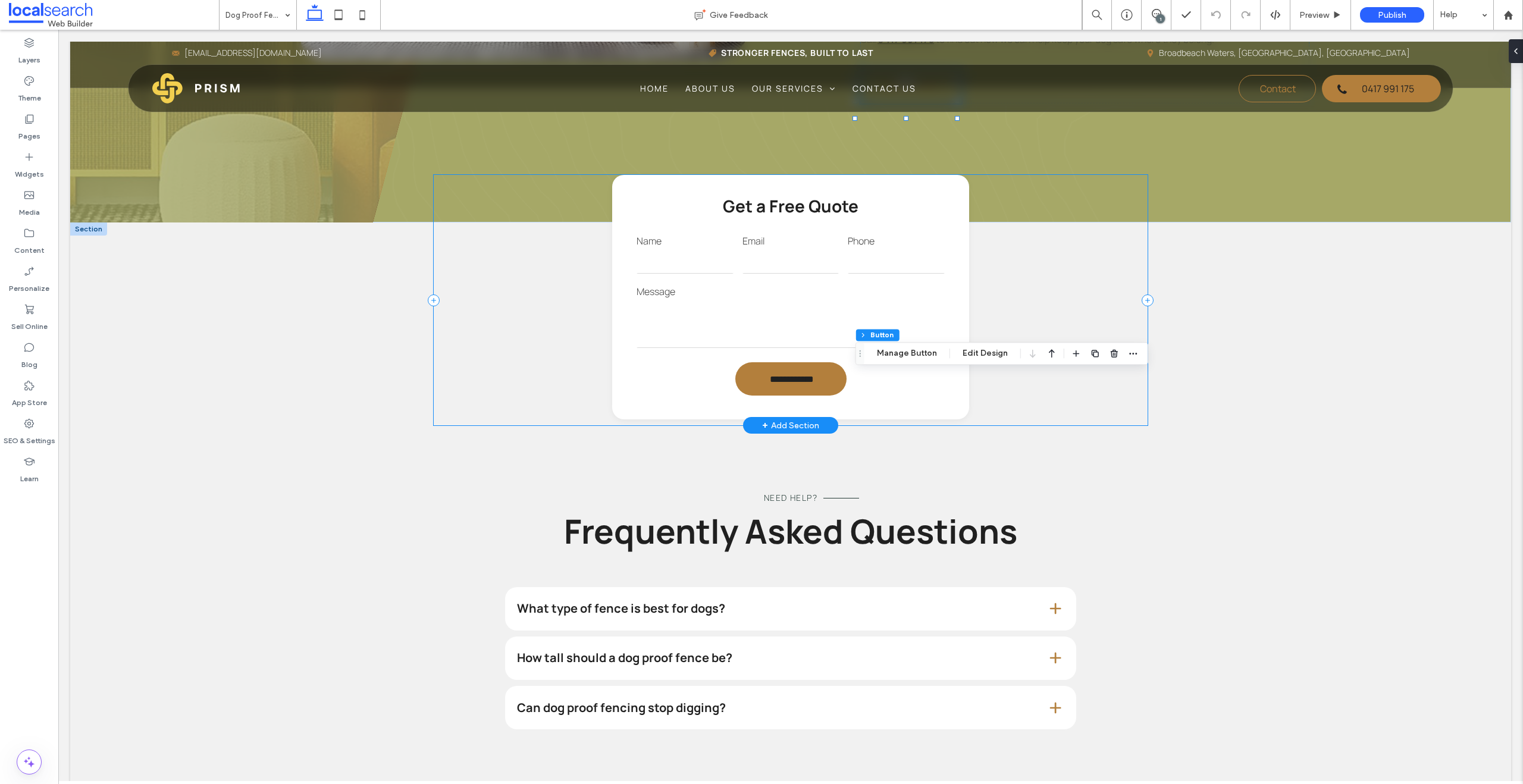
scroll to position [936, 0]
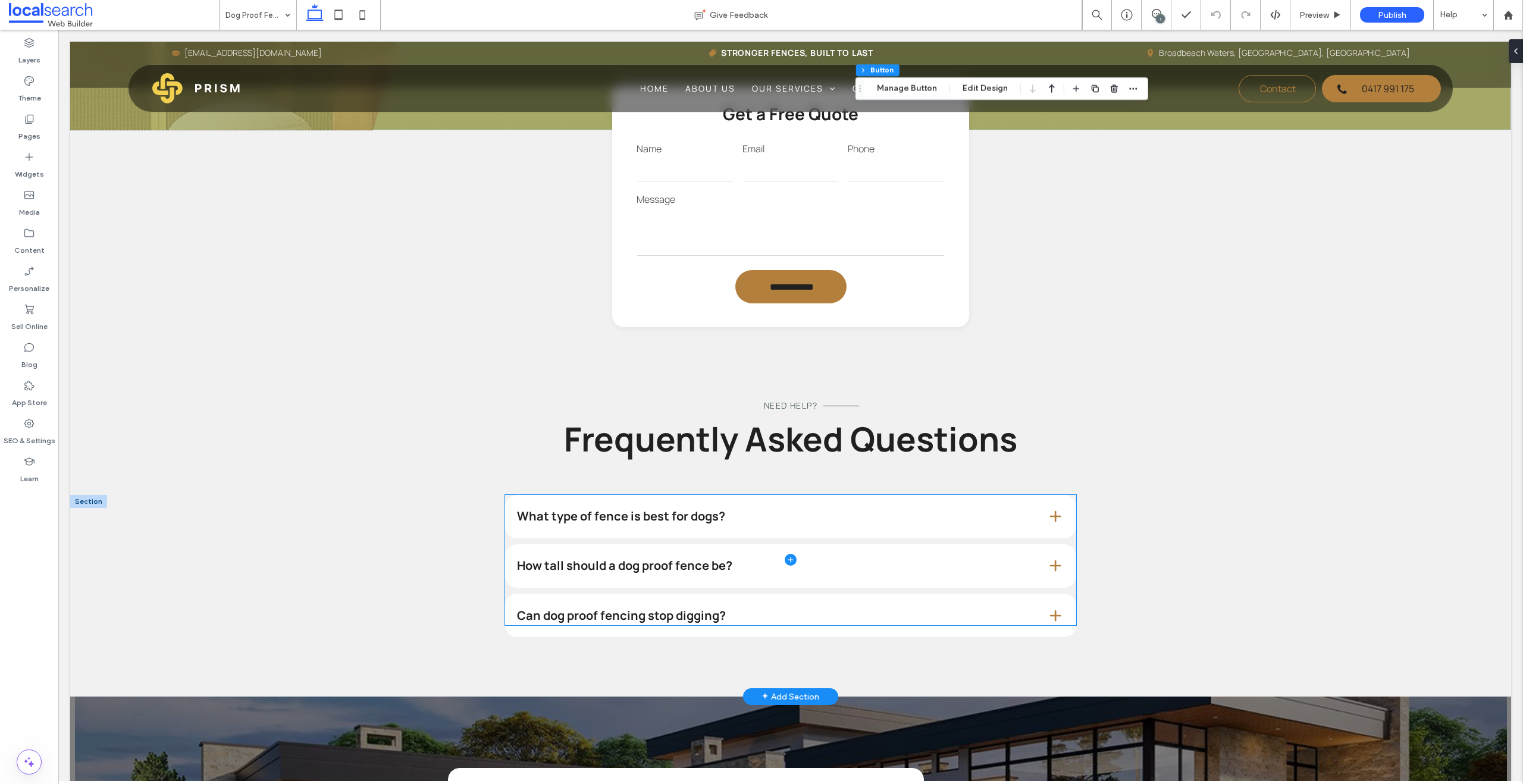
click at [650, 523] on span at bounding box center [790, 560] width 571 height 131
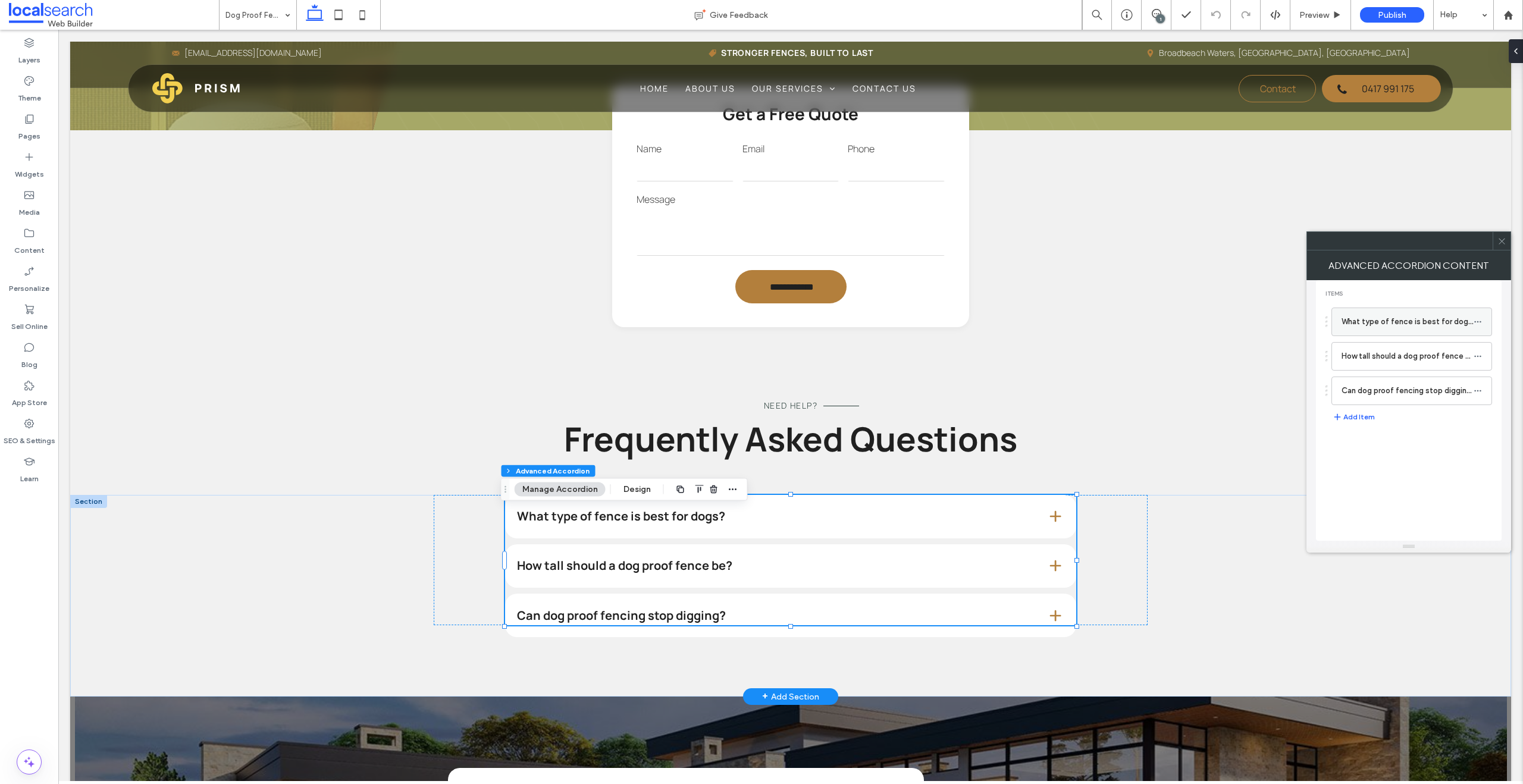
click at [1002, 326] on label "What type of fence is best for dogs?" at bounding box center [1407, 322] width 132 height 24
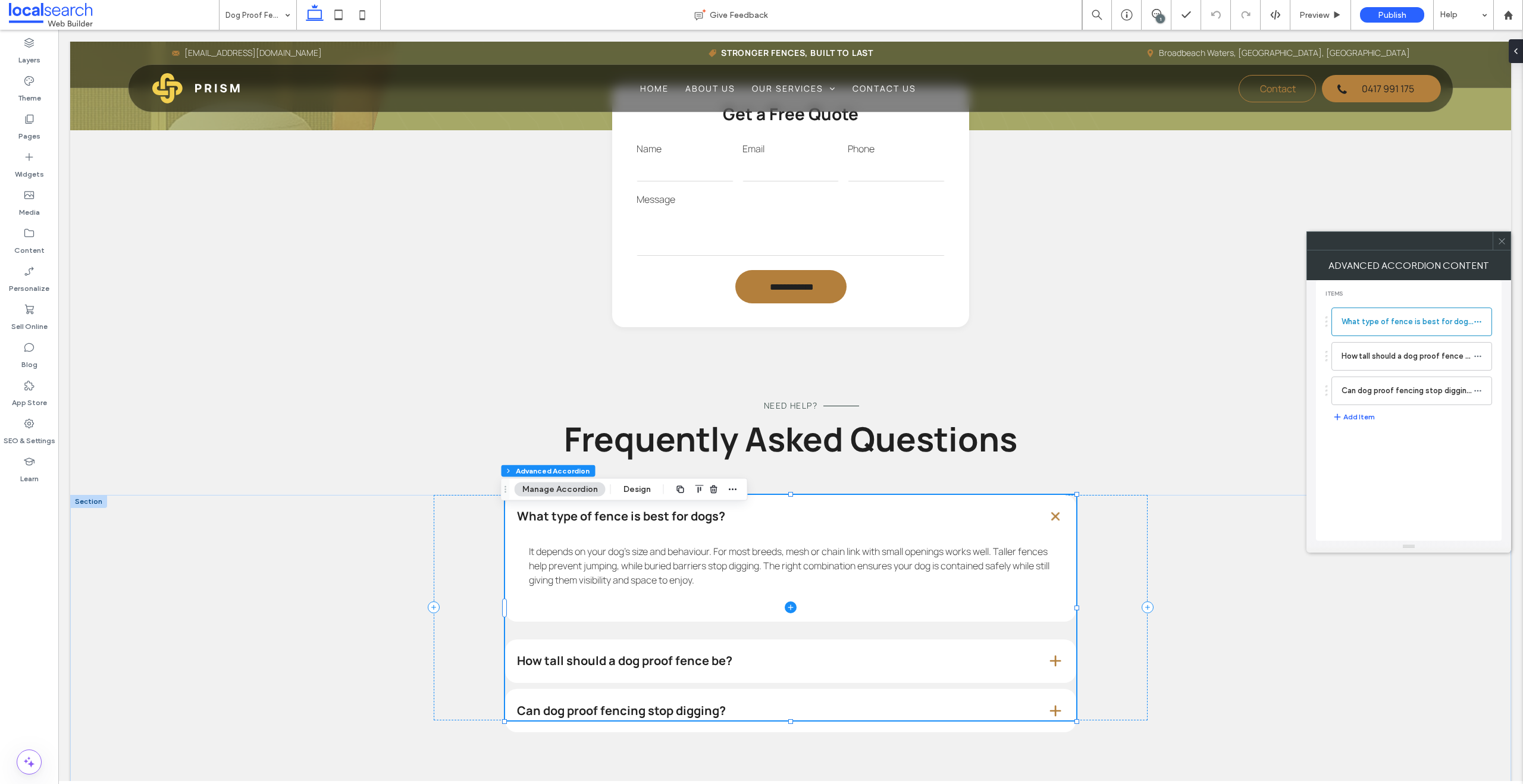
click at [579, 686] on span at bounding box center [790, 608] width 571 height 226
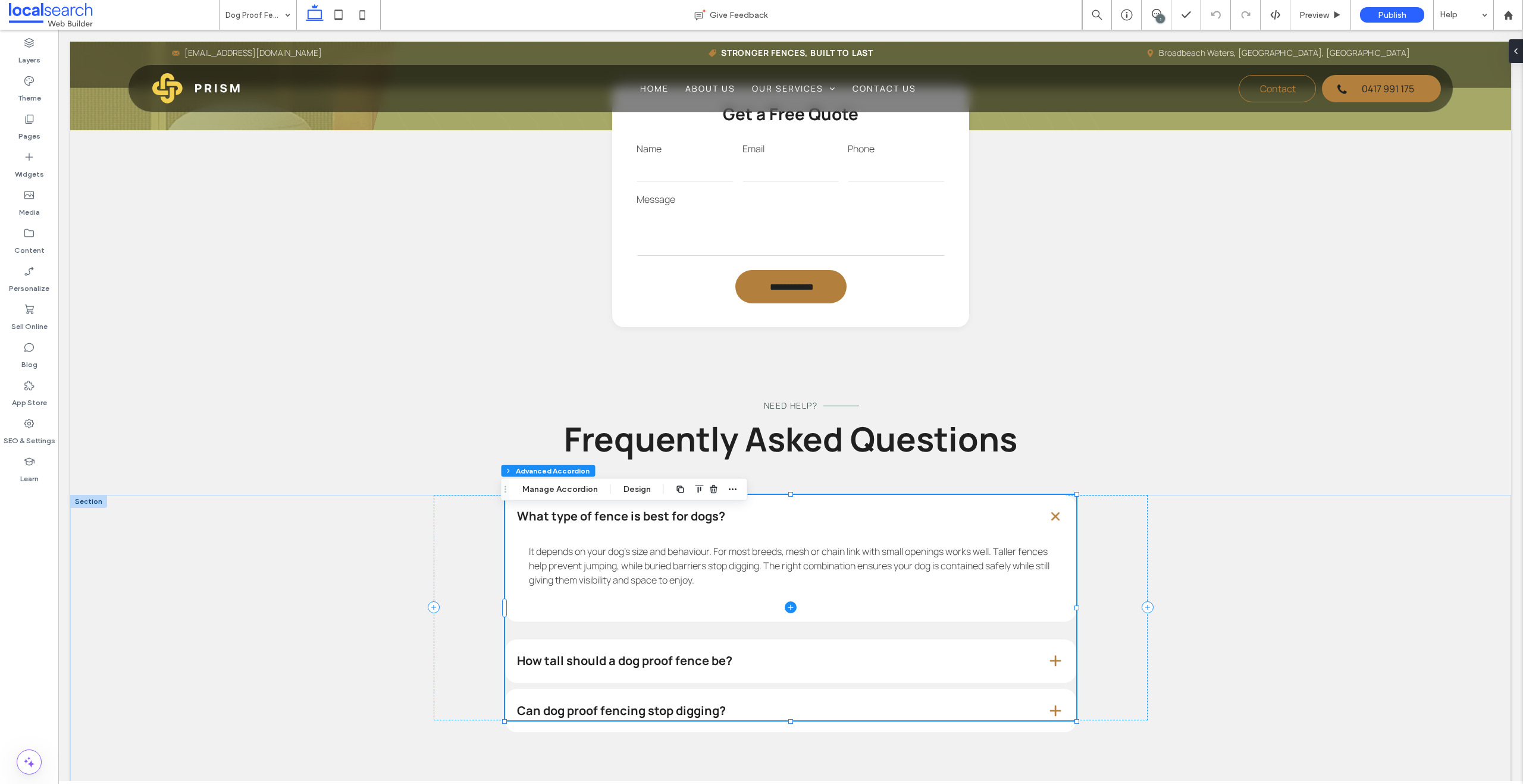
click at [820, 683] on span at bounding box center [790, 608] width 571 height 226
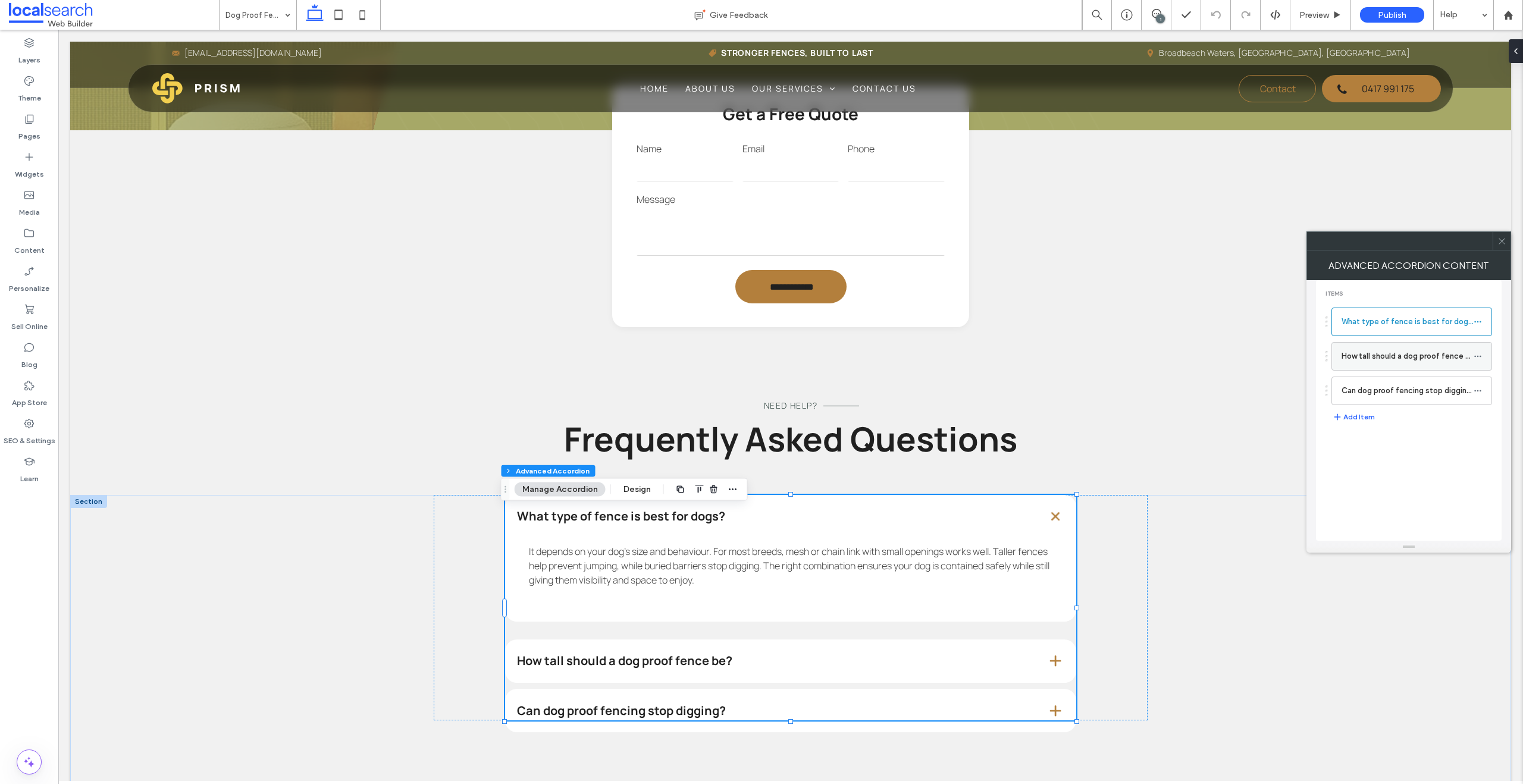
click at [1002, 360] on label "How tall should a dog proof fence be?" at bounding box center [1407, 356] width 132 height 24
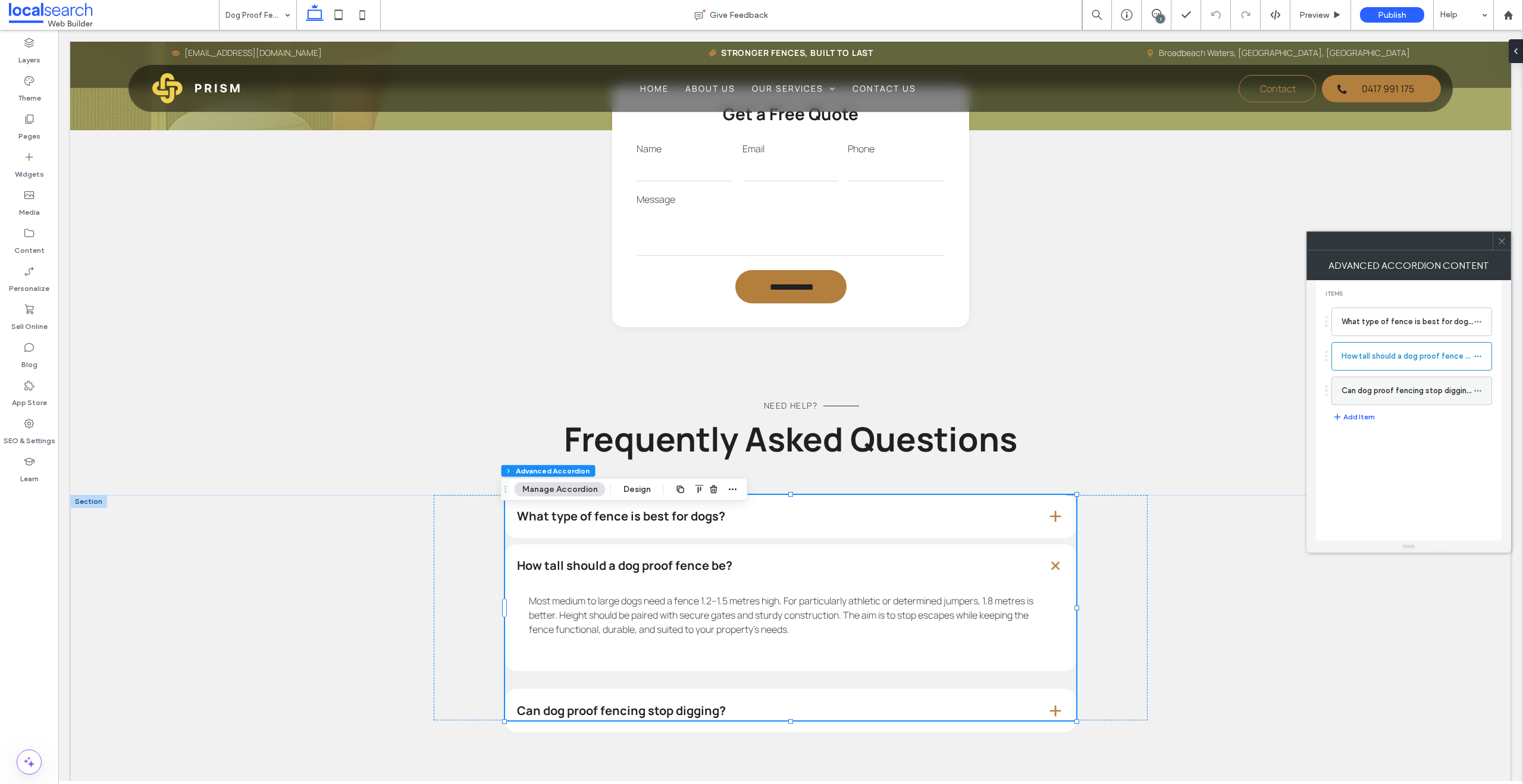
click at [1002, 388] on label "Can dog proof fencing stop digging?" at bounding box center [1407, 391] width 132 height 24
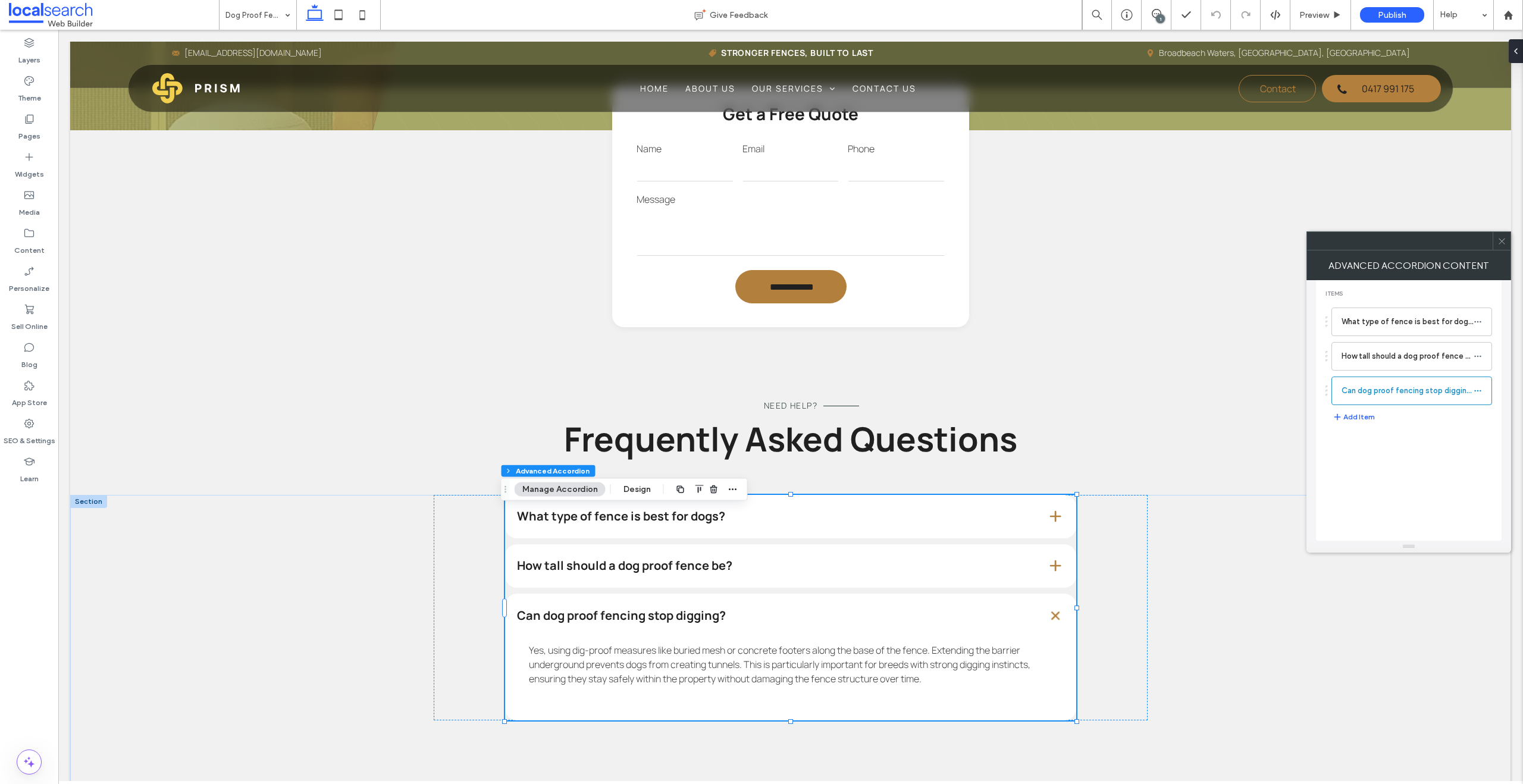
click at [1002, 243] on icon at bounding box center [1502, 241] width 9 height 9
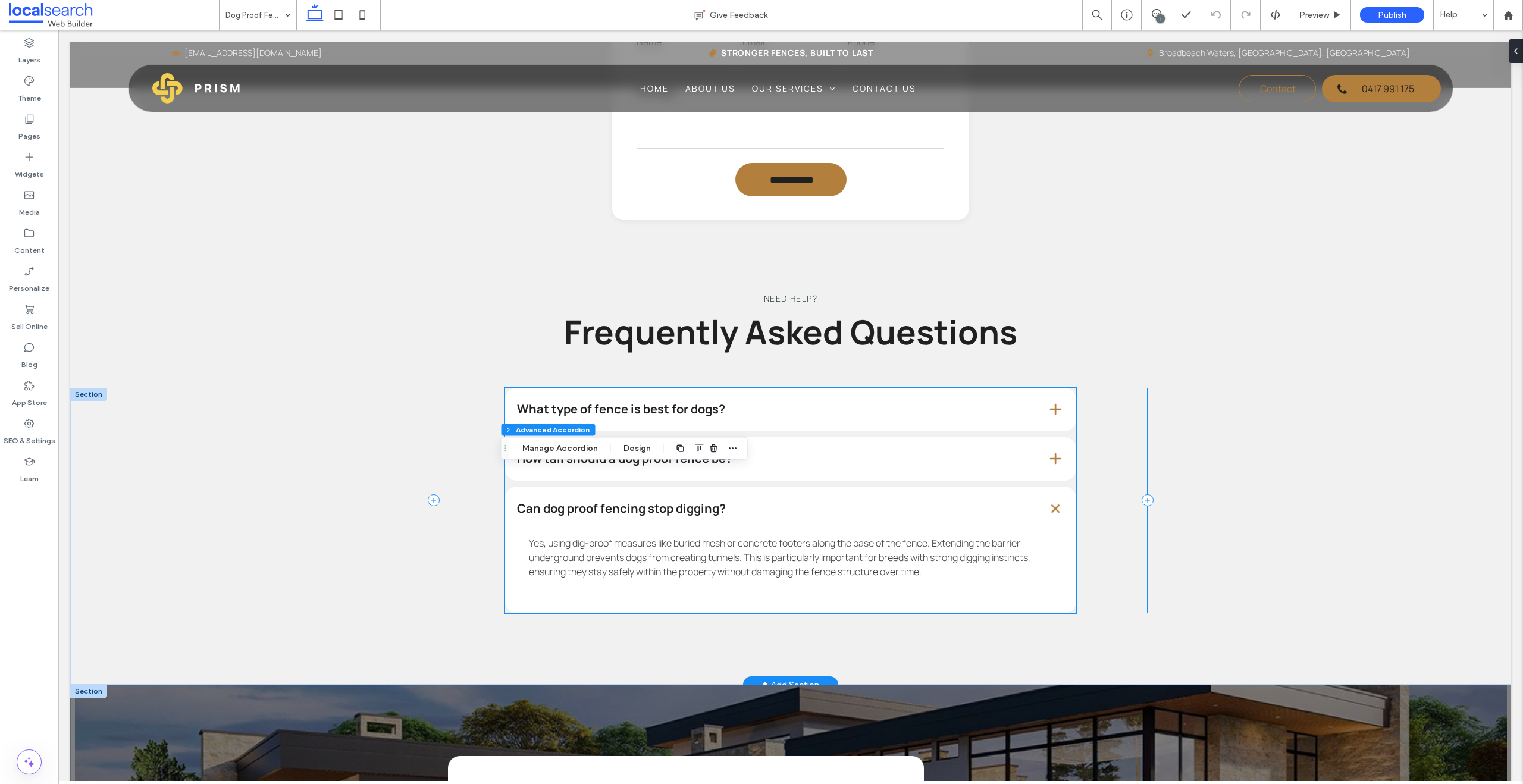
scroll to position [1702, 0]
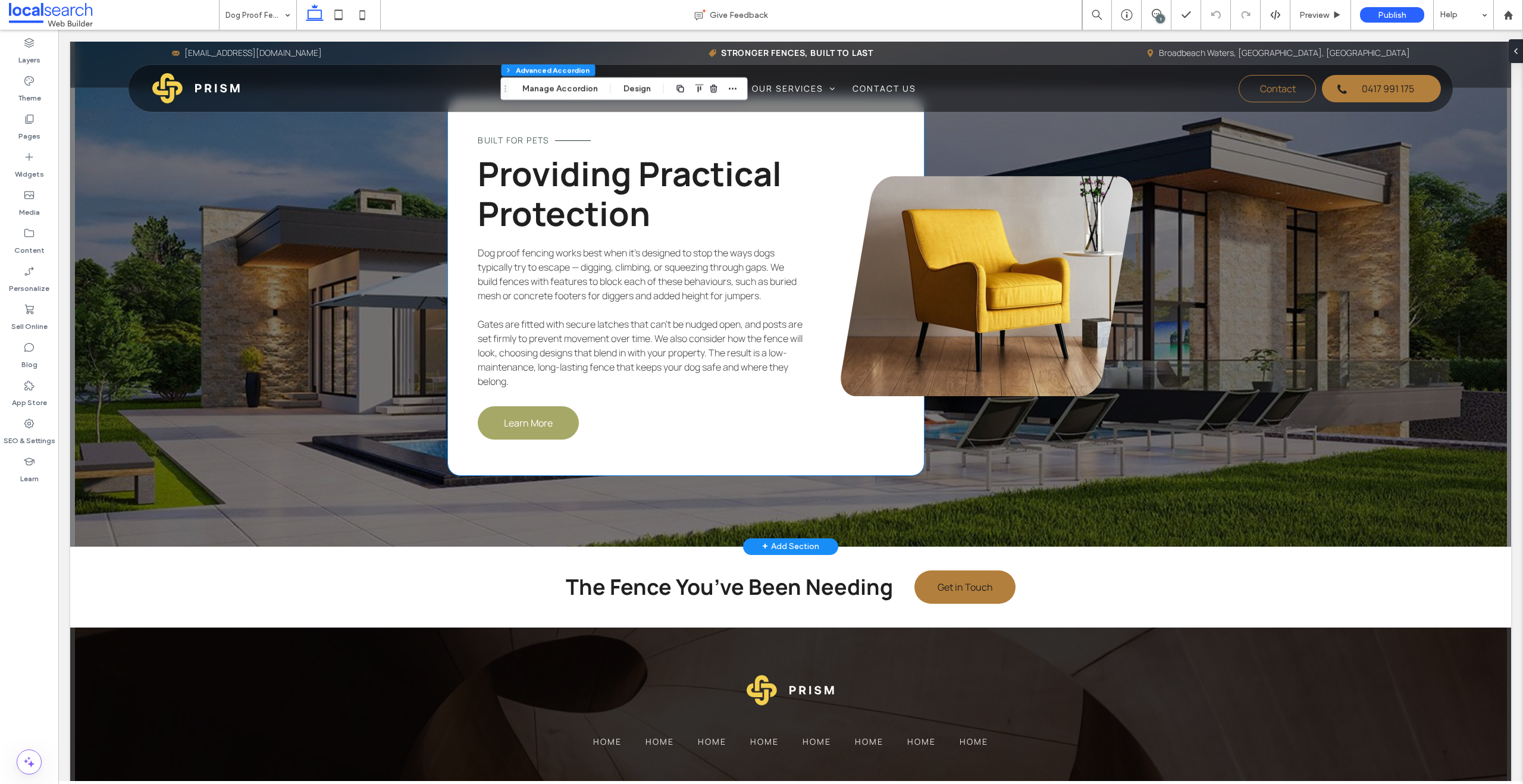
click at [525, 439] on link "Learn More" at bounding box center [528, 423] width 101 height 33
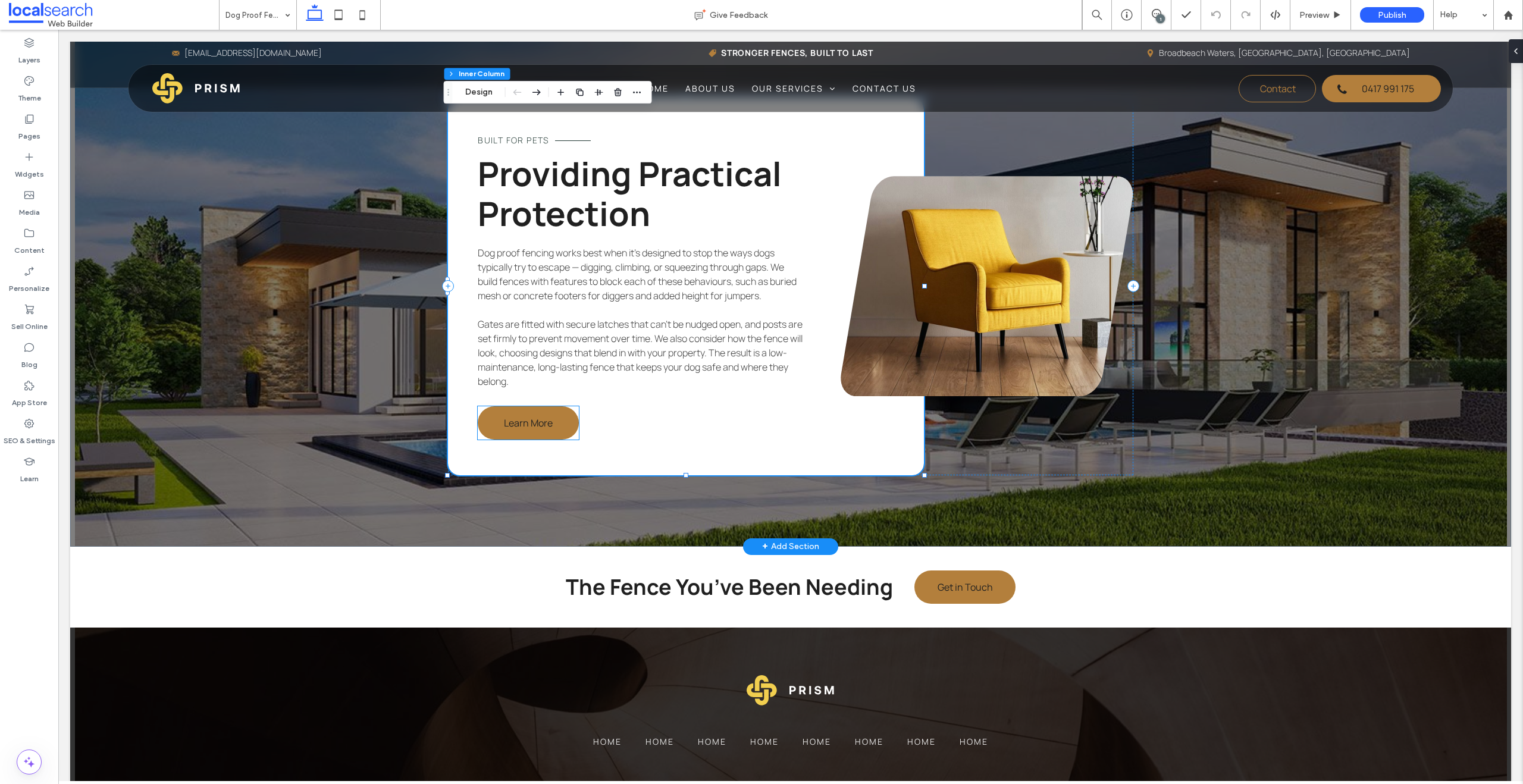
click at [525, 439] on link "Learn More" at bounding box center [528, 423] width 101 height 33
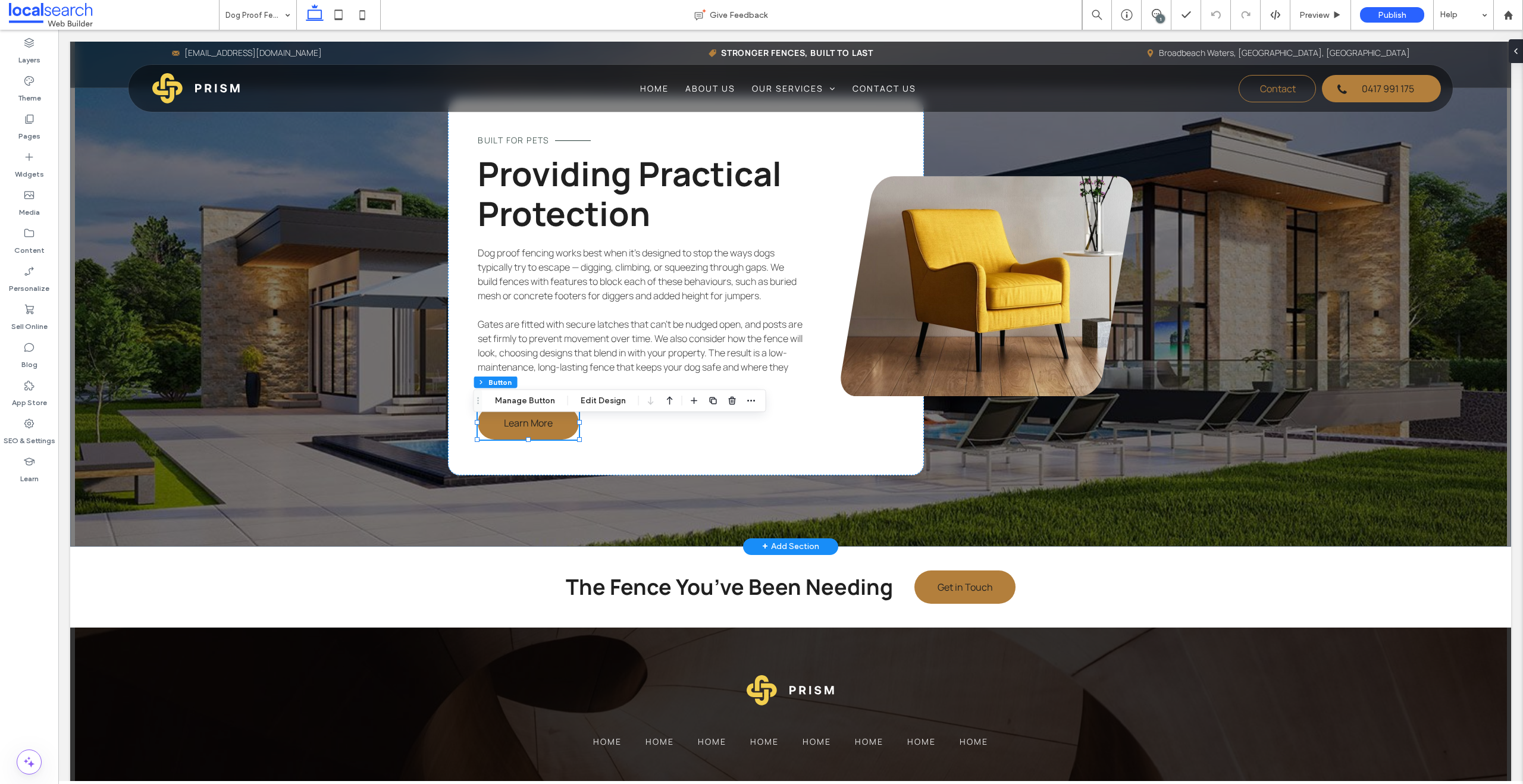
click at [525, 439] on div "Learn More" at bounding box center [528, 423] width 101 height 33
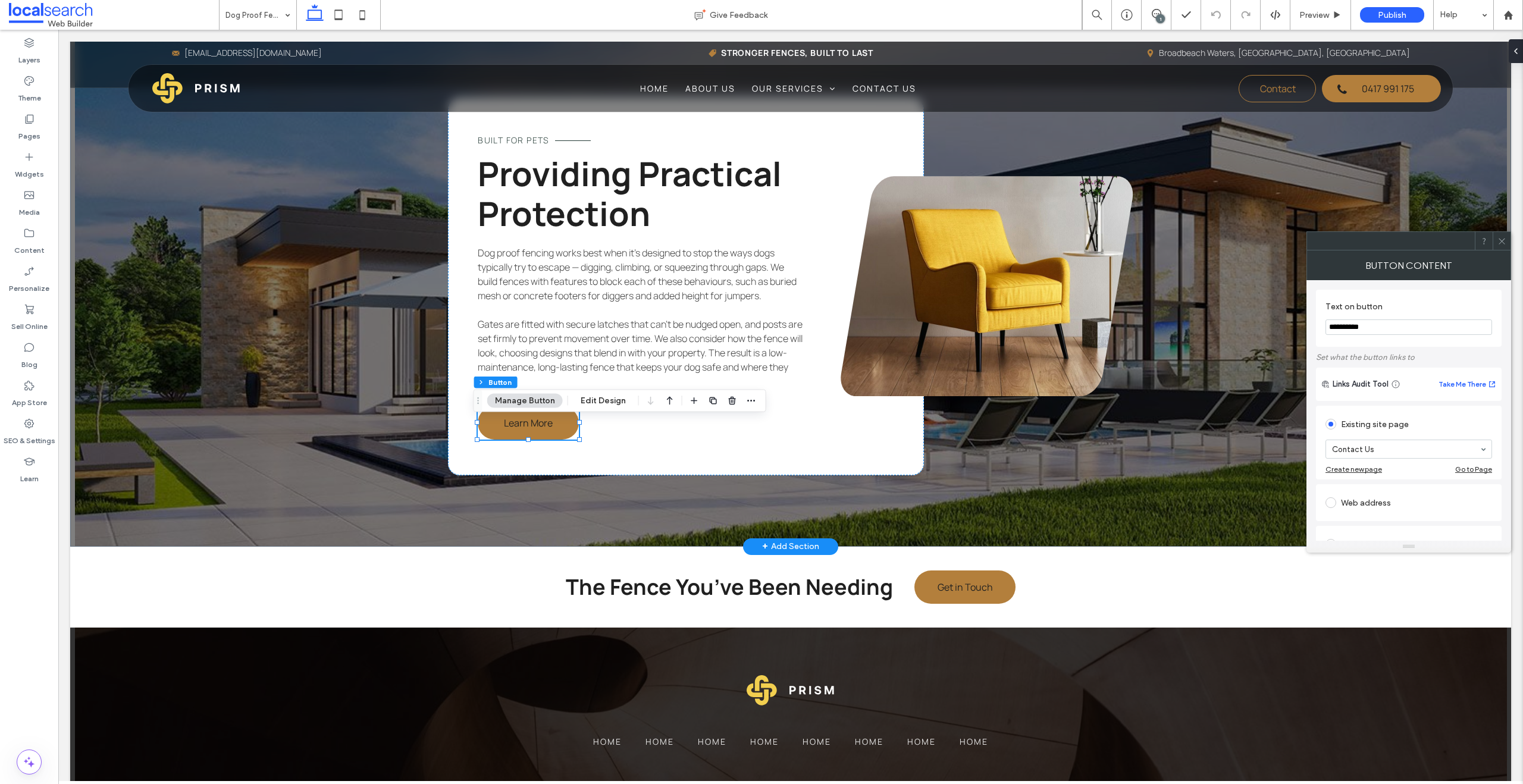
drag, startPoint x: 1503, startPoint y: 236, endPoint x: 640, endPoint y: 185, distance: 864.5
click at [1002, 236] on icon at bounding box center [1502, 241] width 9 height 9
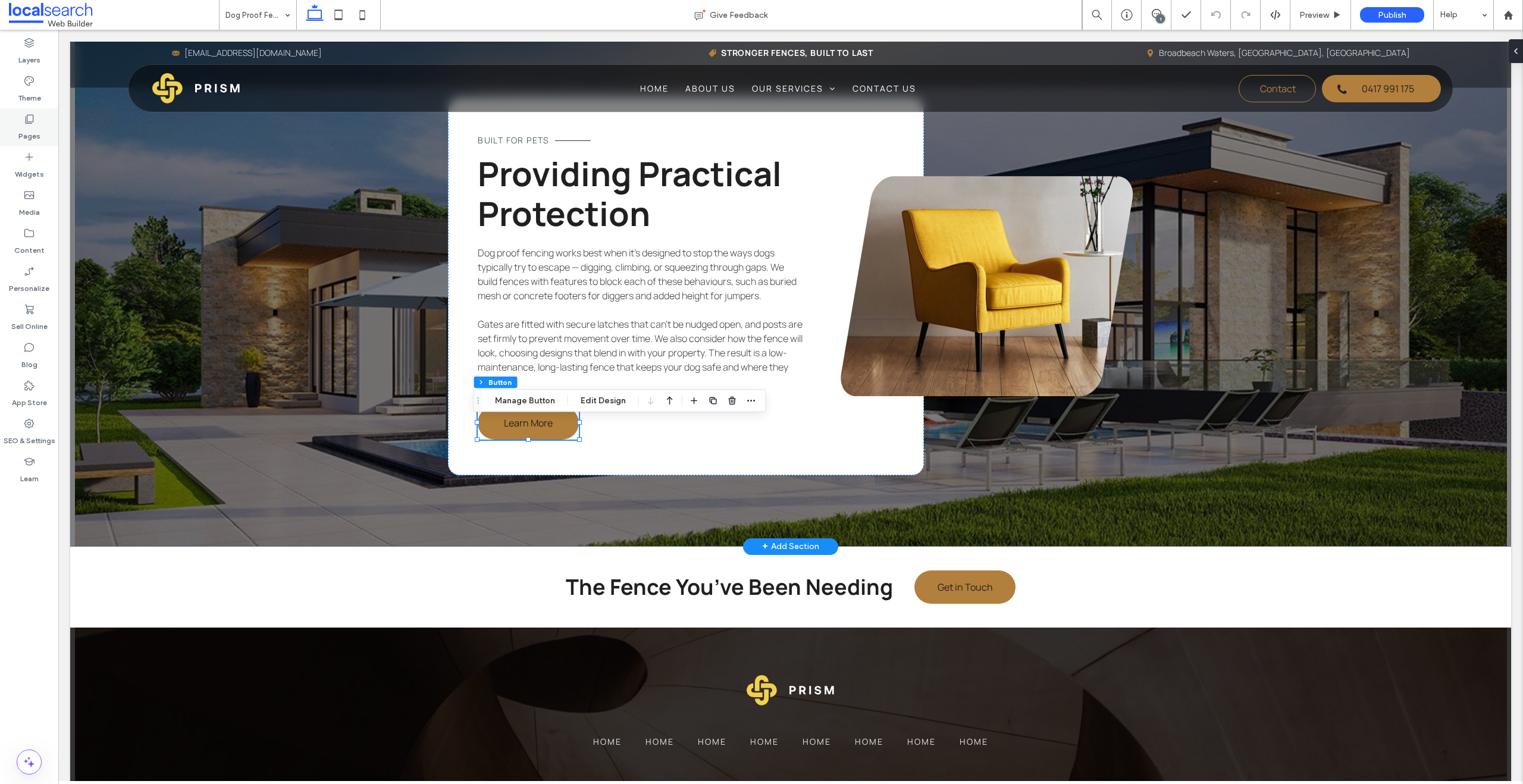
click at [35, 122] on div "Pages" at bounding box center [29, 127] width 58 height 38
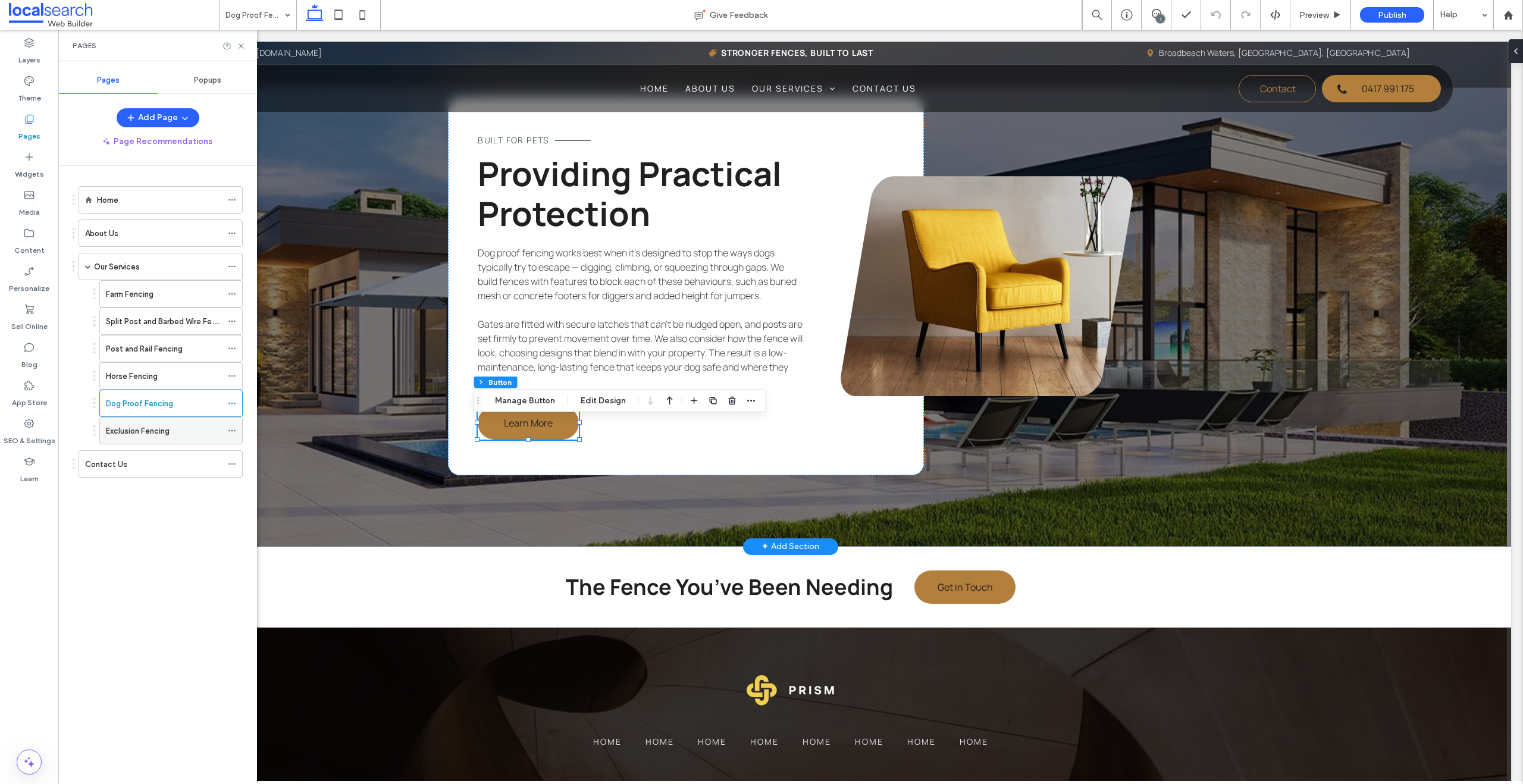
click at [156, 434] on label "Exclusion Fencing" at bounding box center [137, 431] width 64 height 21
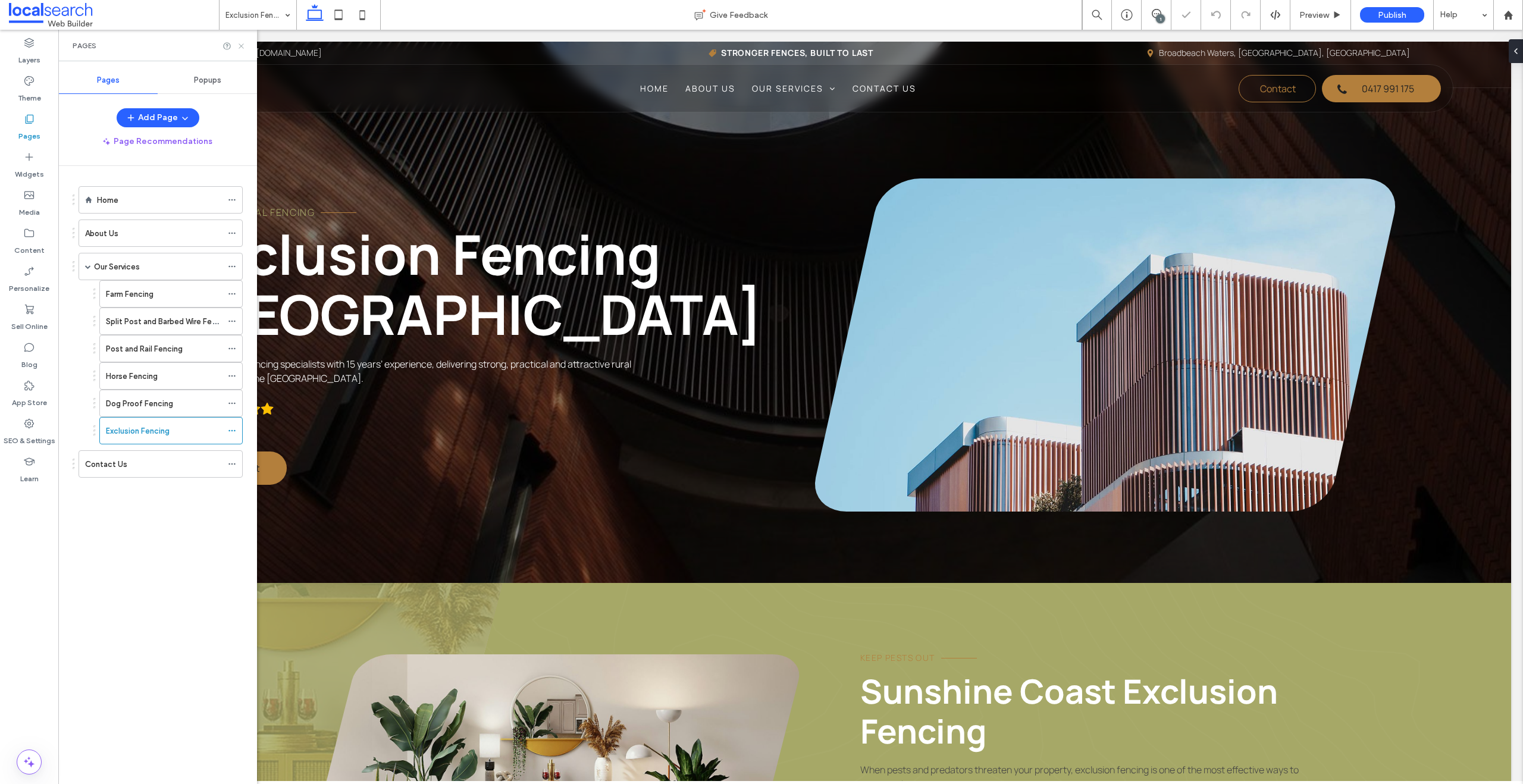
click at [240, 41] on icon at bounding box center [241, 46] width 9 height 9
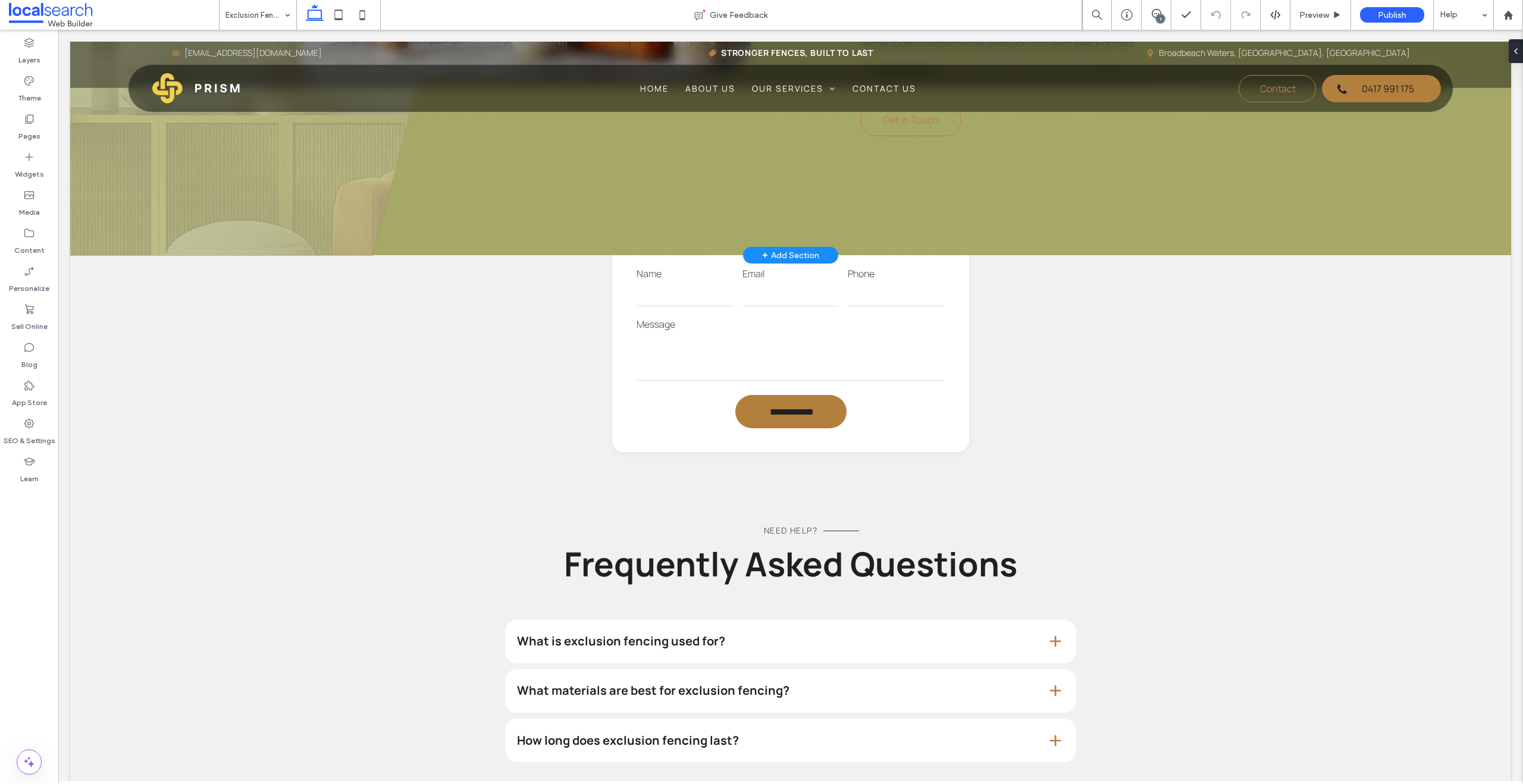
scroll to position [951, 0]
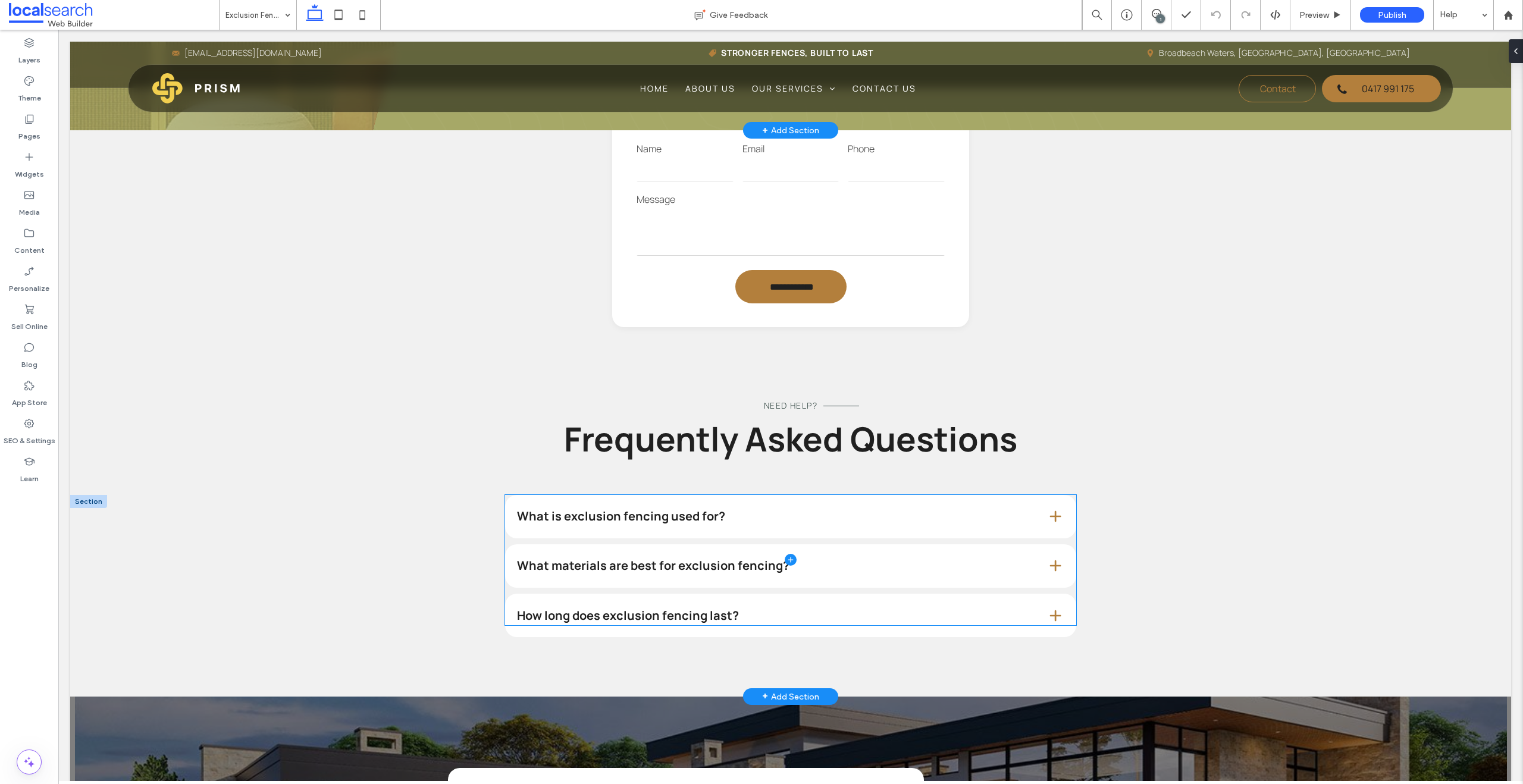
click at [546, 521] on span at bounding box center [790, 560] width 571 height 131
type input "*"
click at [546, 521] on span at bounding box center [790, 560] width 571 height 131
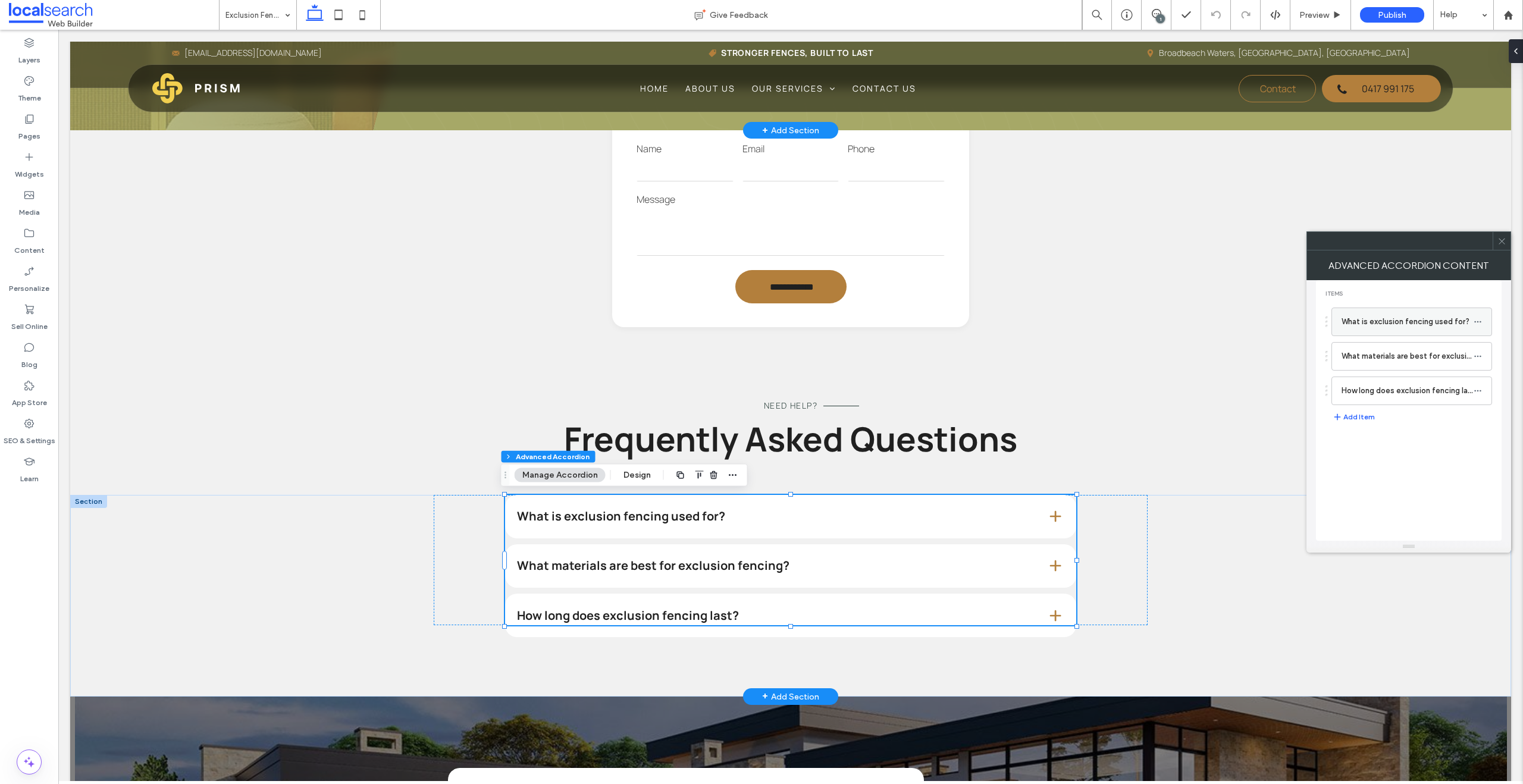
click at [1002, 321] on label "What is exclusion fencing used for?" at bounding box center [1407, 322] width 132 height 24
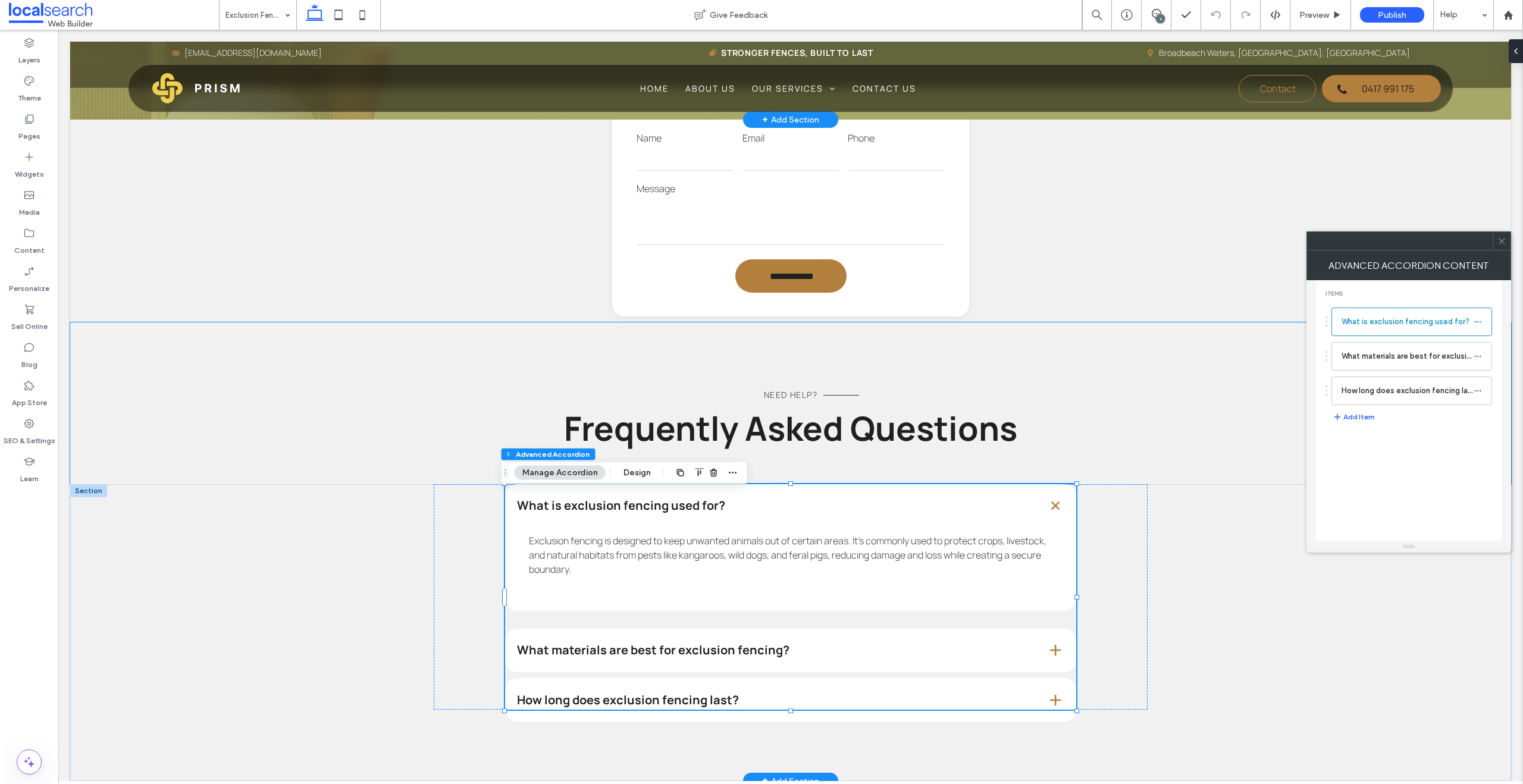
scroll to position [1520, 0]
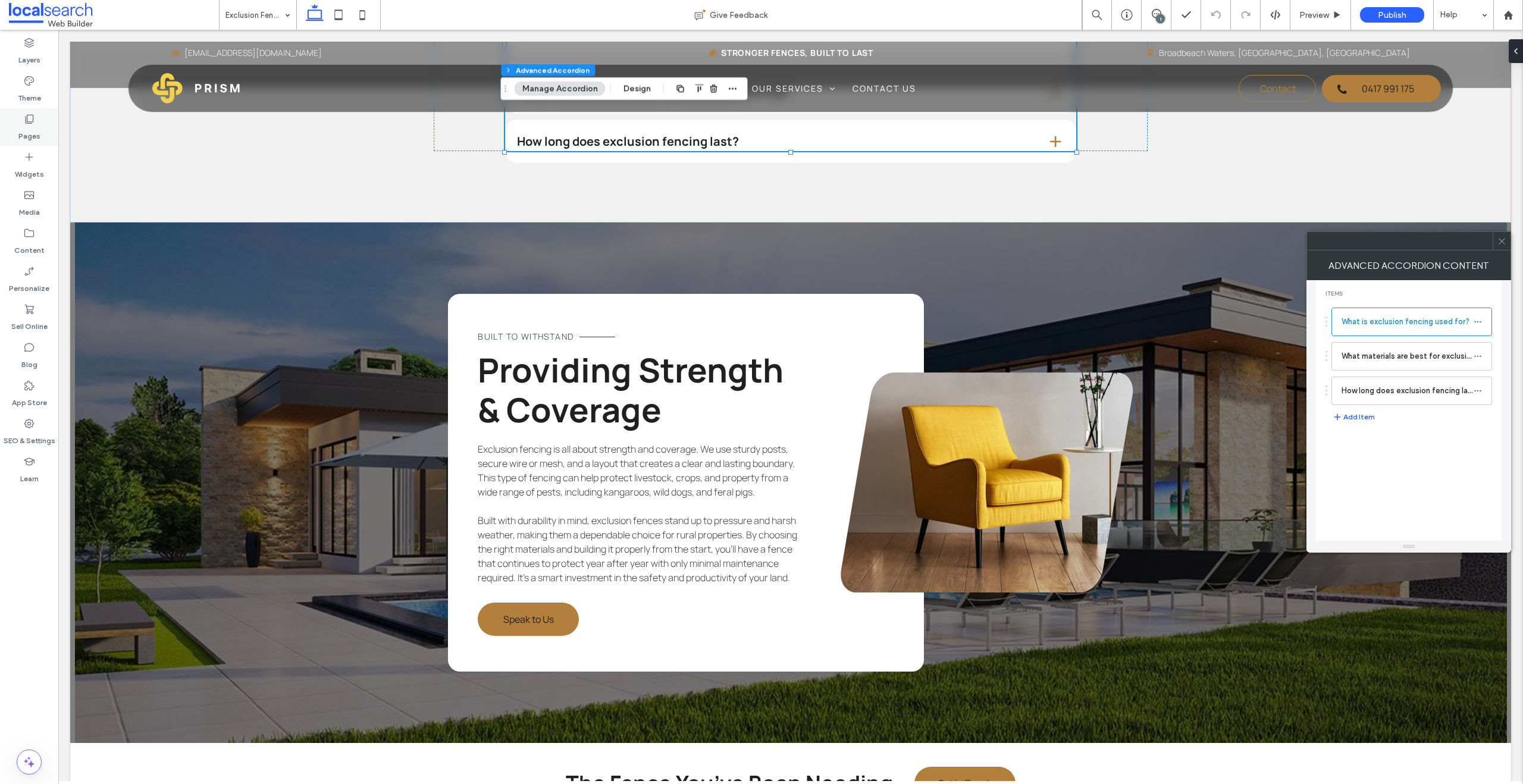
click at [35, 129] on label "Pages" at bounding box center [30, 133] width 22 height 16
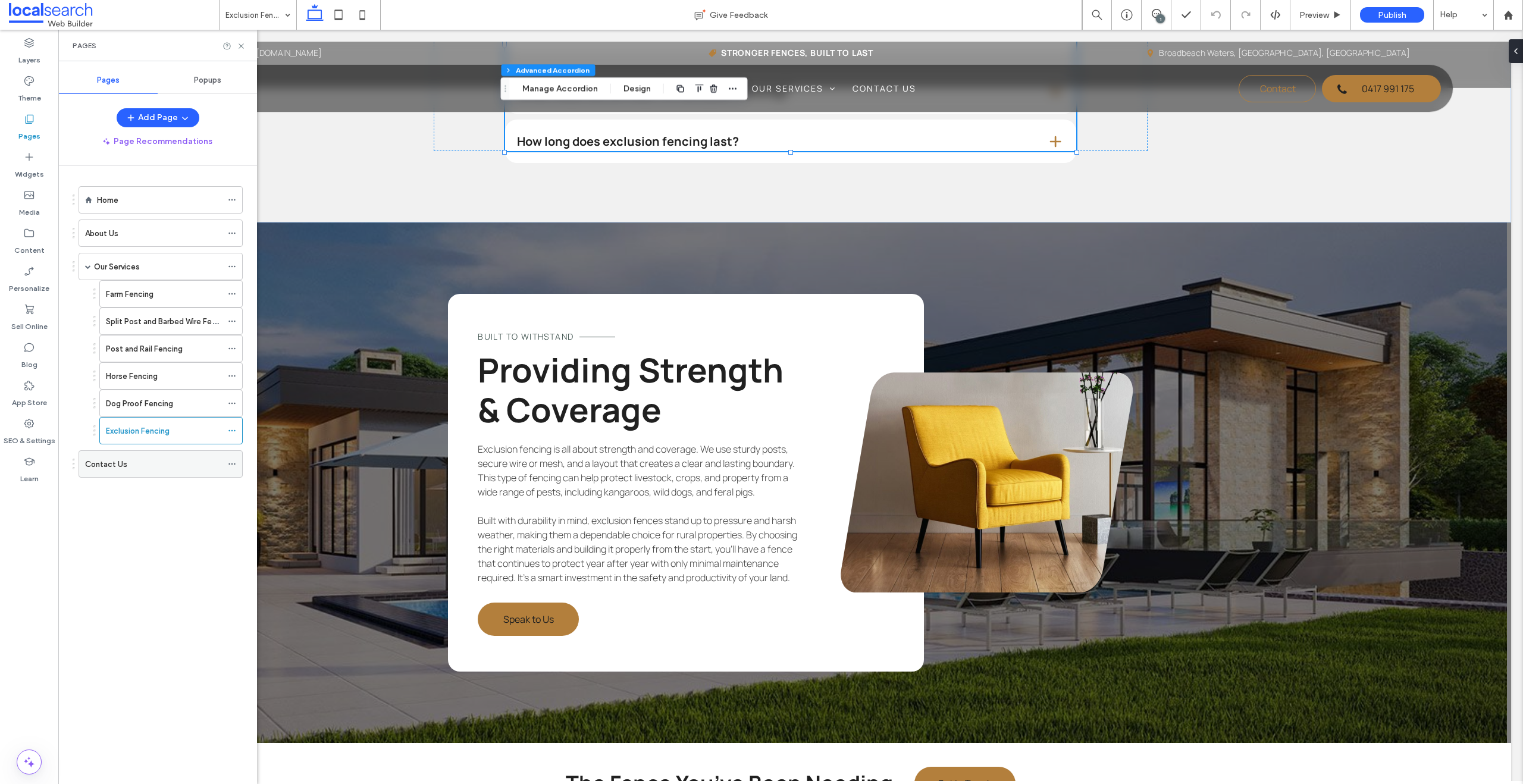
click at [117, 466] on label "Contact Us" at bounding box center [106, 464] width 42 height 21
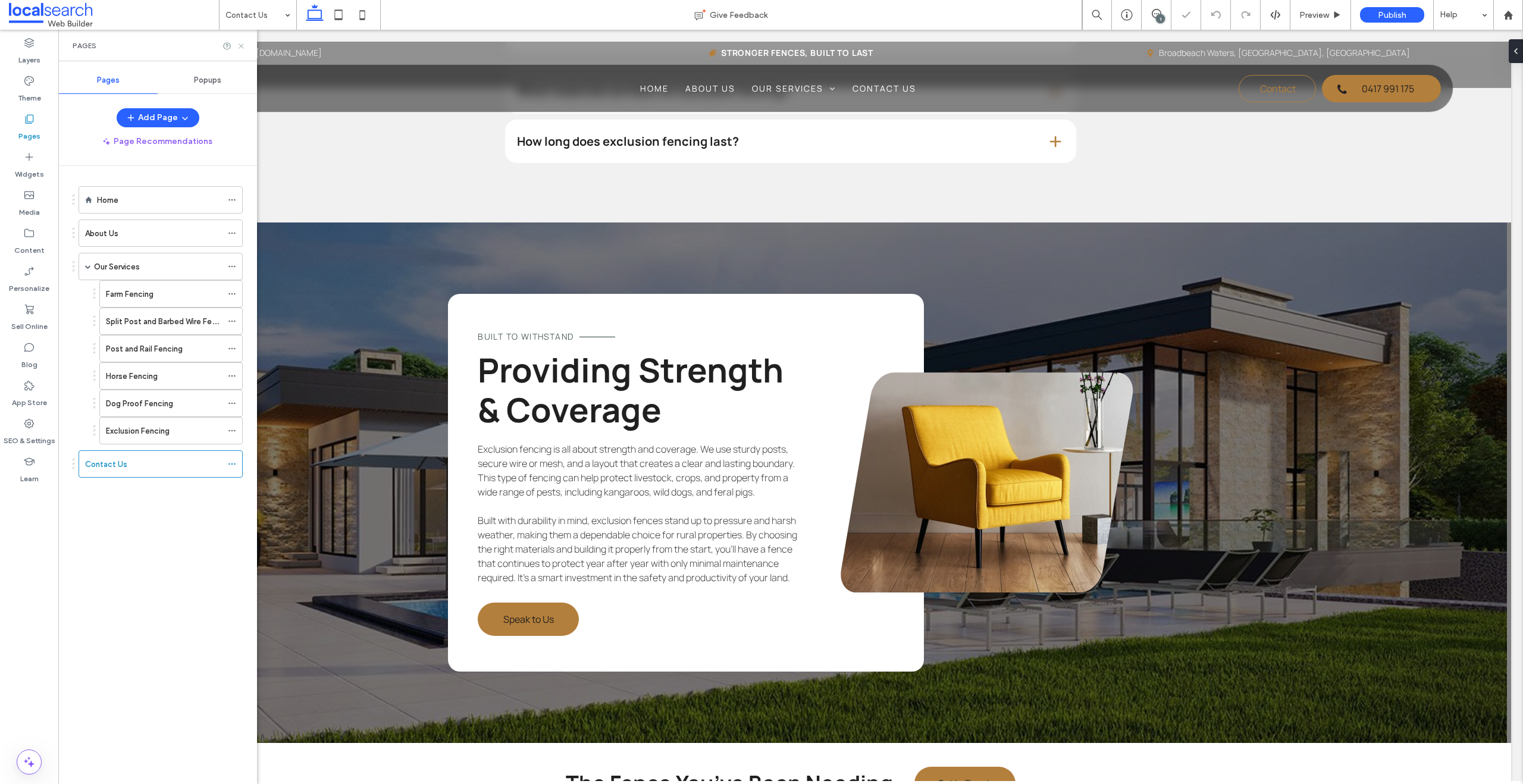
click at [238, 46] on icon at bounding box center [241, 46] width 9 height 9
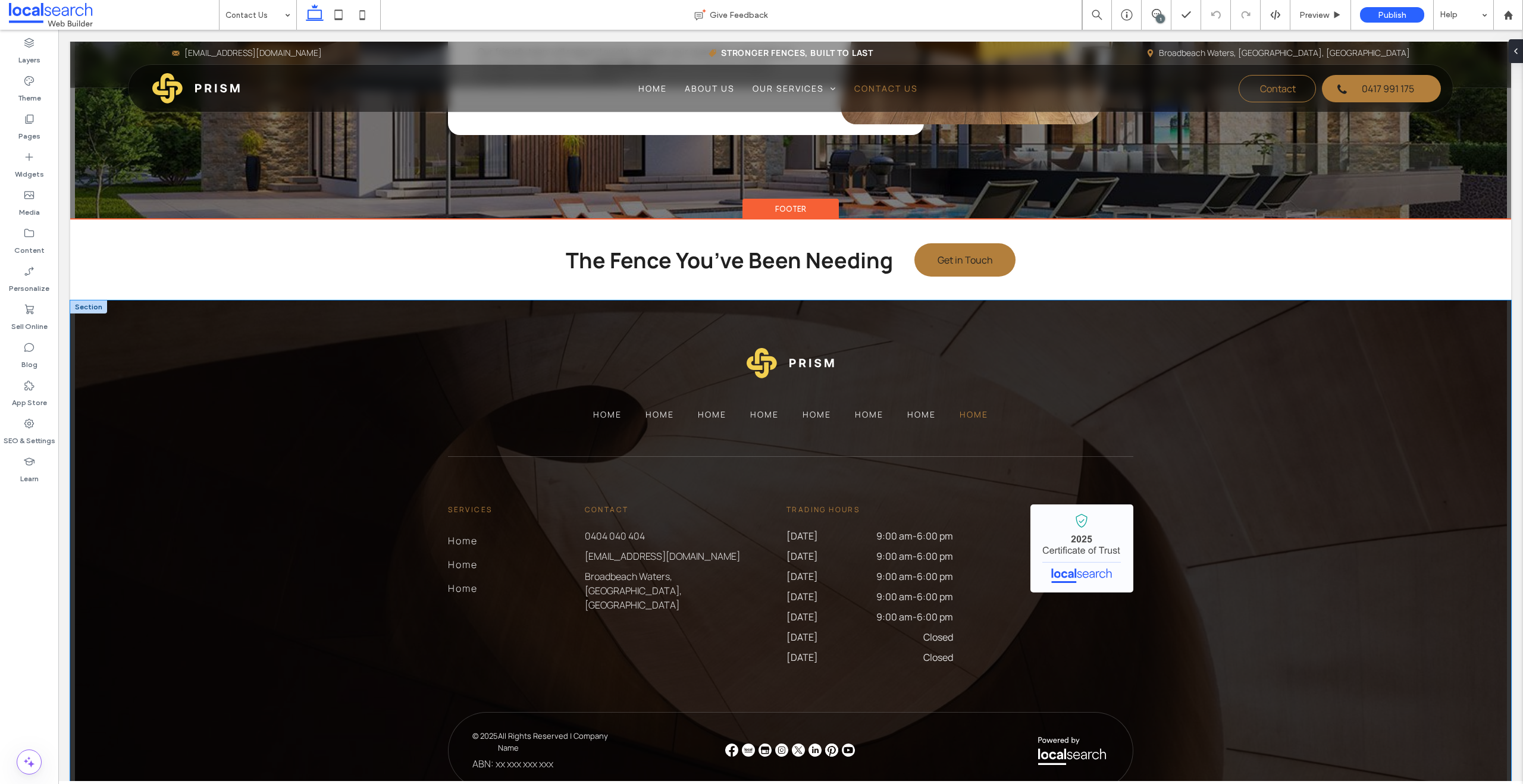
scroll to position [1389, 0]
